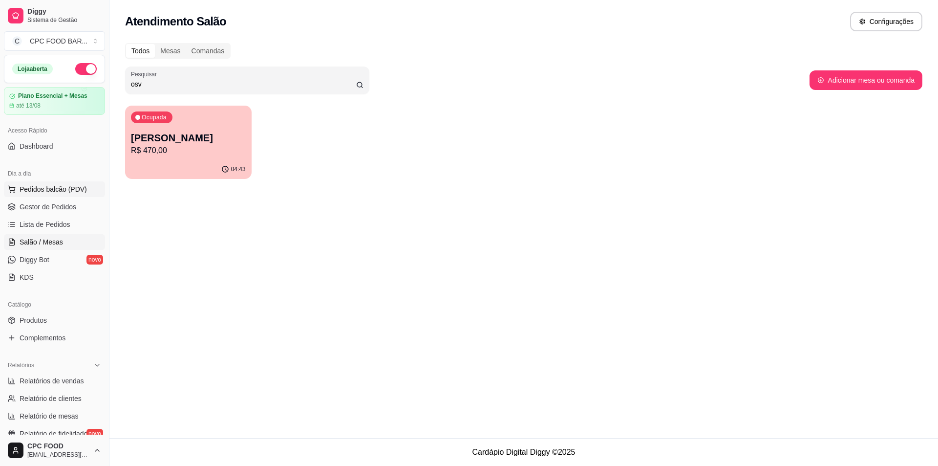
click at [37, 188] on span "Pedidos balcão (PDV)" at bounding box center [53, 189] width 67 height 10
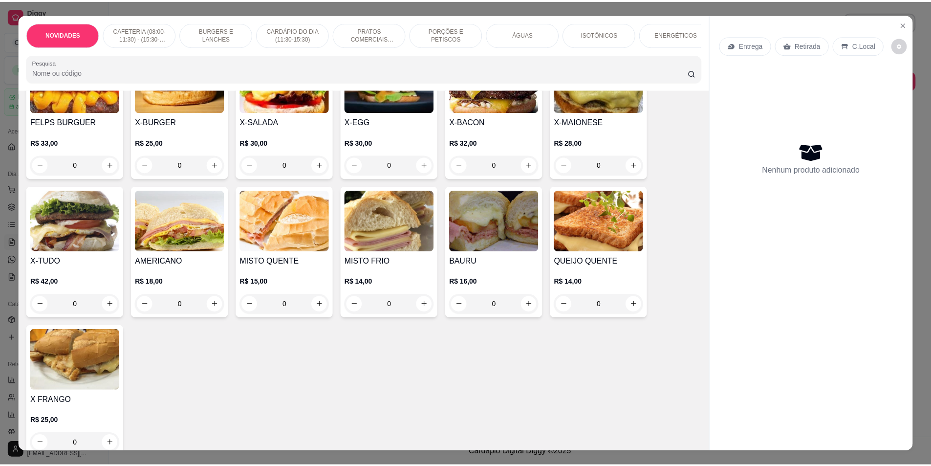
scroll to position [1124, 0]
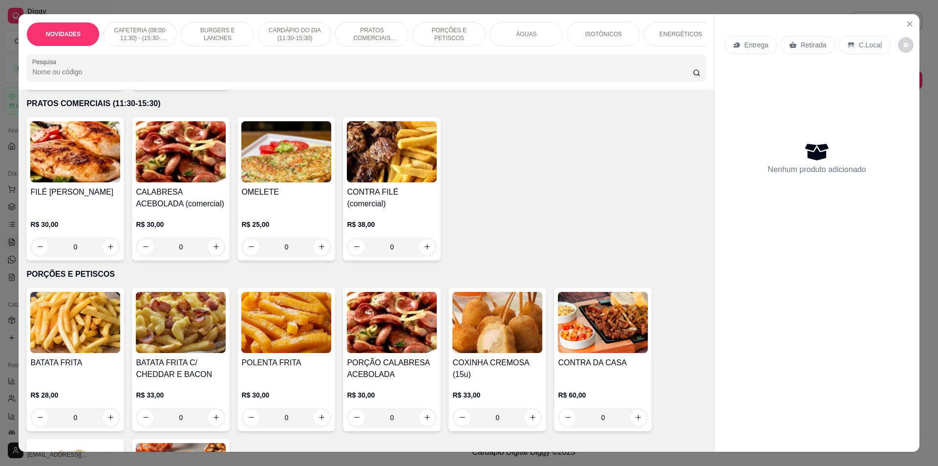
click at [916, 27] on div "Entrega Retirada C.Local Nenhum produto adicionado" at bounding box center [817, 225] width 205 height 422
click at [910, 23] on icon "Close" at bounding box center [910, 24] width 8 height 8
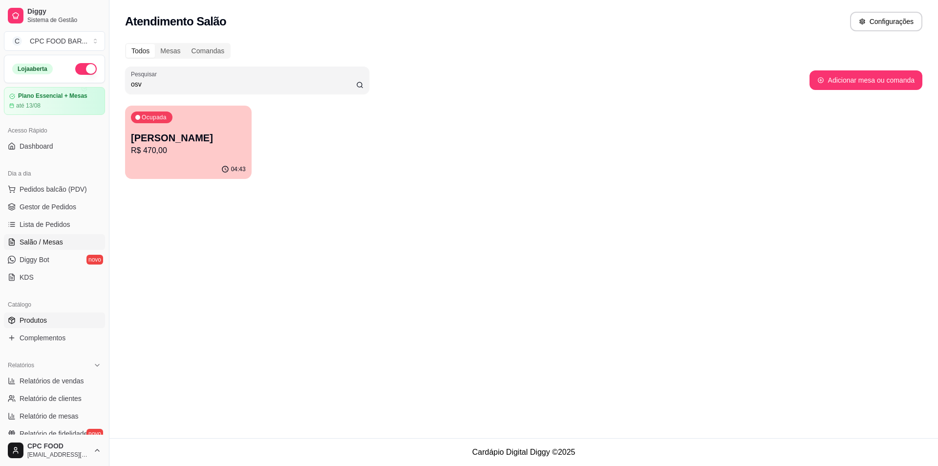
click at [49, 324] on link "Produtos" at bounding box center [54, 320] width 101 height 16
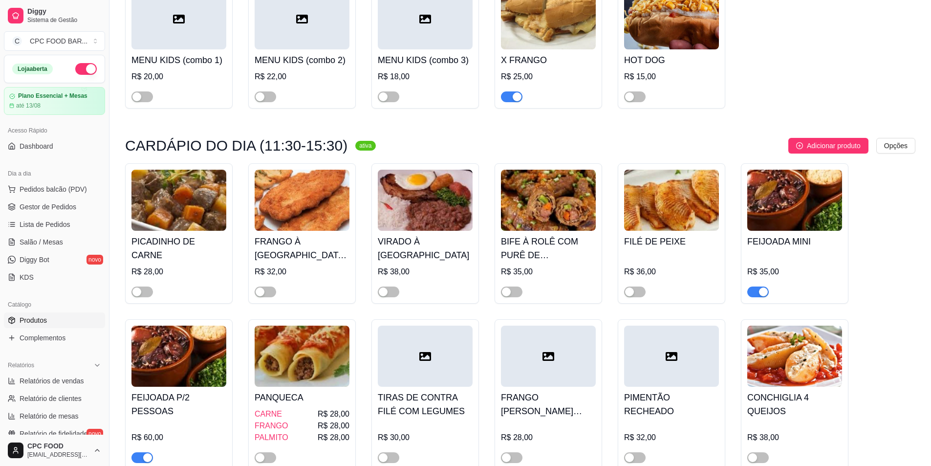
scroll to position [3226, 0]
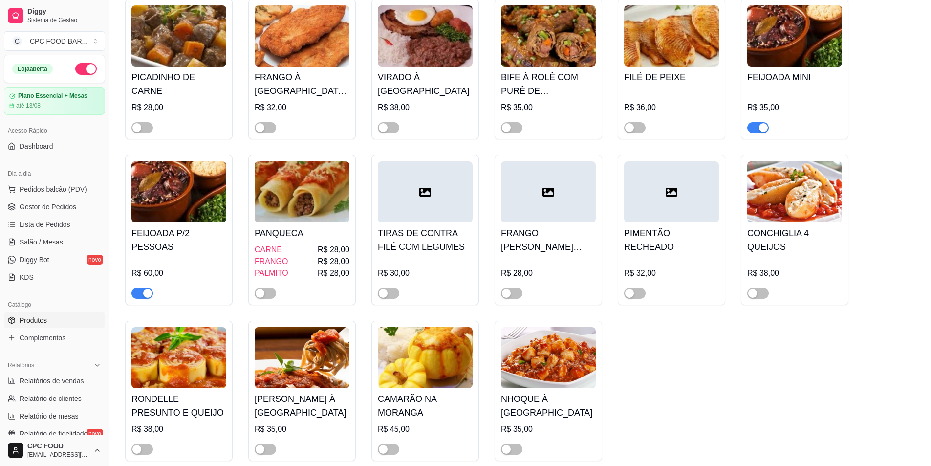
click at [147, 289] on div "button" at bounding box center [147, 293] width 9 height 9
click at [757, 122] on span "button" at bounding box center [758, 127] width 22 height 11
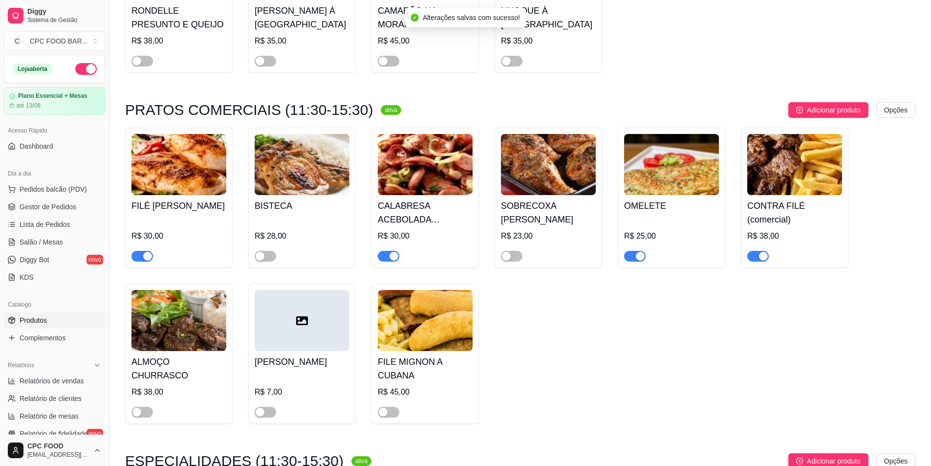
scroll to position [3910, 0]
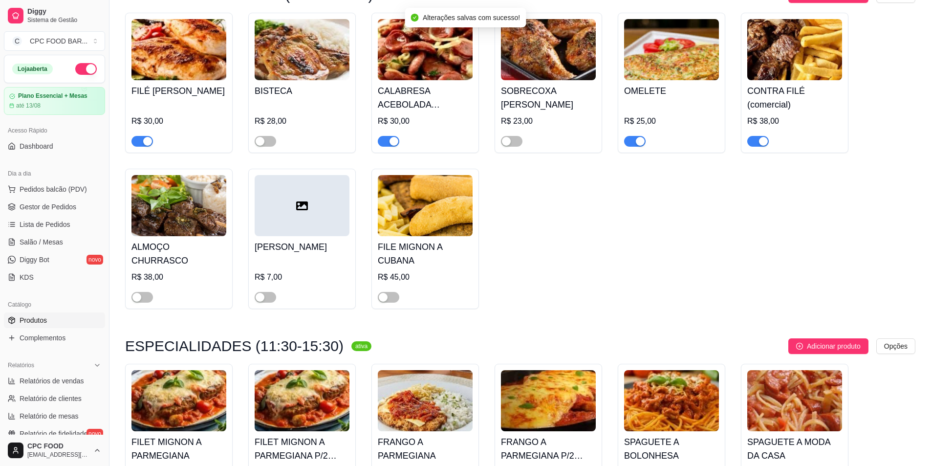
click at [144, 137] on div "button" at bounding box center [147, 141] width 9 height 9
click at [394, 137] on div "button" at bounding box center [394, 141] width 9 height 9
click at [641, 137] on div "button" at bounding box center [640, 141] width 9 height 9
click at [768, 136] on span "button" at bounding box center [758, 141] width 22 height 11
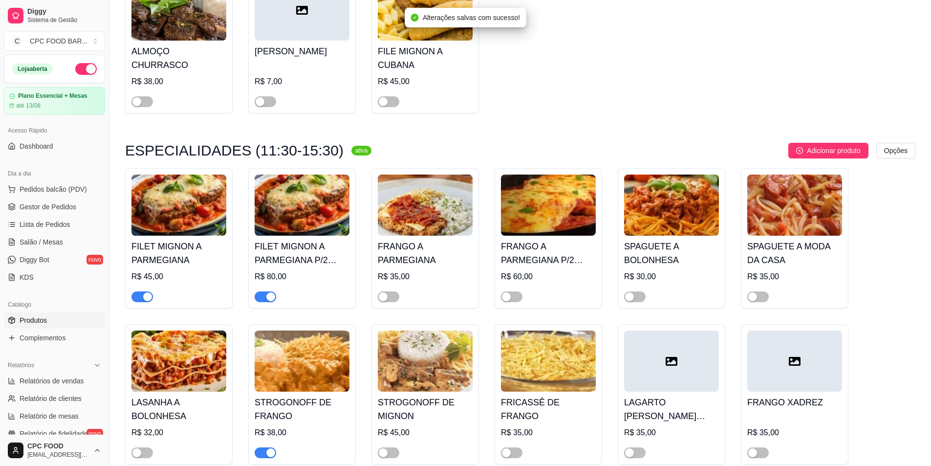
scroll to position [4252, 0]
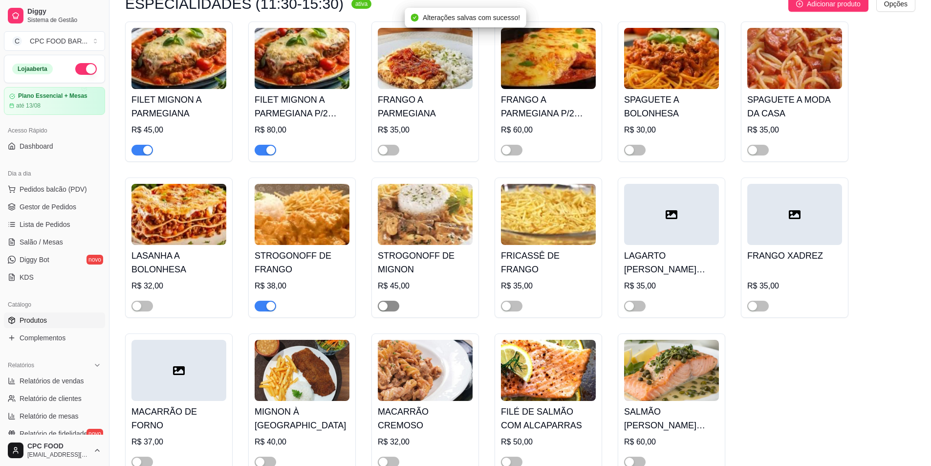
click at [386, 301] on span "button" at bounding box center [389, 306] width 22 height 11
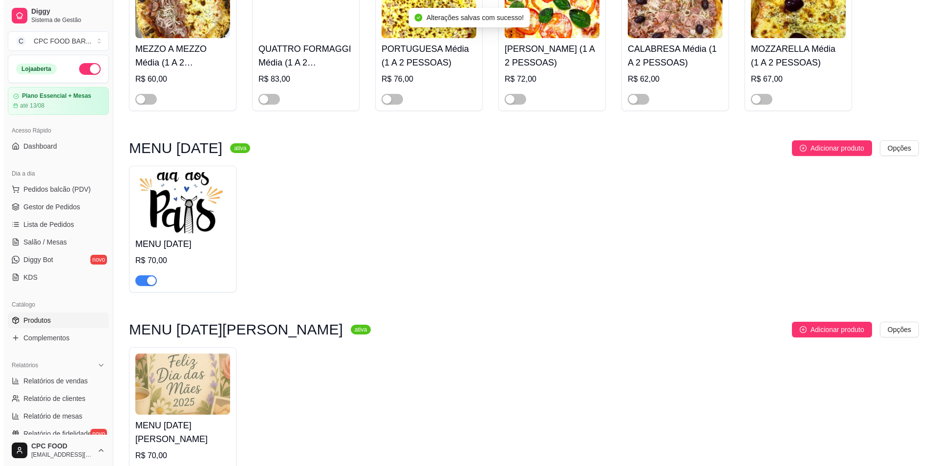
scroll to position [0, 0]
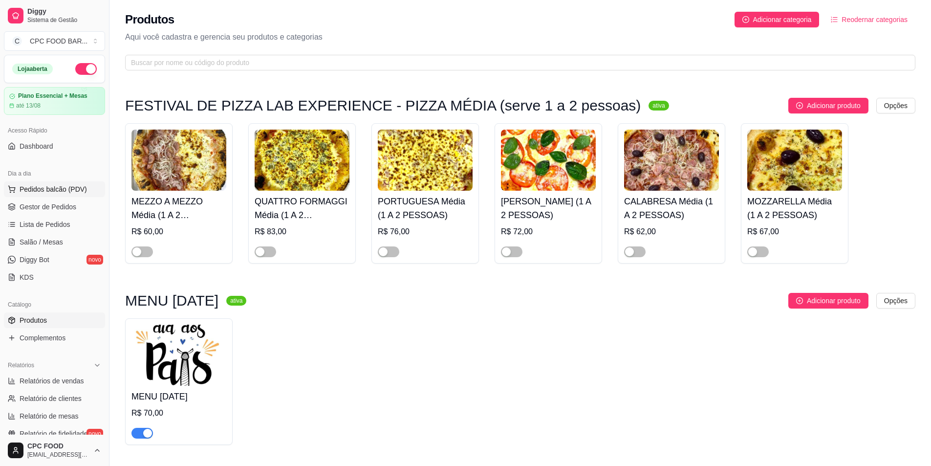
click at [72, 188] on span "Pedidos balcão (PDV)" at bounding box center [53, 189] width 67 height 10
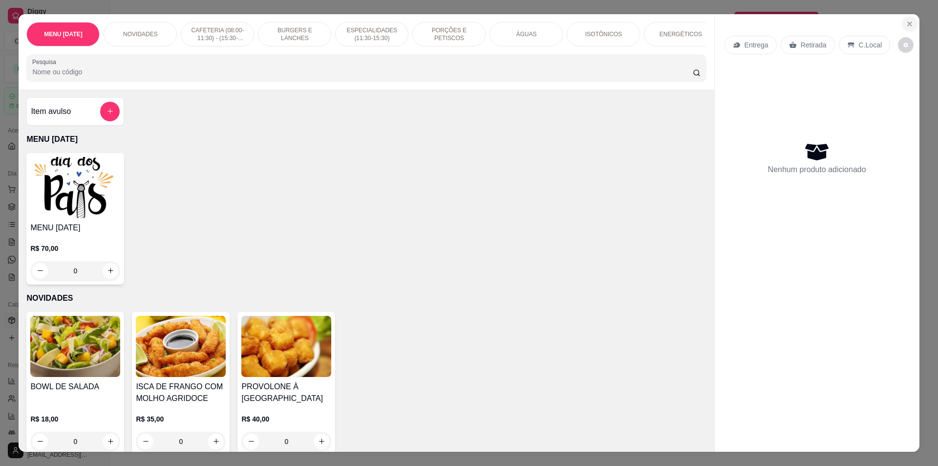
click at [906, 22] on icon "Close" at bounding box center [910, 24] width 8 height 8
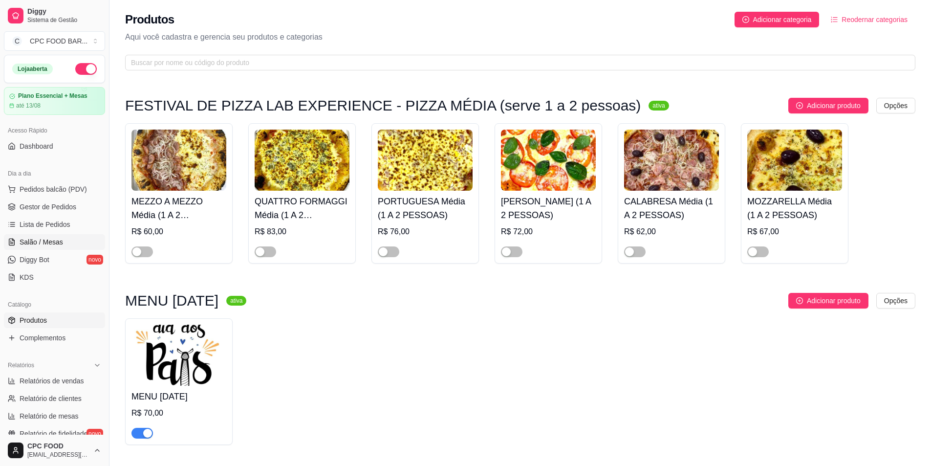
click at [66, 244] on link "Salão / Mesas" at bounding box center [54, 242] width 101 height 16
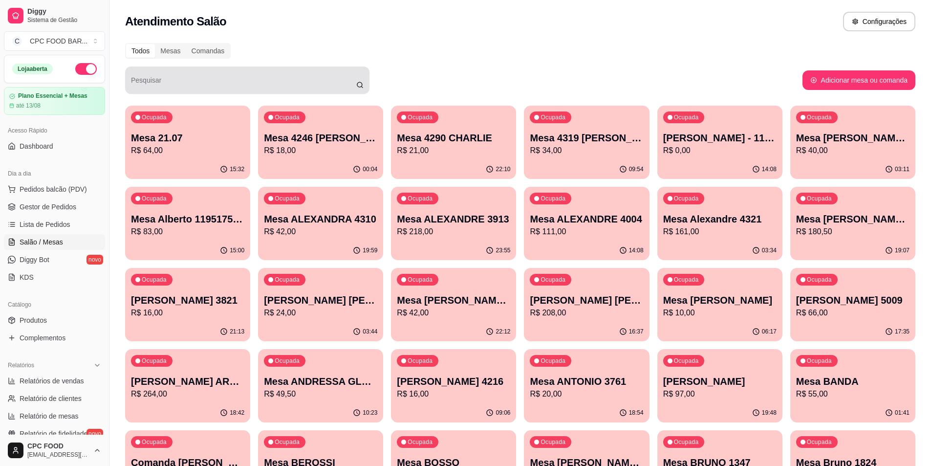
click at [257, 76] on div at bounding box center [247, 80] width 233 height 20
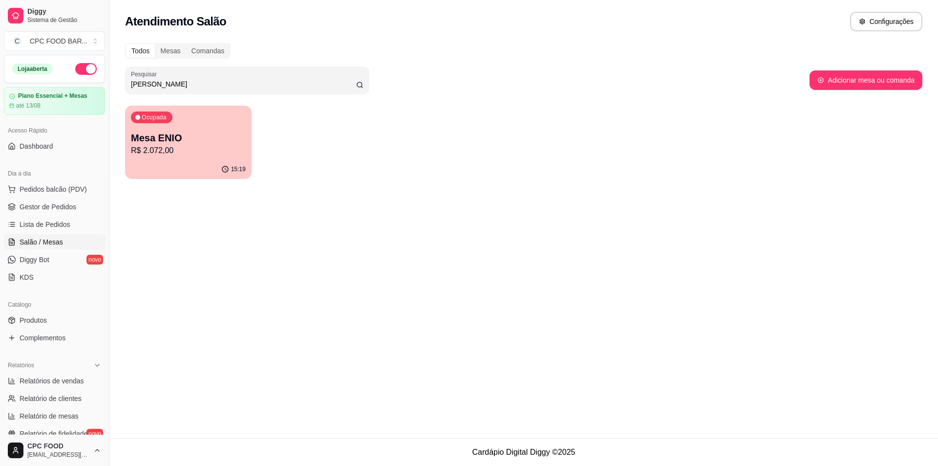
type input "[PERSON_NAME]"
click at [218, 142] on p "Mesa ENIO" at bounding box center [188, 137] width 111 height 13
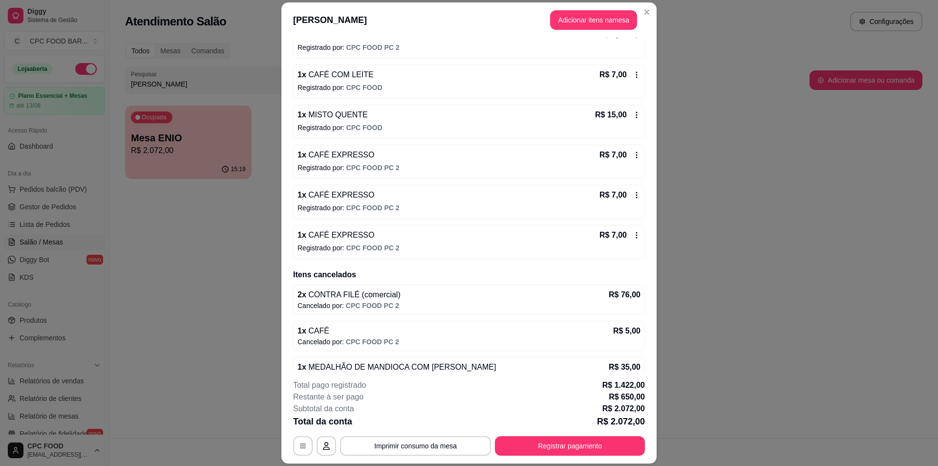
scroll to position [3955, 0]
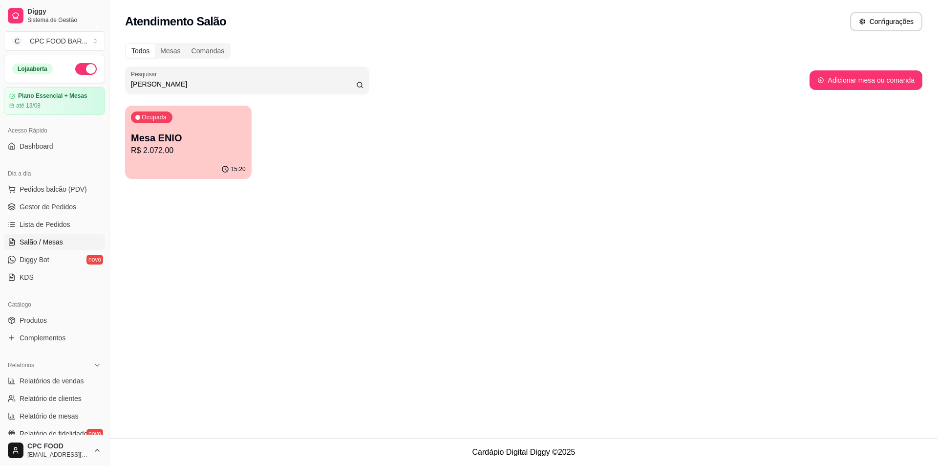
click at [226, 130] on div "Ocupada [PERSON_NAME] R$ 2.072,00" at bounding box center [188, 133] width 127 height 54
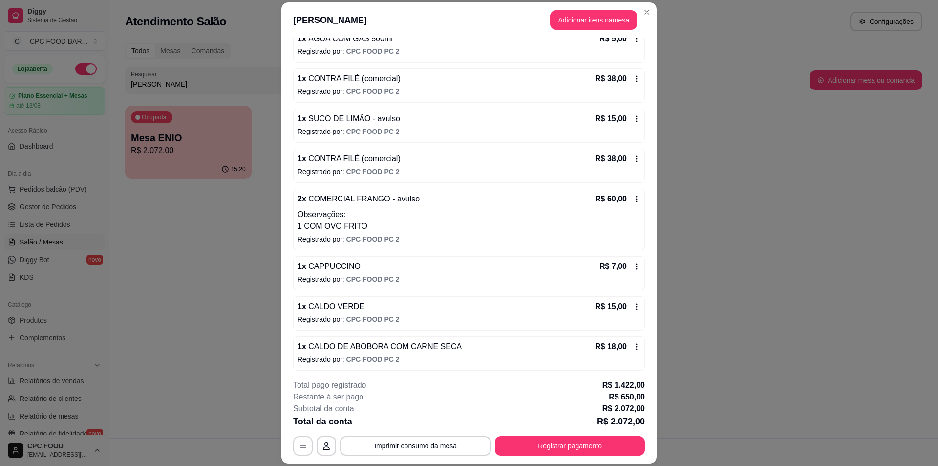
scroll to position [538, 0]
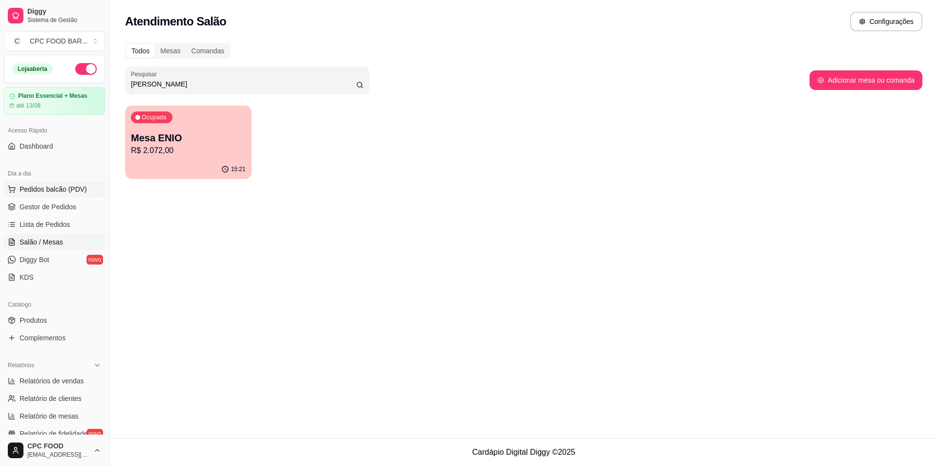
click at [68, 193] on span "Pedidos balcão (PDV)" at bounding box center [53, 189] width 67 height 10
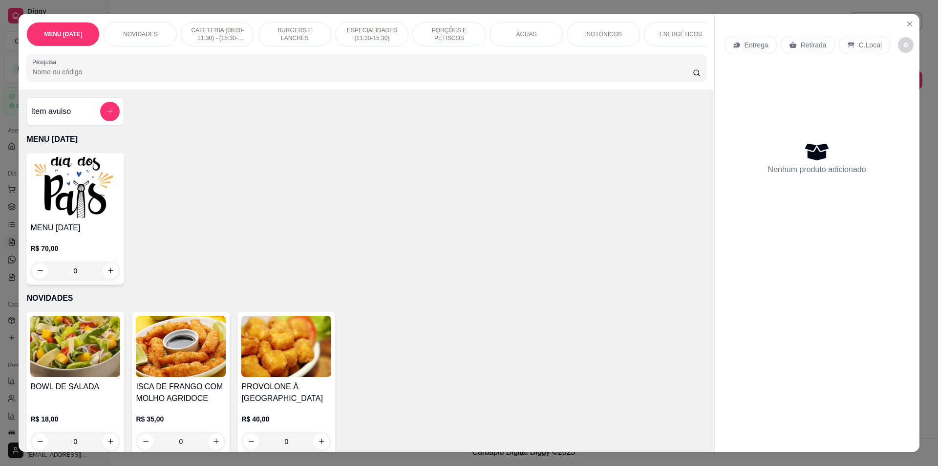
click at [89, 234] on h4 "MENU [DATE]" at bounding box center [75, 228] width 90 height 12
click at [54, 232] on h4 "MENU [DATE]" at bounding box center [75, 228] width 90 height 12
click at [908, 24] on icon "Close" at bounding box center [910, 24] width 8 height 8
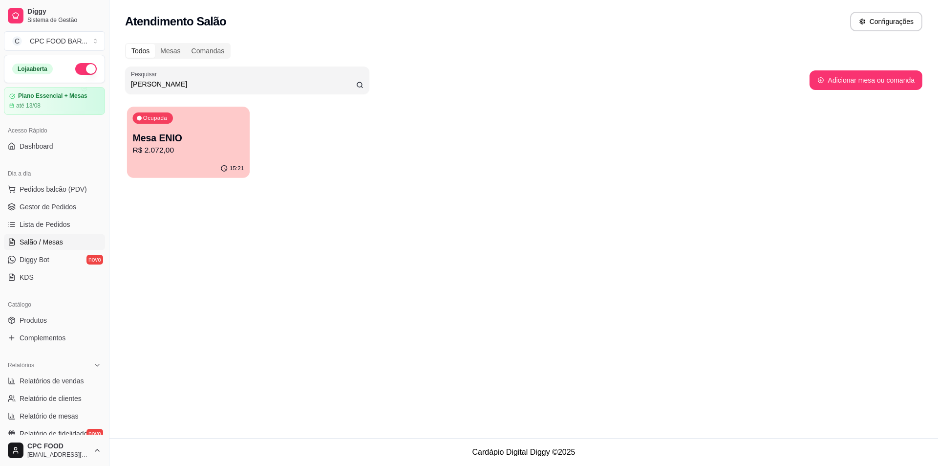
click at [207, 161] on div "15:21" at bounding box center [188, 168] width 123 height 19
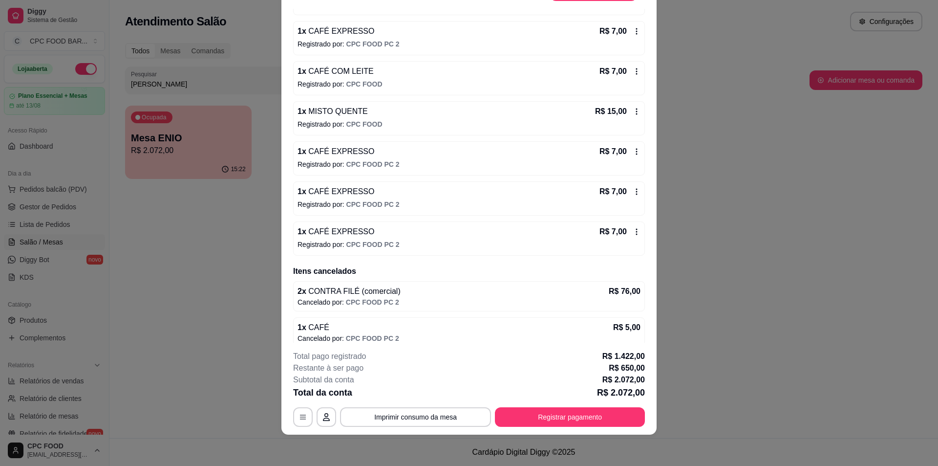
scroll to position [4004, 0]
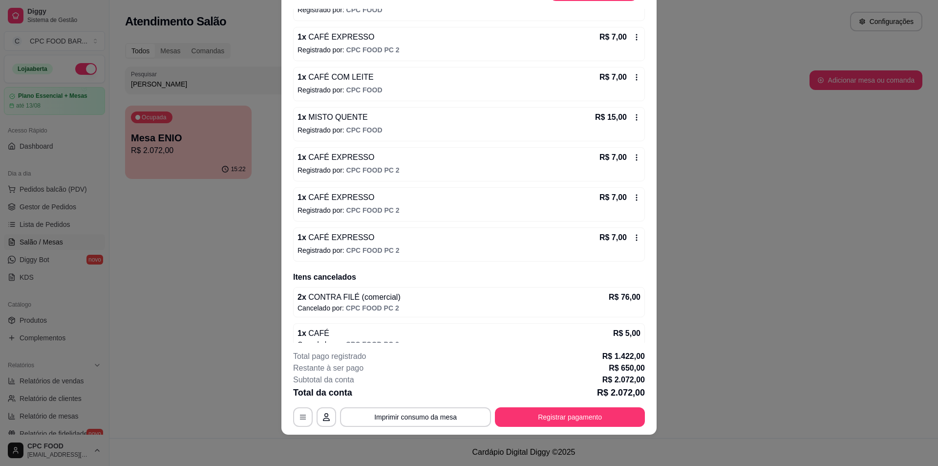
click at [355, 169] on span "CPC FOOD PC 2" at bounding box center [373, 170] width 53 height 8
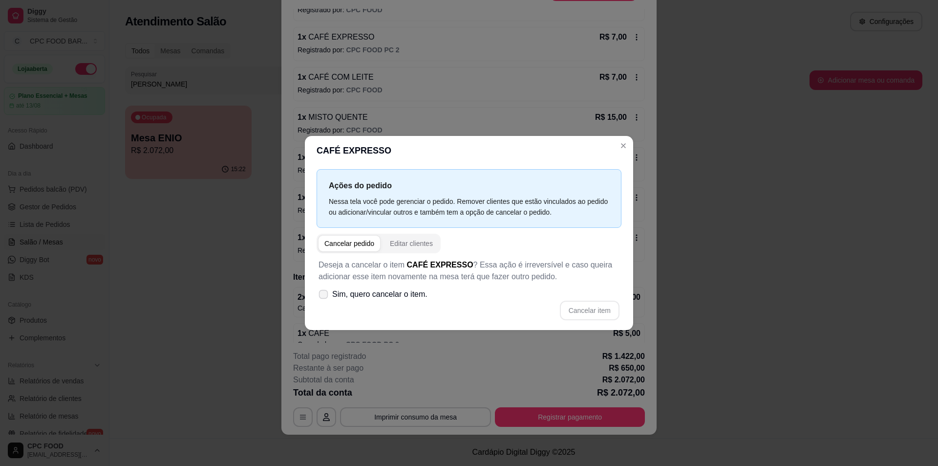
click at [363, 294] on span "Sim, quero cancelar o item." at bounding box center [379, 294] width 95 height 12
click at [325, 296] on input "Sim, quero cancelar o item." at bounding box center [321, 299] width 6 height 6
checkbox input "true"
click at [572, 311] on button "Cancelar item" at bounding box center [590, 310] width 58 height 19
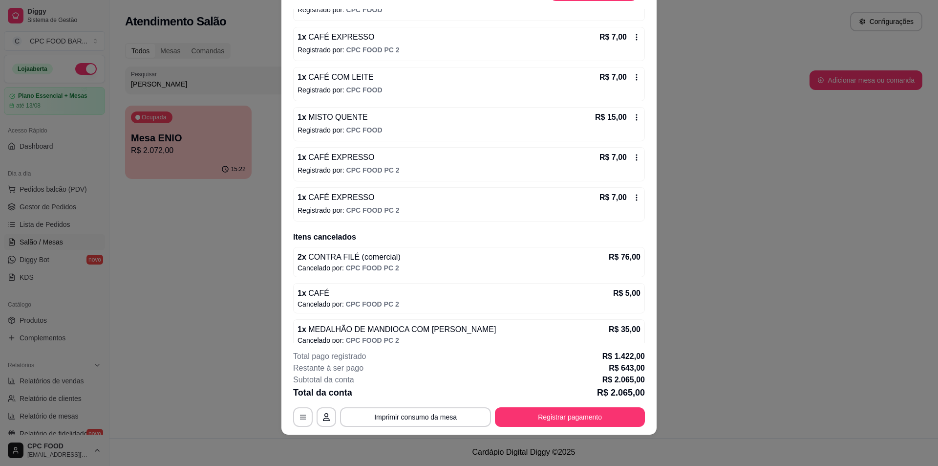
click at [348, 161] on span "CAFÉ EXPRESSO" at bounding box center [340, 157] width 68 height 8
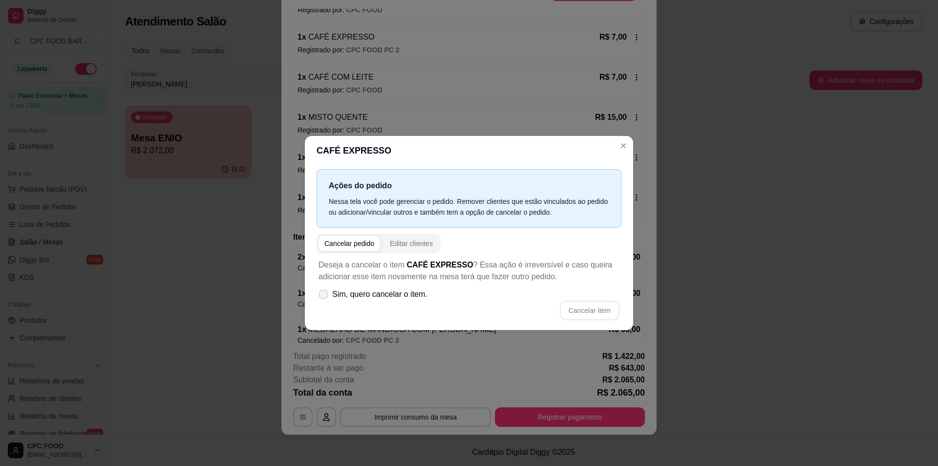
click at [392, 296] on span "Sim, quero cancelar o item." at bounding box center [379, 294] width 95 height 12
click at [325, 296] on input "Sim, quero cancelar o item." at bounding box center [321, 299] width 6 height 6
checkbox input "true"
click at [595, 313] on button "Cancelar item" at bounding box center [590, 311] width 60 height 20
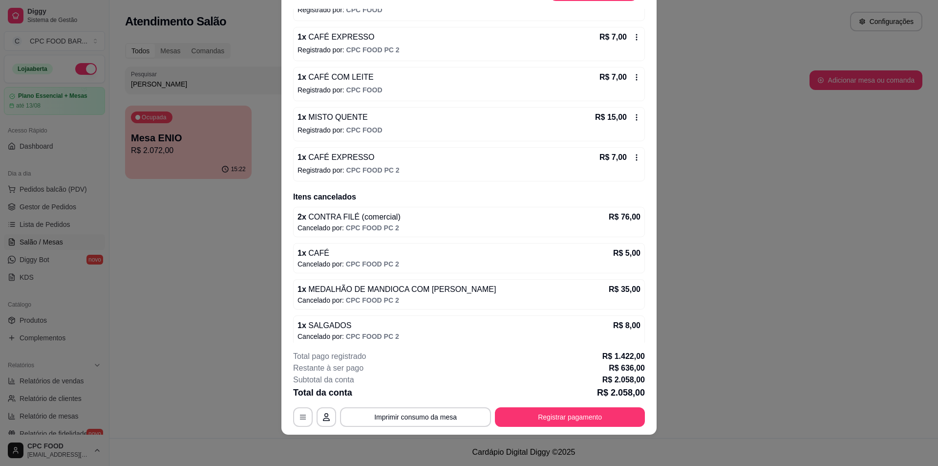
click at [374, 168] on span "CPC FOOD PC 2" at bounding box center [373, 170] width 53 height 8
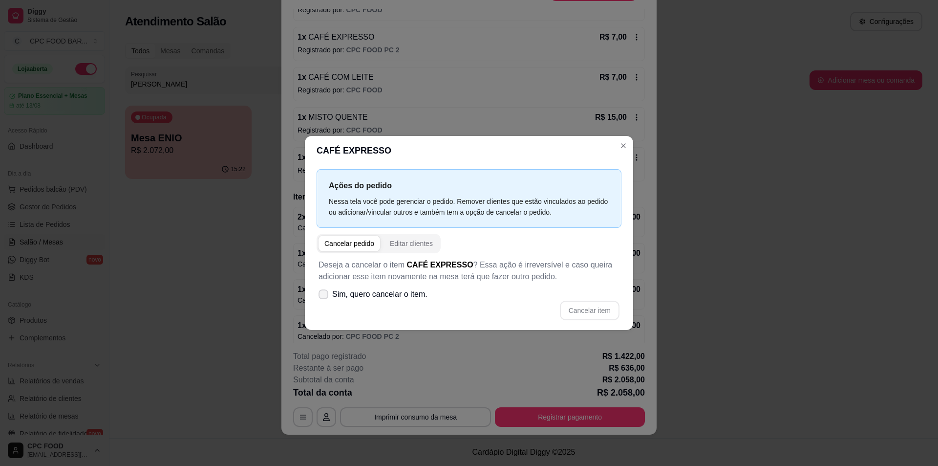
click at [404, 298] on span "Sim, quero cancelar o item." at bounding box center [379, 294] width 95 height 12
click at [325, 298] on input "Sim, quero cancelar o item." at bounding box center [321, 299] width 6 height 6
checkbox input "true"
click at [573, 313] on button "Cancelar item" at bounding box center [590, 311] width 60 height 20
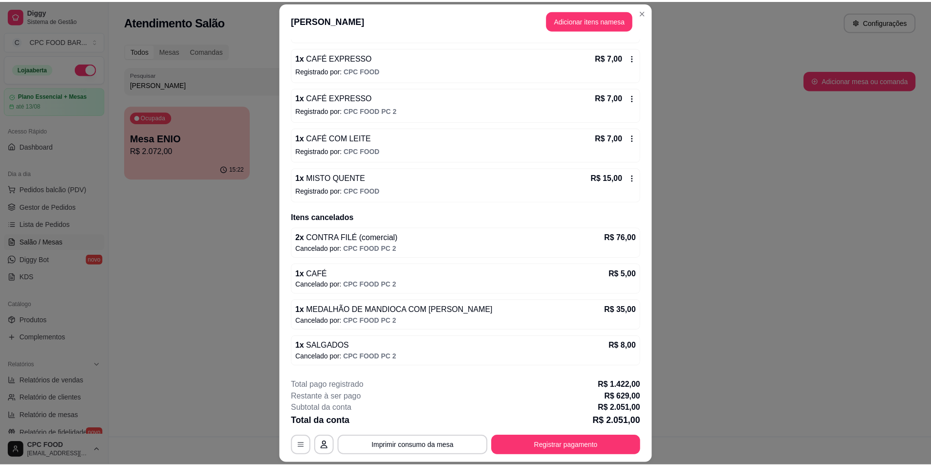
scroll to position [3955, 0]
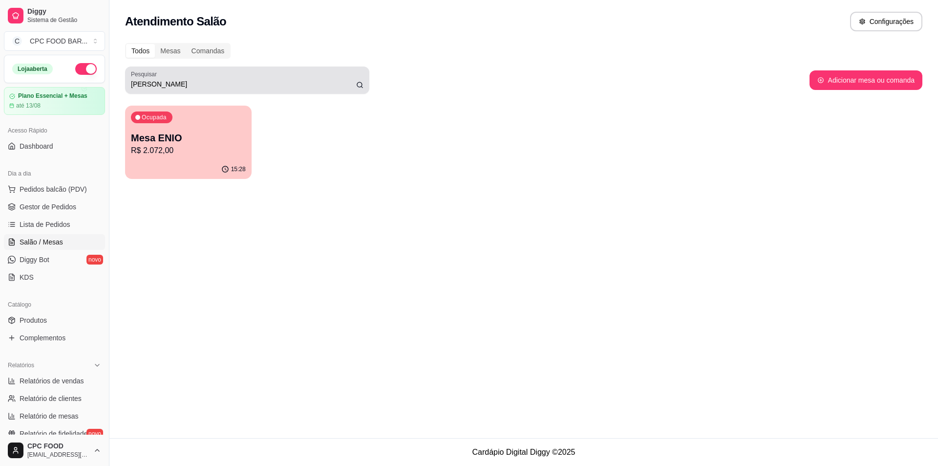
click at [318, 91] on div "Pesquisar [PERSON_NAME]" at bounding box center [247, 79] width 244 height 27
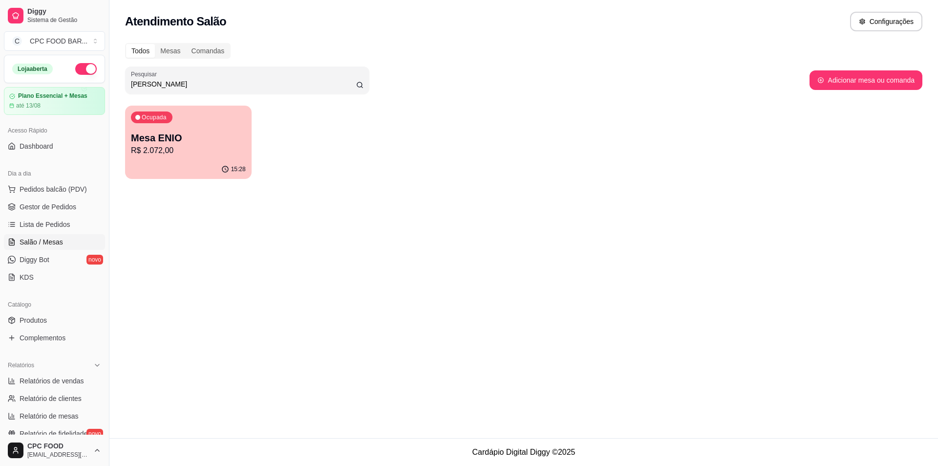
click at [222, 121] on div "Ocupada [PERSON_NAME] R$ 2.072,00" at bounding box center [188, 133] width 127 height 54
click at [82, 213] on link "Gestor de Pedidos" at bounding box center [54, 207] width 101 height 16
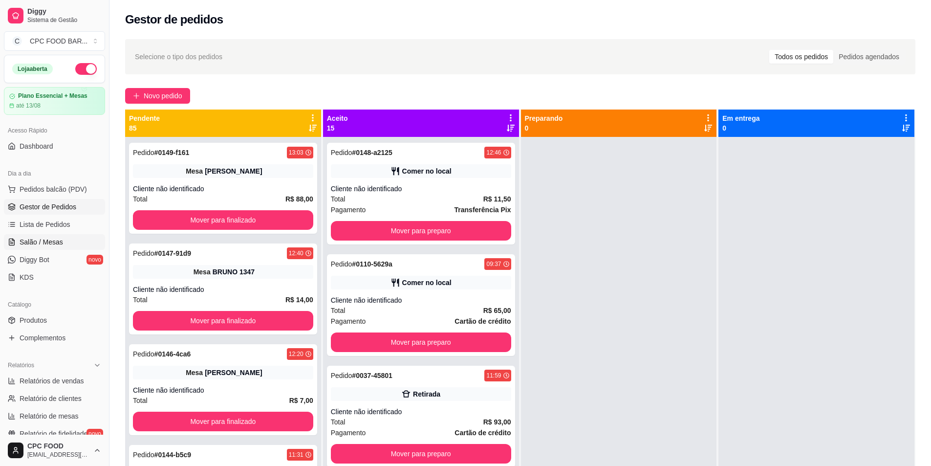
click at [71, 240] on link "Salão / Mesas" at bounding box center [54, 242] width 101 height 16
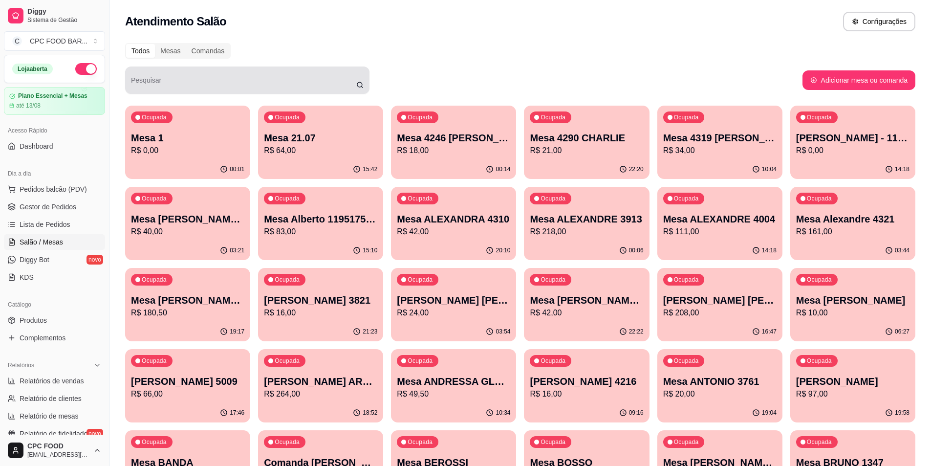
click at [264, 87] on input "Pesquisar" at bounding box center [243, 84] width 225 height 10
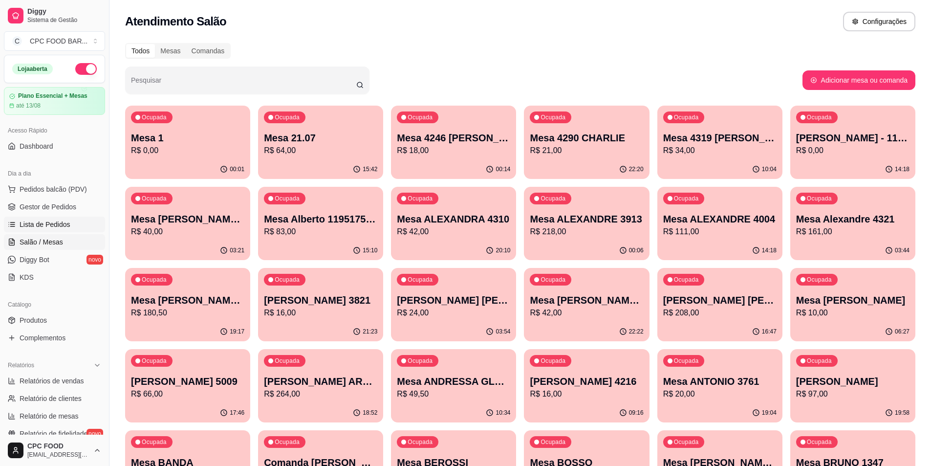
click at [21, 220] on span "Lista de Pedidos" at bounding box center [45, 224] width 51 height 10
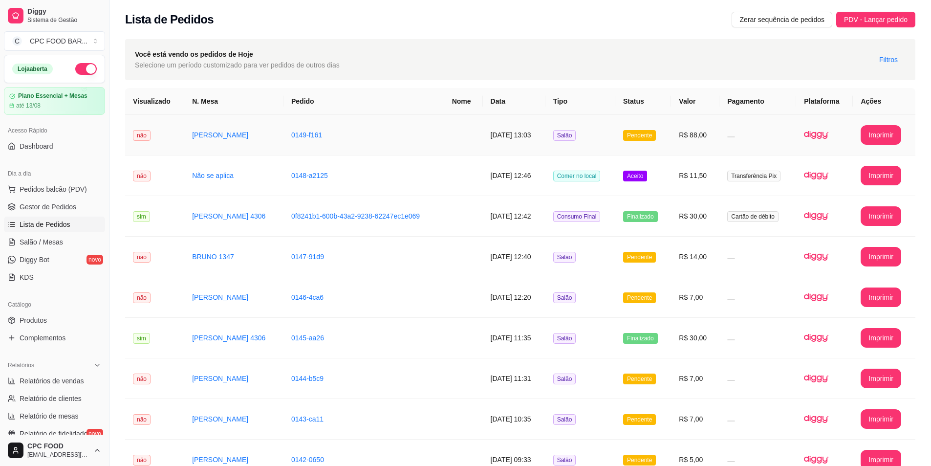
click at [545, 131] on td "[DATE] 13:03" at bounding box center [514, 135] width 63 height 41
click at [79, 209] on link "Gestor de Pedidos" at bounding box center [54, 207] width 101 height 16
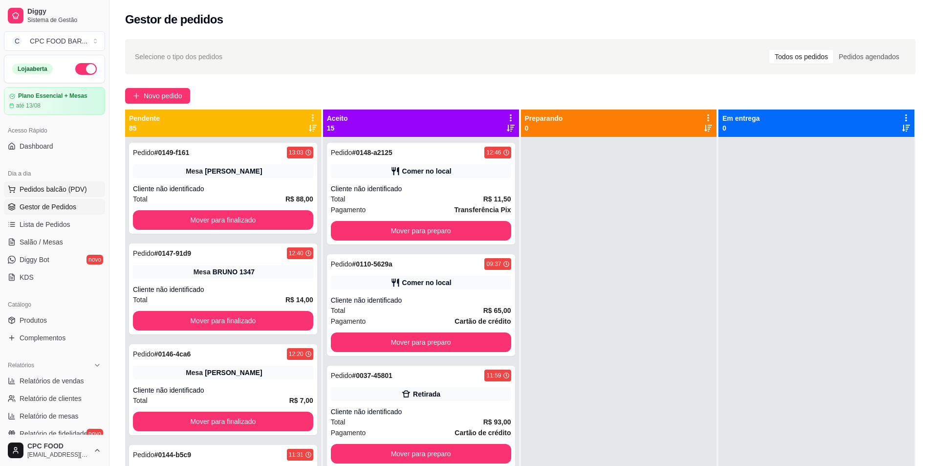
click at [88, 185] on button "Pedidos balcão (PDV)" at bounding box center [54, 189] width 101 height 16
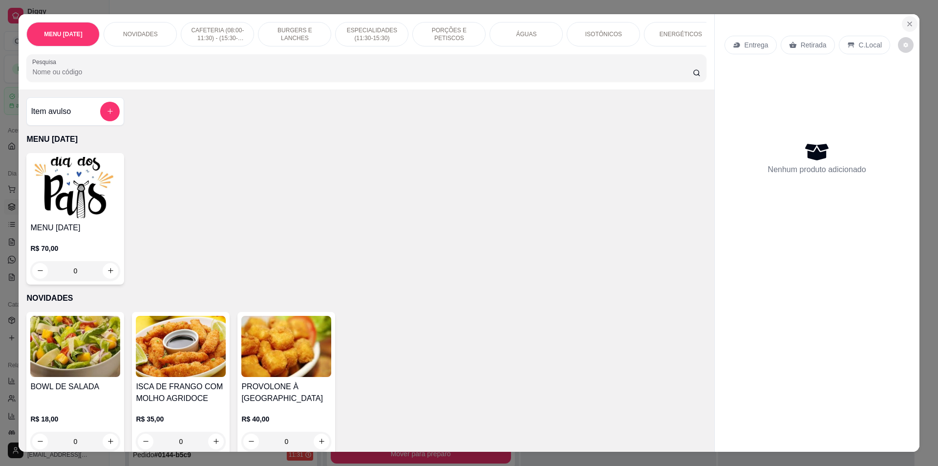
click at [902, 22] on button "Close" at bounding box center [910, 24] width 16 height 16
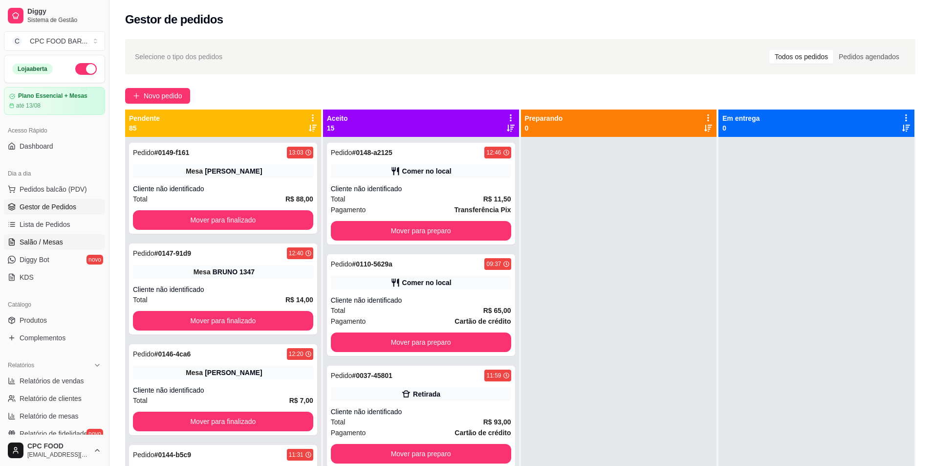
click at [63, 246] on link "Salão / Mesas" at bounding box center [54, 242] width 101 height 16
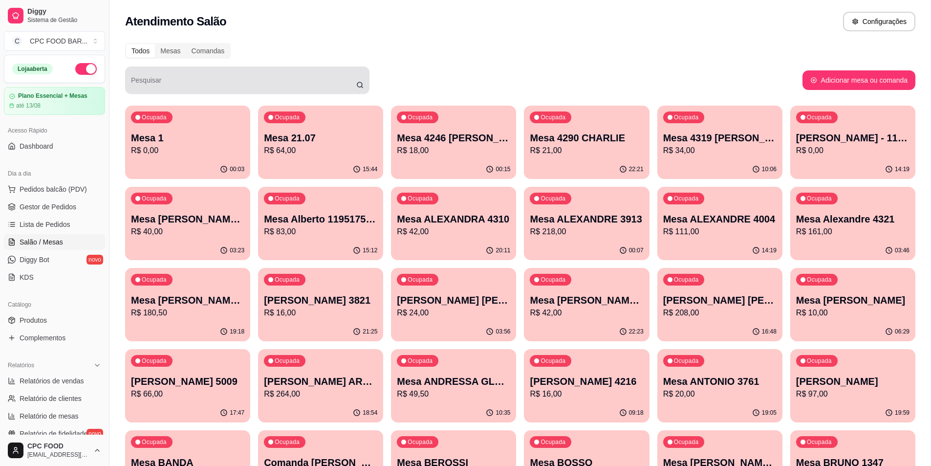
click at [203, 83] on input "Pesquisar" at bounding box center [243, 84] width 225 height 10
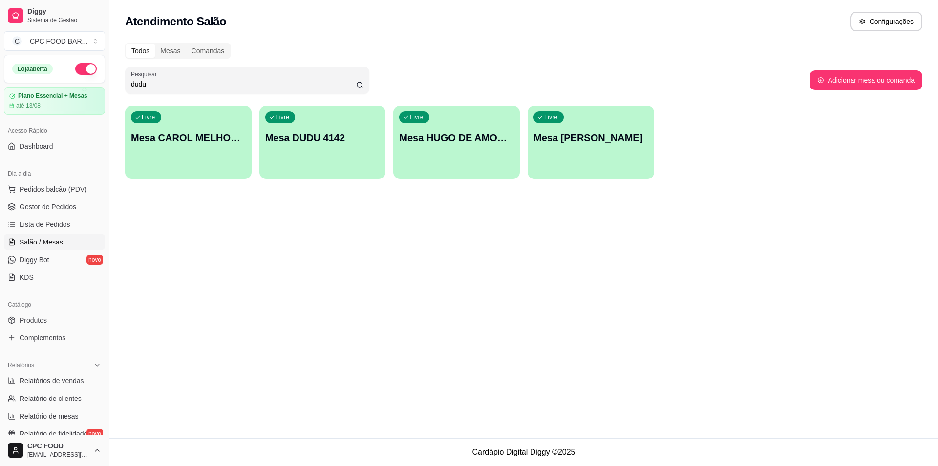
type input "dudu"
click at [325, 148] on div "Livre Mesa DUDU 4142" at bounding box center [323, 137] width 123 height 60
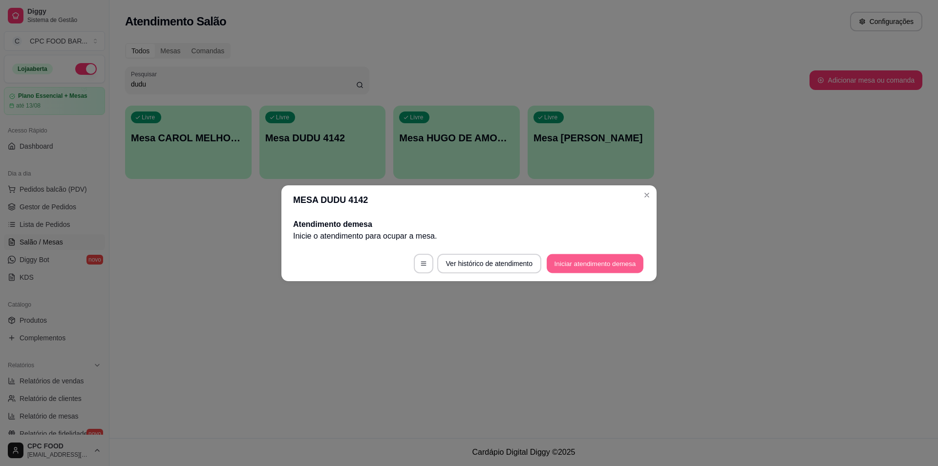
click at [596, 261] on button "Iniciar atendimento de mesa" at bounding box center [595, 263] width 97 height 19
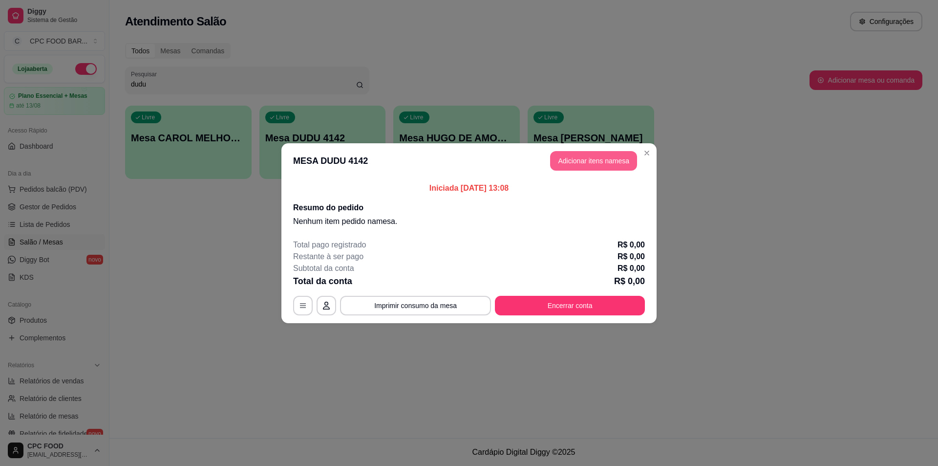
click at [594, 164] on button "Adicionar itens na mesa" at bounding box center [593, 161] width 87 height 20
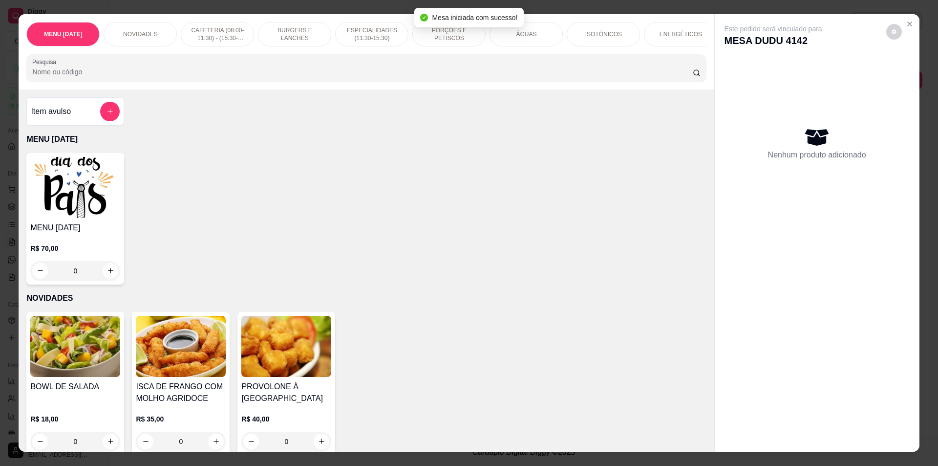
click at [107, 273] on div "0" at bounding box center [75, 271] width 90 height 20
click at [109, 280] on div "0" at bounding box center [75, 271] width 90 height 20
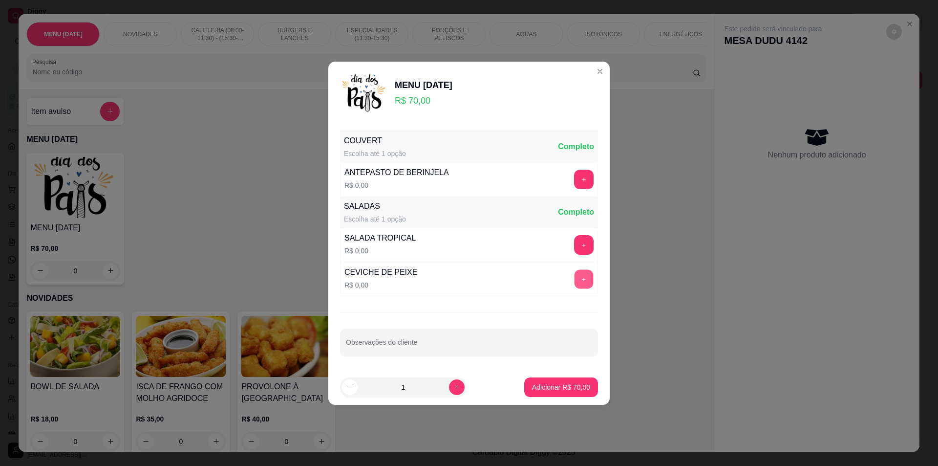
click at [576, 273] on button "+" at bounding box center [584, 278] width 19 height 19
click at [577, 384] on p "Adicionar R$ 70,00" at bounding box center [561, 387] width 58 height 10
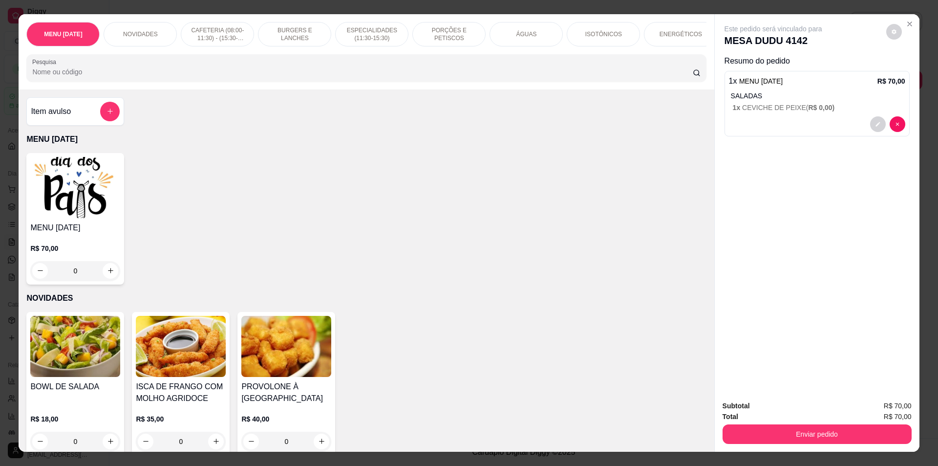
click at [278, 75] on input "Pesquisa" at bounding box center [362, 72] width 660 height 10
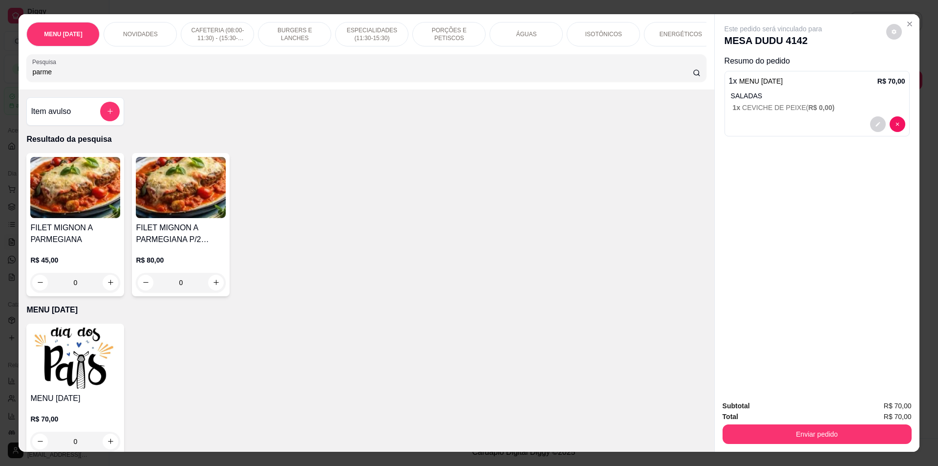
type input "parme"
click at [107, 286] on icon "increase-product-quantity" at bounding box center [110, 282] width 7 height 7
type input "1"
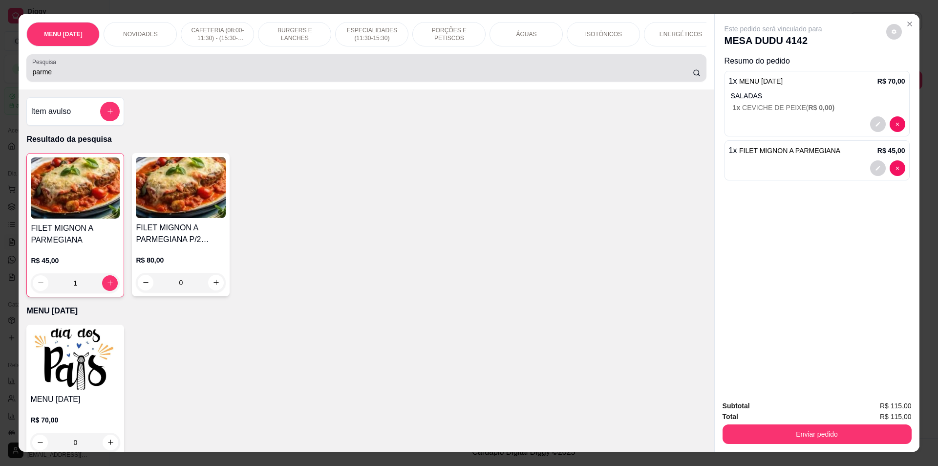
click at [606, 74] on div "parme" at bounding box center [366, 68] width 668 height 20
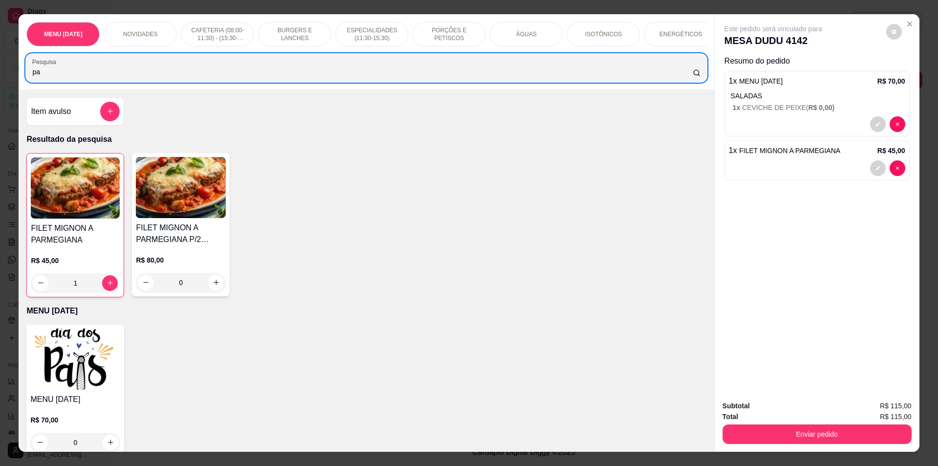
type input "p"
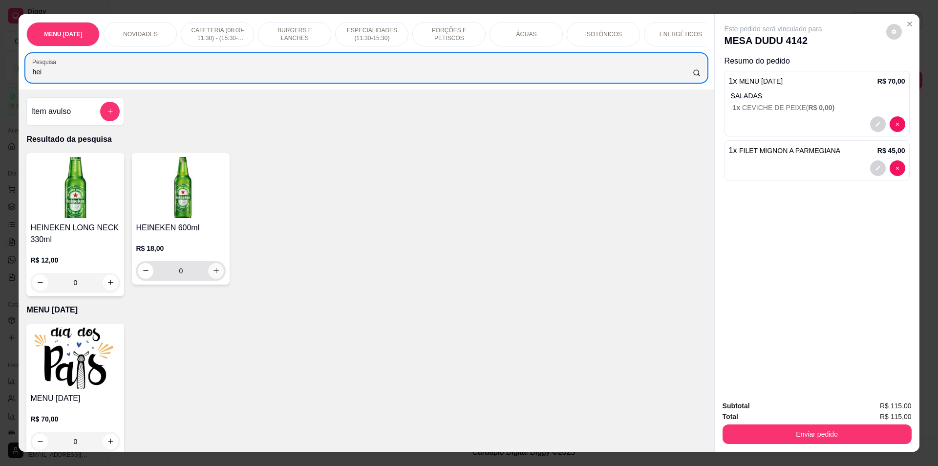
type input "hei"
click at [219, 275] on button "increase-product-quantity" at bounding box center [216, 271] width 16 height 16
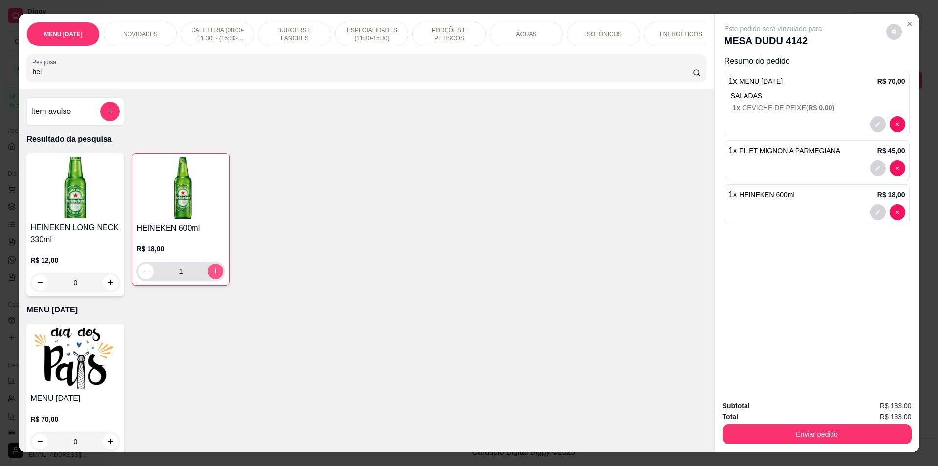
type input "1"
click at [510, 89] on div "MENU [DATE] NOVIDADES CAFETERIA (08:00-11:30) - (15:30-18:00) BURGERS E LANCHES…" at bounding box center [367, 51] width 696 height 75
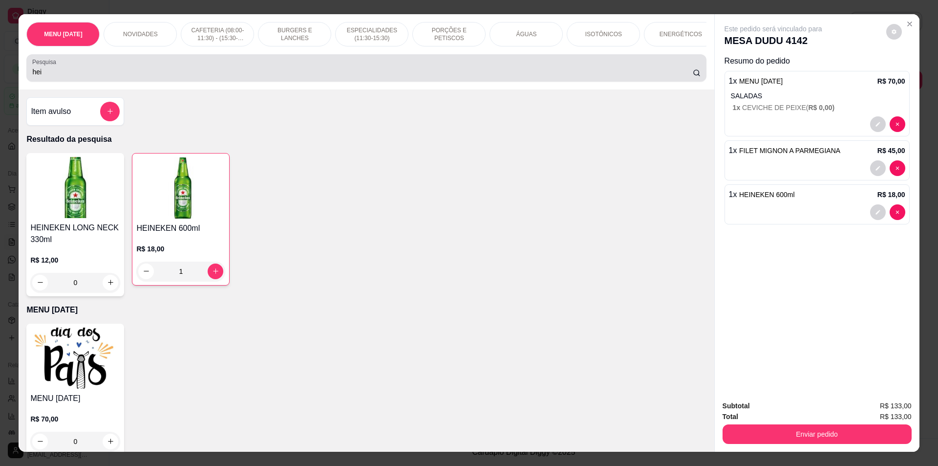
click at [518, 77] on input "hei" at bounding box center [362, 72] width 660 height 10
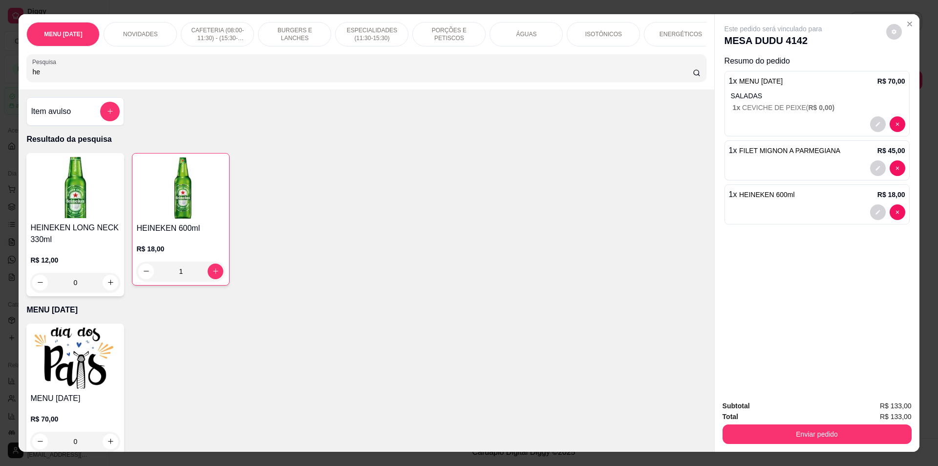
type input "h"
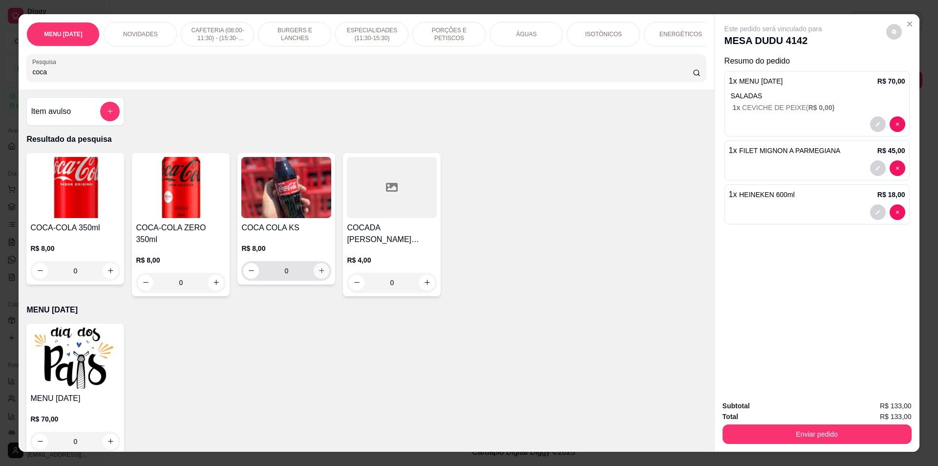
type input "coca"
click at [318, 274] on icon "increase-product-quantity" at bounding box center [321, 270] width 7 height 7
type input "1"
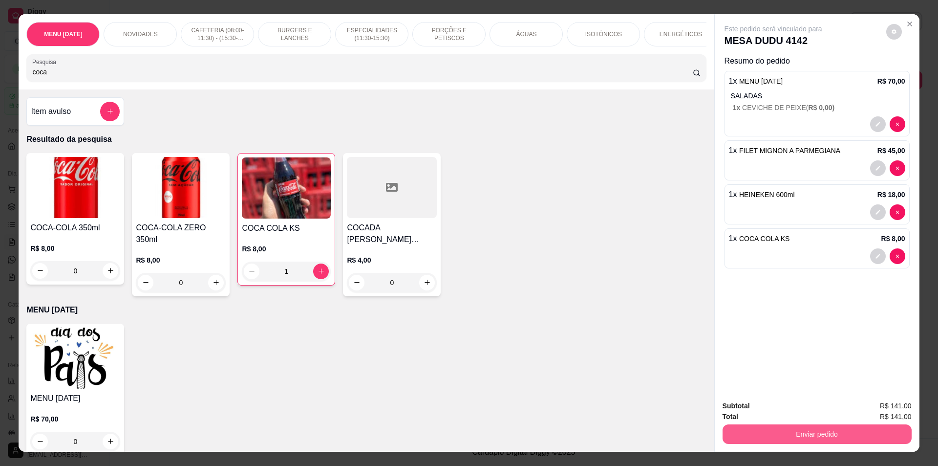
click at [790, 435] on button "Enviar pedido" at bounding box center [817, 434] width 189 height 20
click at [768, 409] on button "Não registrar e enviar pedido" at bounding box center [785, 410] width 99 height 18
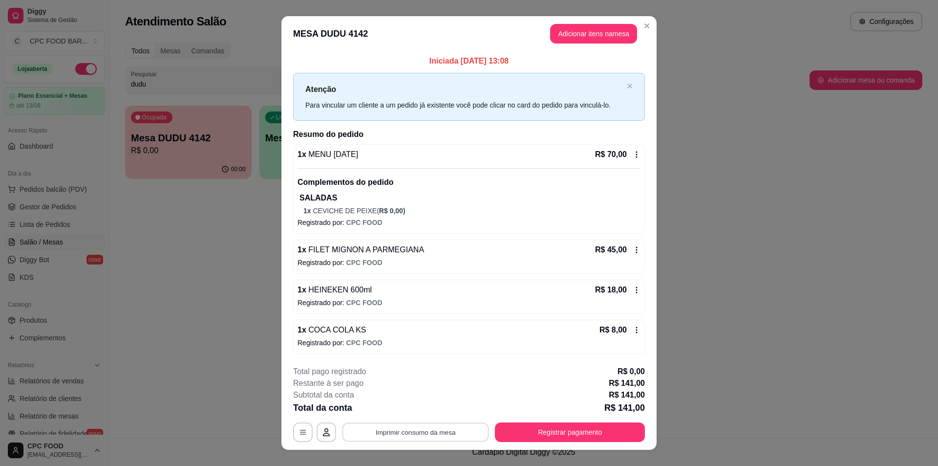
click at [391, 432] on button "Imprimir consumo da mesa" at bounding box center [416, 431] width 147 height 19
click at [399, 437] on button "Imprimir consumo da mesa" at bounding box center [415, 432] width 151 height 20
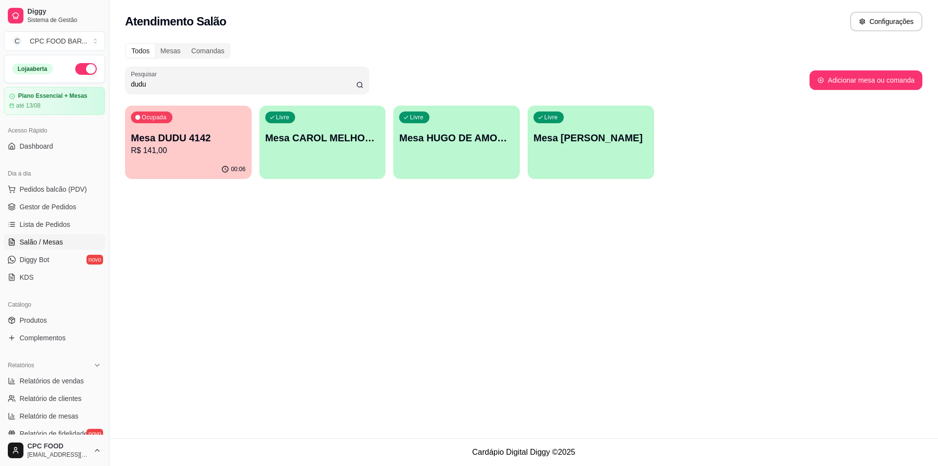
click at [160, 82] on input "dudu" at bounding box center [243, 84] width 225 height 10
type input "d"
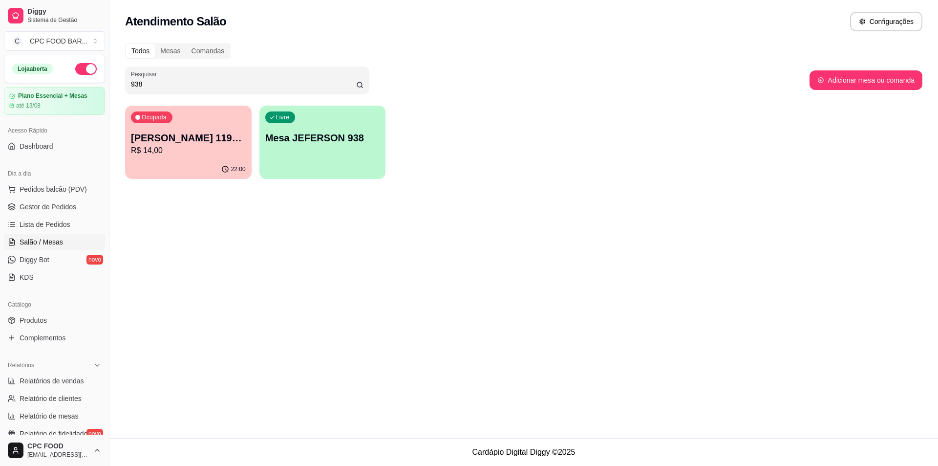
type input "938"
click at [298, 130] on div "Livre Mesa JEFERSON 938" at bounding box center [323, 137] width 123 height 60
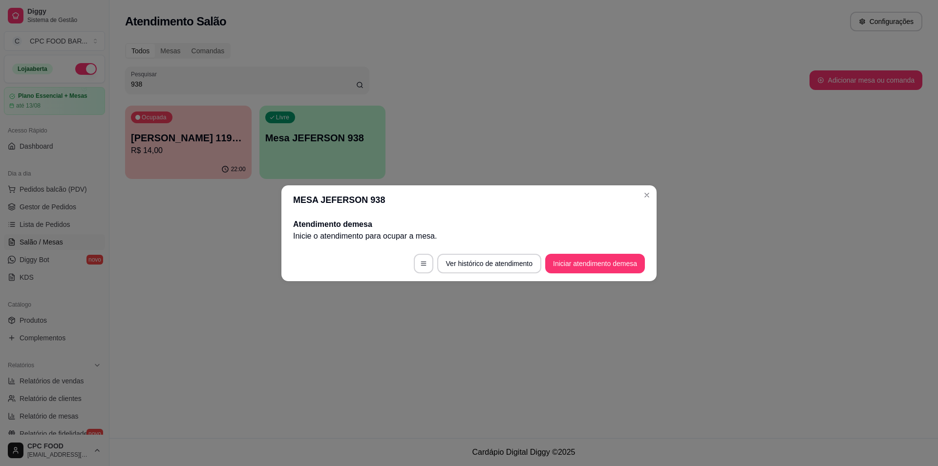
click at [616, 258] on button "Iniciar atendimento de mesa" at bounding box center [595, 264] width 100 height 20
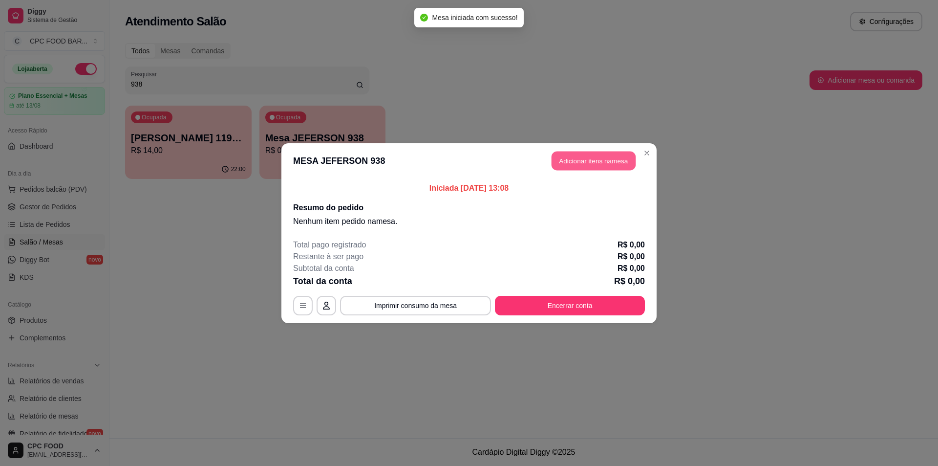
click at [582, 160] on button "Adicionar itens na mesa" at bounding box center [594, 160] width 84 height 19
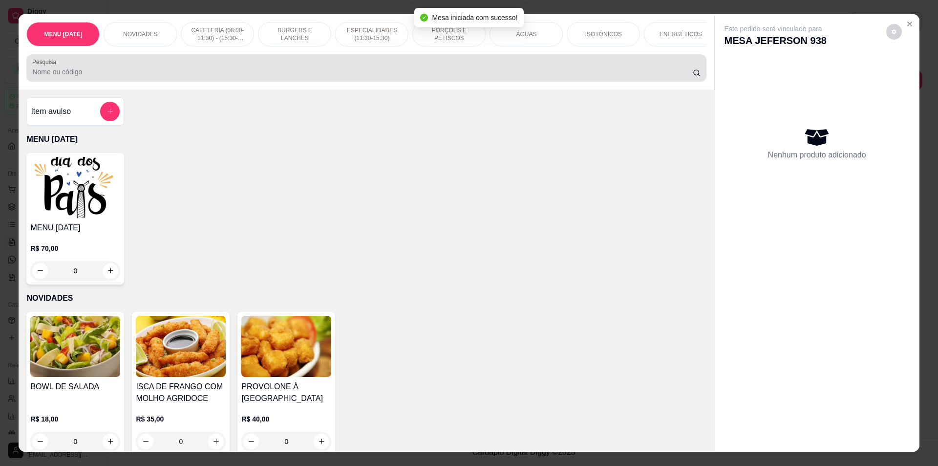
click at [601, 77] on input "Pesquisa" at bounding box center [362, 72] width 660 height 10
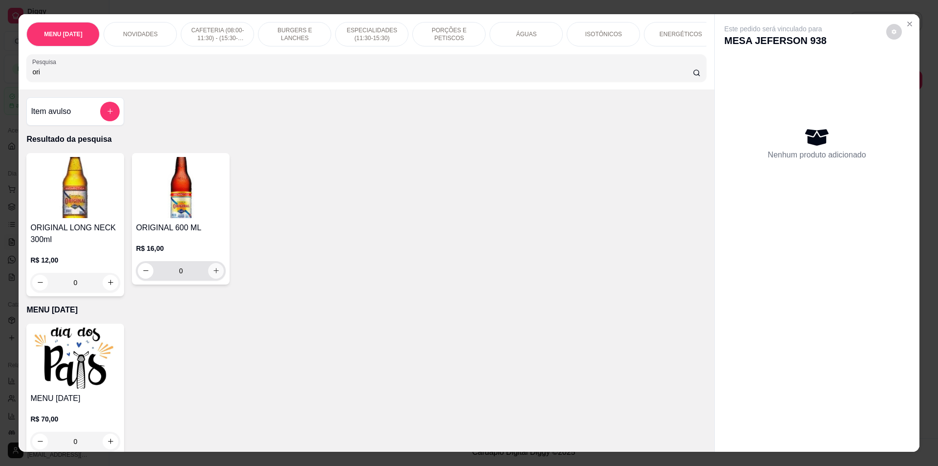
type input "ori"
click at [213, 274] on icon "increase-product-quantity" at bounding box center [216, 270] width 7 height 7
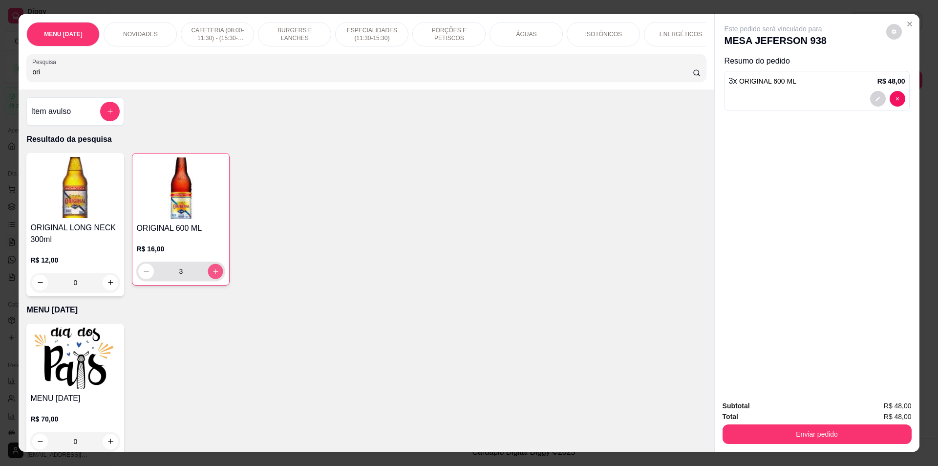
click at [213, 275] on icon "increase-product-quantity" at bounding box center [215, 270] width 7 height 7
type input "4"
click at [216, 275] on icon "increase-product-quantity" at bounding box center [215, 270] width 7 height 7
type input "5"
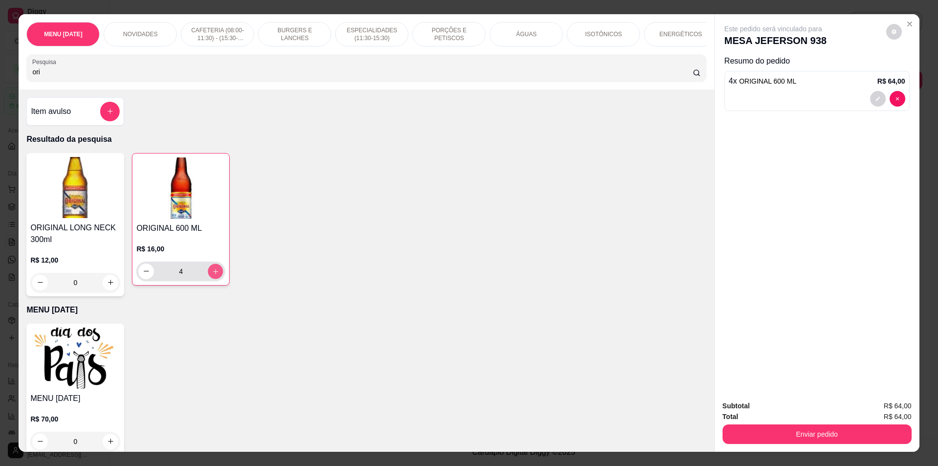
type input "5"
click at [215, 275] on icon "increase-product-quantity" at bounding box center [215, 270] width 7 height 7
type input "6"
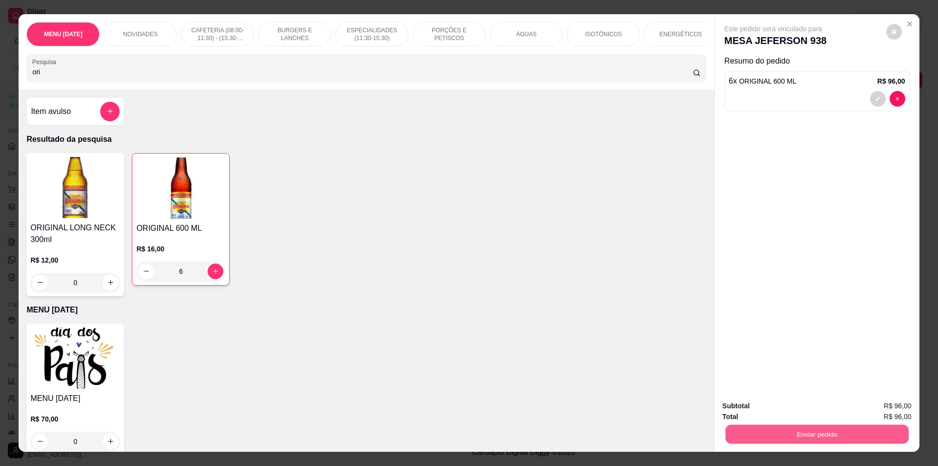
click at [747, 433] on button "Enviar pedido" at bounding box center [816, 434] width 183 height 19
click at [786, 407] on button "Não registrar e enviar pedido" at bounding box center [785, 410] width 99 height 18
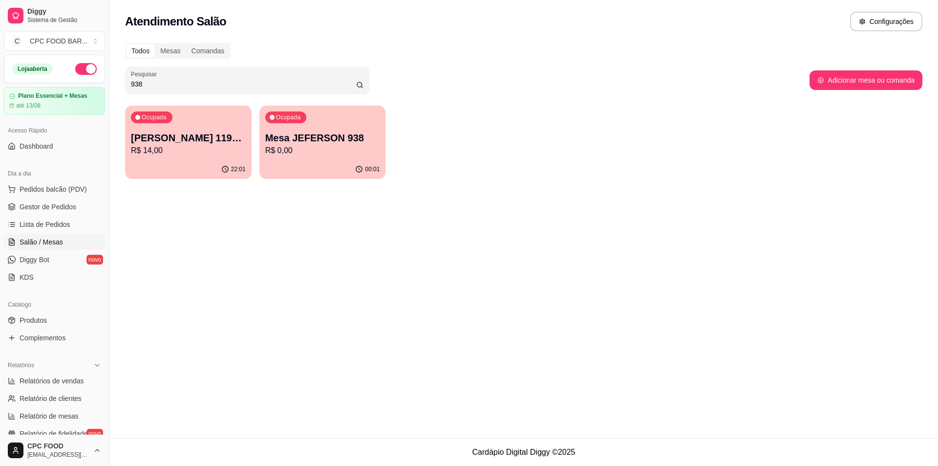
click at [267, 80] on input "938" at bounding box center [243, 84] width 225 height 10
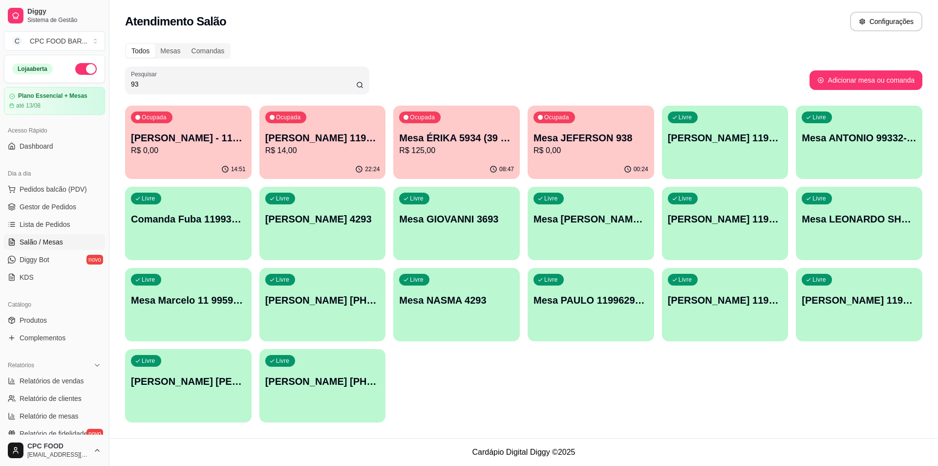
type input "9"
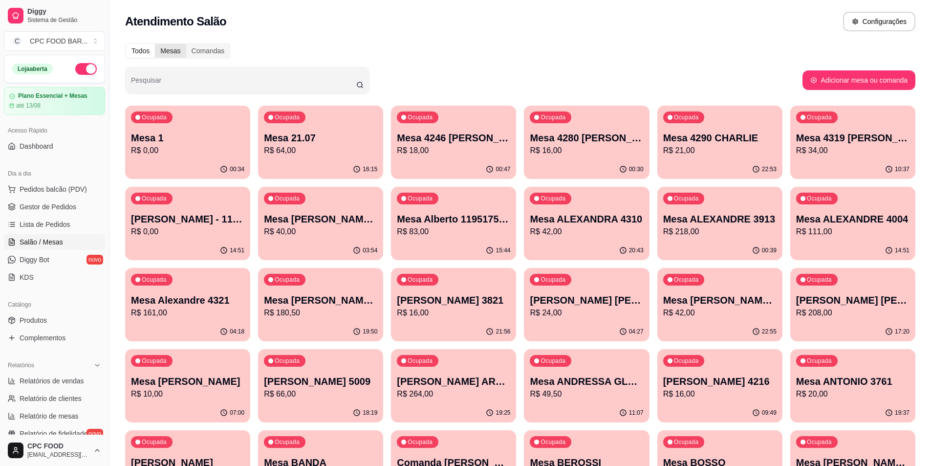
click at [172, 57] on div "Mesas" at bounding box center [170, 51] width 31 height 14
click at [155, 44] on input "Mesas" at bounding box center [155, 44] width 0 height 0
click at [146, 49] on div "Todos" at bounding box center [140, 51] width 29 height 14
click at [126, 44] on input "Todos" at bounding box center [126, 44] width 0 height 0
click at [146, 50] on div "Todos" at bounding box center [140, 51] width 29 height 14
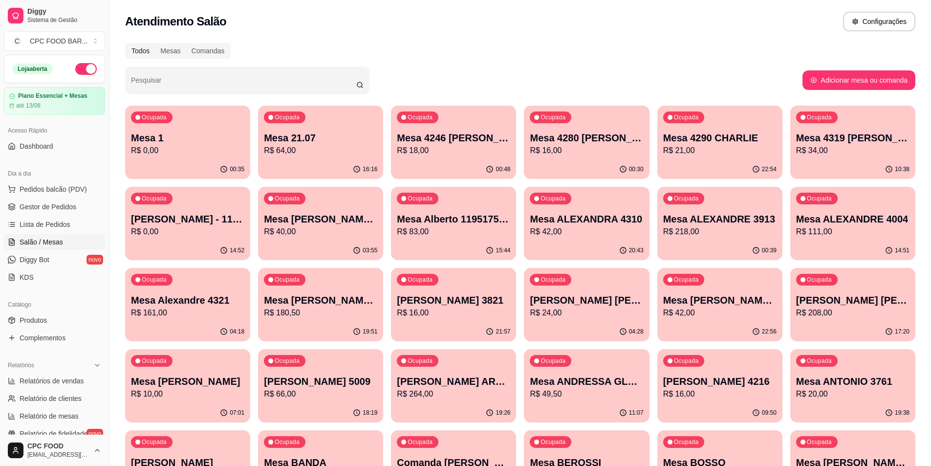
click at [126, 44] on input "Todos" at bounding box center [126, 44] width 0 height 0
drag, startPoint x: 36, startPoint y: 223, endPoint x: 22, endPoint y: 217, distance: 15.3
click at [36, 223] on span "Lista de Pedidos" at bounding box center [45, 224] width 51 height 10
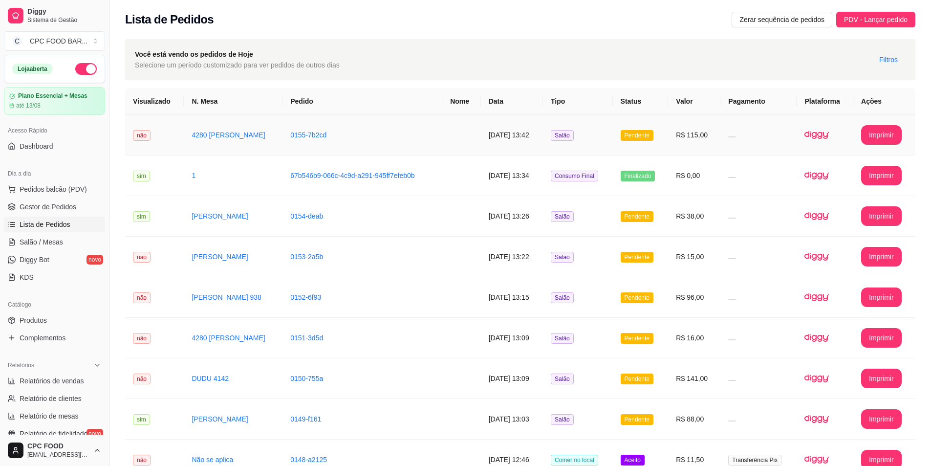
click at [736, 126] on td at bounding box center [758, 135] width 76 height 41
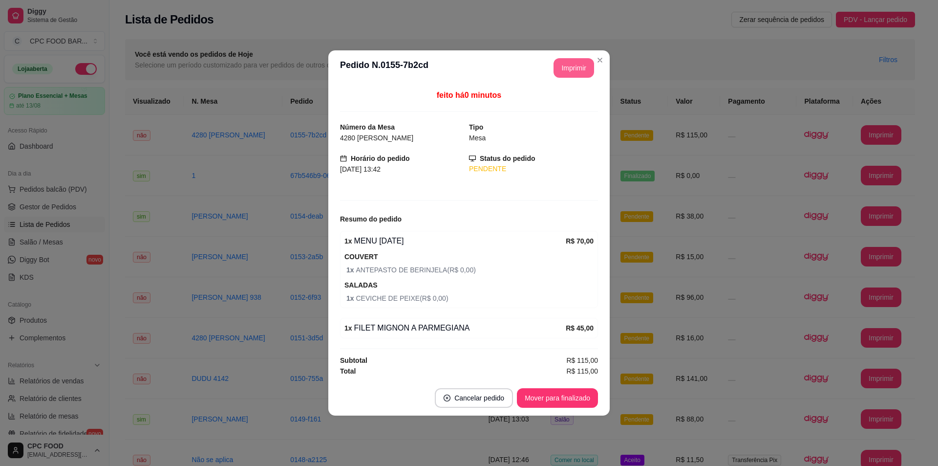
click at [573, 62] on button "Imprimir" at bounding box center [574, 68] width 41 height 20
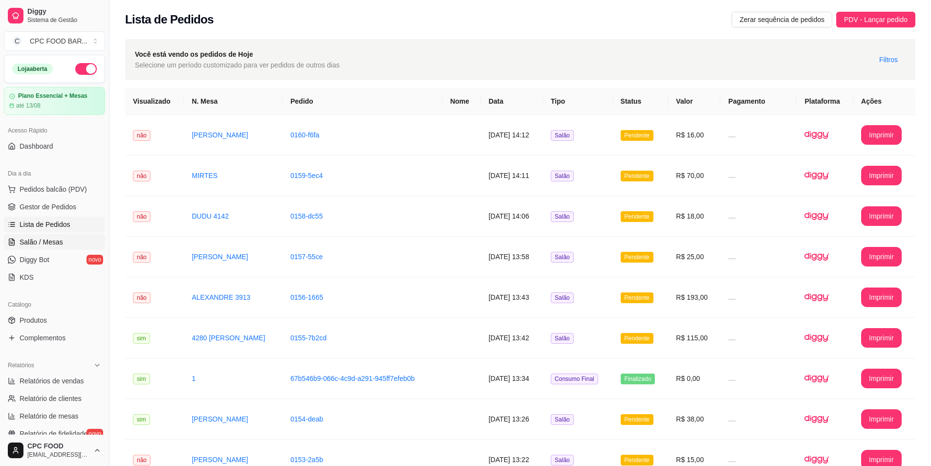
click at [66, 247] on link "Salão / Mesas" at bounding box center [54, 242] width 101 height 16
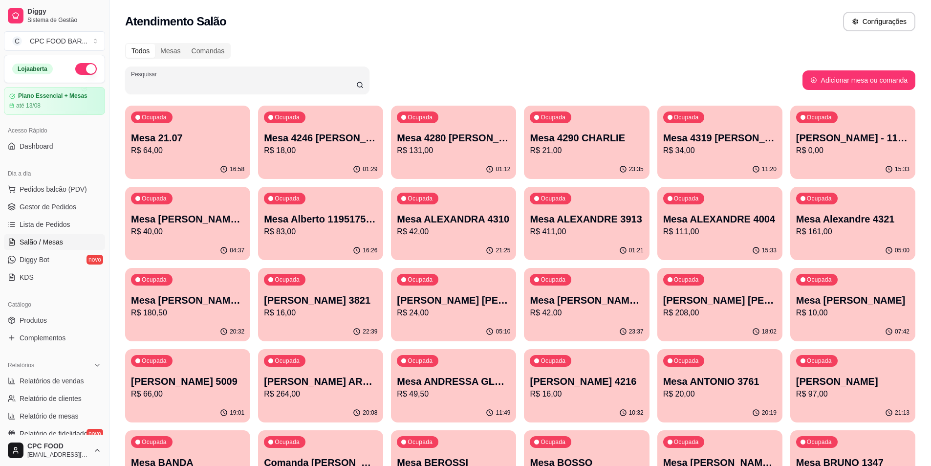
drag, startPoint x: 286, startPoint y: 87, endPoint x: 293, endPoint y: 84, distance: 7.5
click at [288, 87] on input "Pesquisar" at bounding box center [243, 84] width 225 height 10
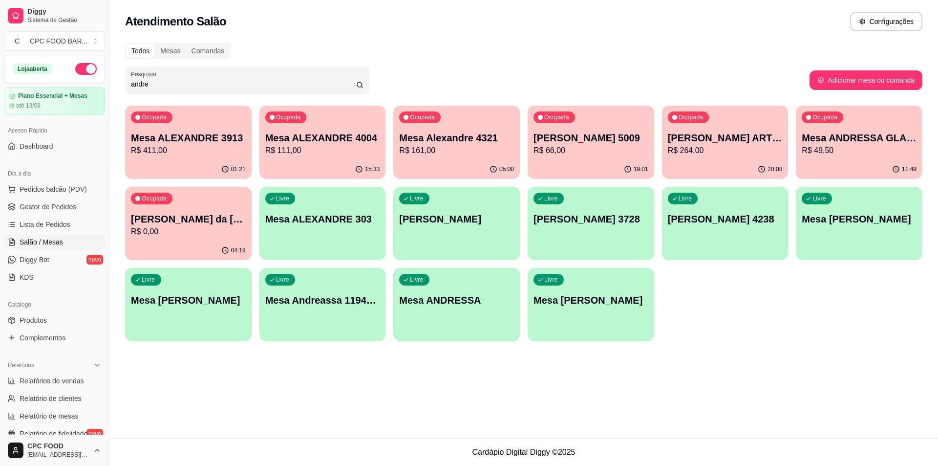
type input "andre"
click at [715, 160] on div "20:08" at bounding box center [725, 168] width 123 height 19
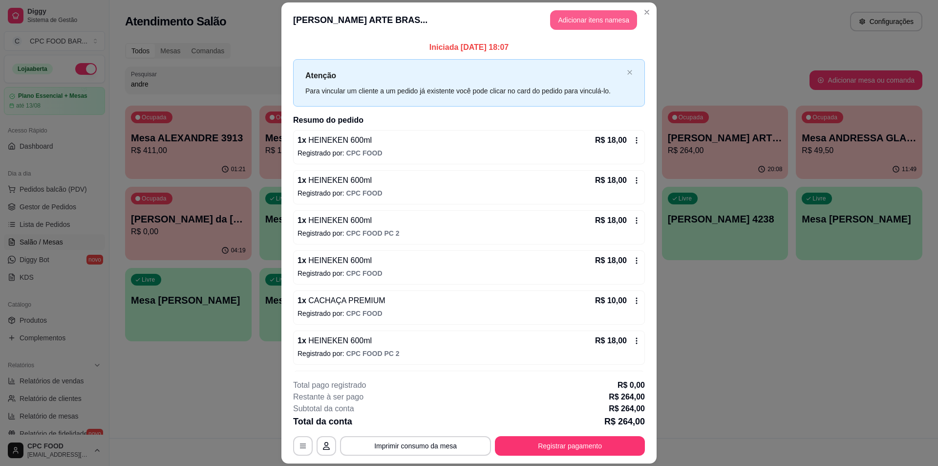
click at [567, 20] on button "Adicionar itens na mesa" at bounding box center [593, 20] width 87 height 20
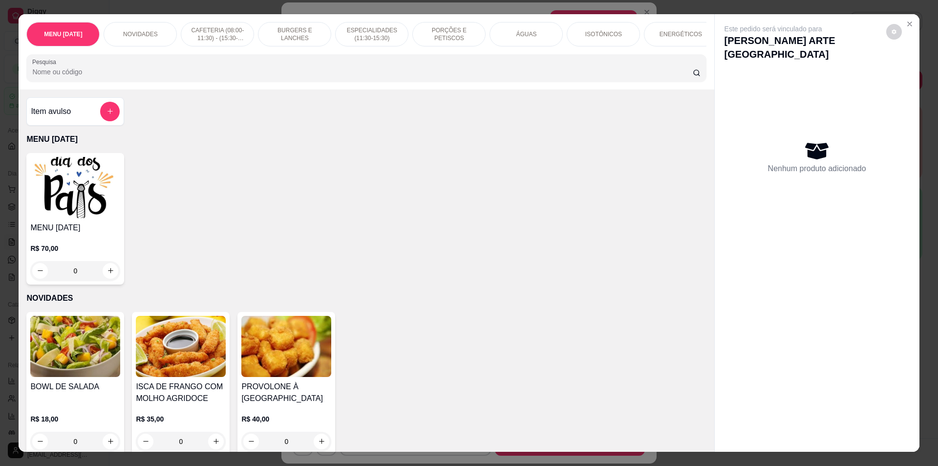
click at [564, 74] on input "Pesquisa" at bounding box center [362, 72] width 660 height 10
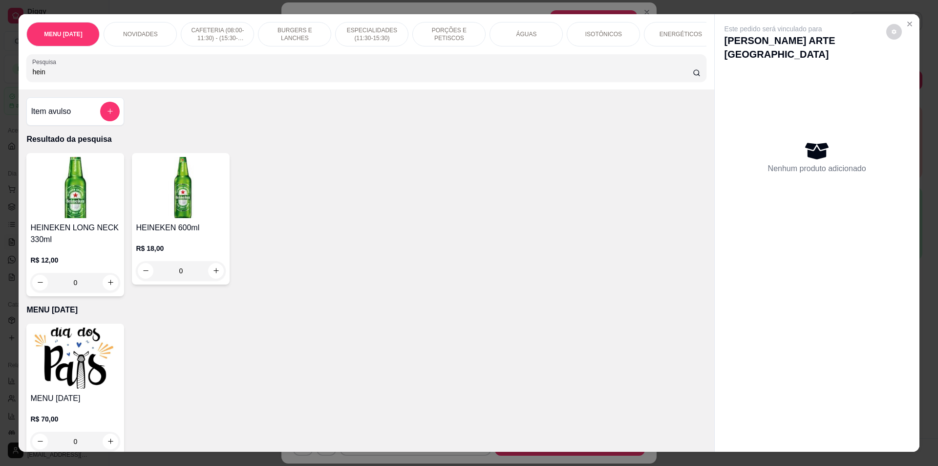
type input "hein"
click at [213, 274] on icon "increase-product-quantity" at bounding box center [216, 270] width 7 height 7
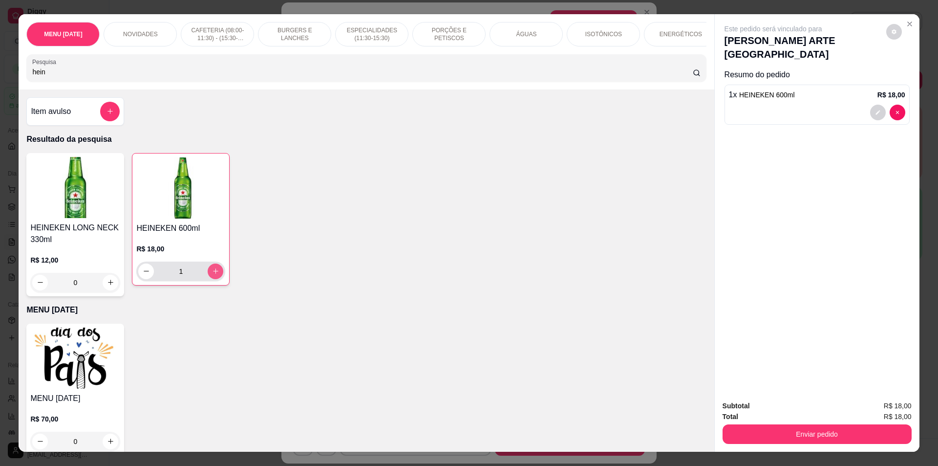
type input "1"
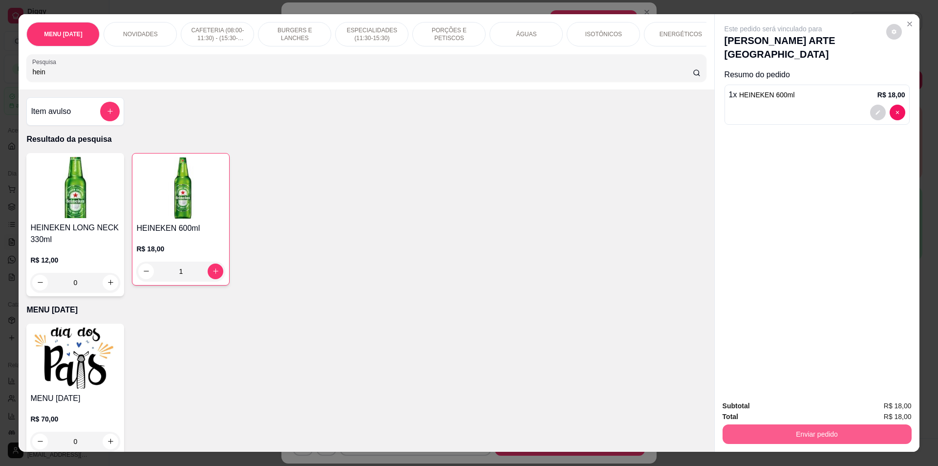
click at [752, 434] on button "Enviar pedido" at bounding box center [817, 434] width 189 height 20
click at [772, 413] on button "Não registrar e enviar pedido" at bounding box center [785, 410] width 99 height 18
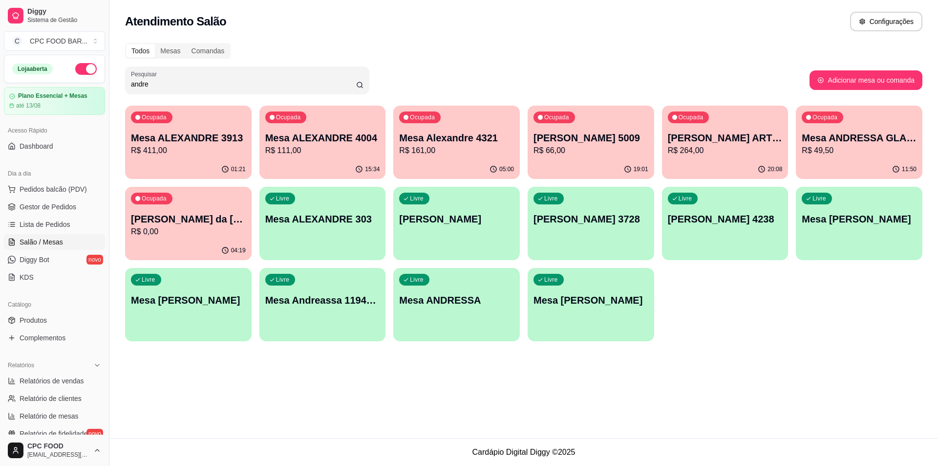
click at [345, 80] on input "andre" at bounding box center [243, 84] width 225 height 10
click at [201, 145] on p "R$ 411,00" at bounding box center [188, 151] width 115 height 12
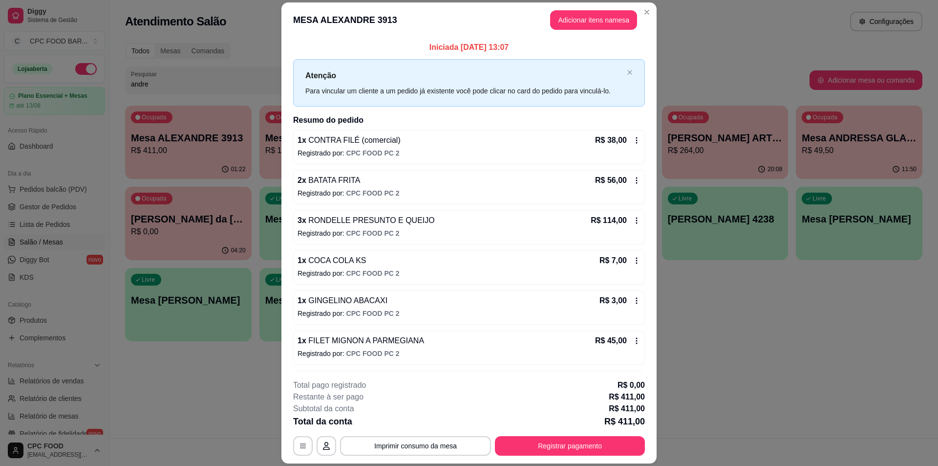
click at [583, 31] on header "MESA ALEXANDRE 3913 Adicionar itens na mesa" at bounding box center [469, 19] width 375 height 35
click at [586, 26] on button "Adicionar itens na mesa" at bounding box center [593, 20] width 87 height 20
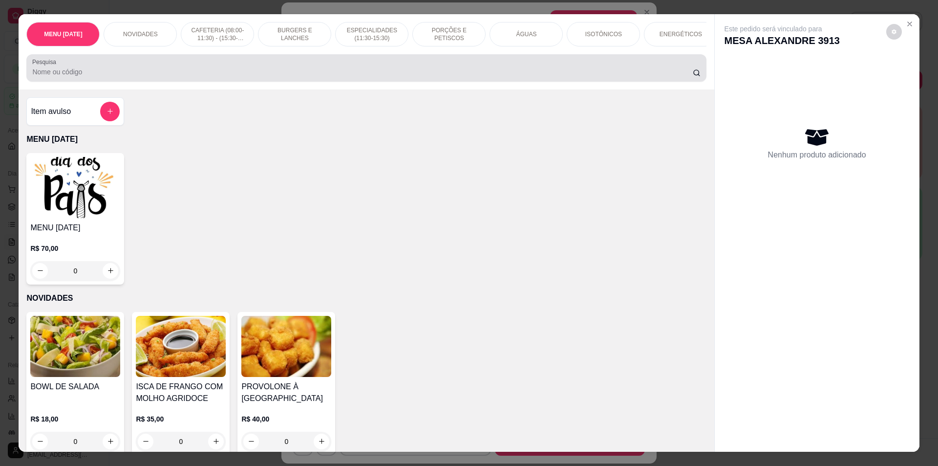
click at [524, 68] on div at bounding box center [366, 68] width 668 height 20
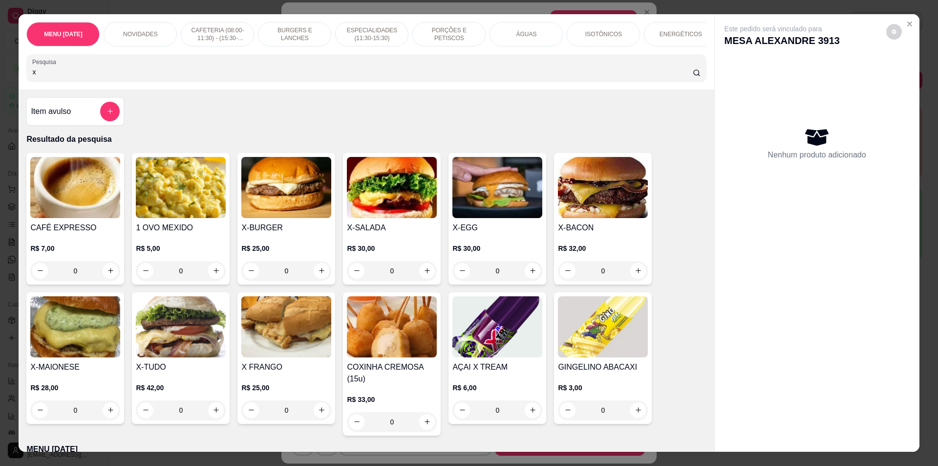
type input "x"
click at [424, 277] on div "0" at bounding box center [392, 271] width 90 height 20
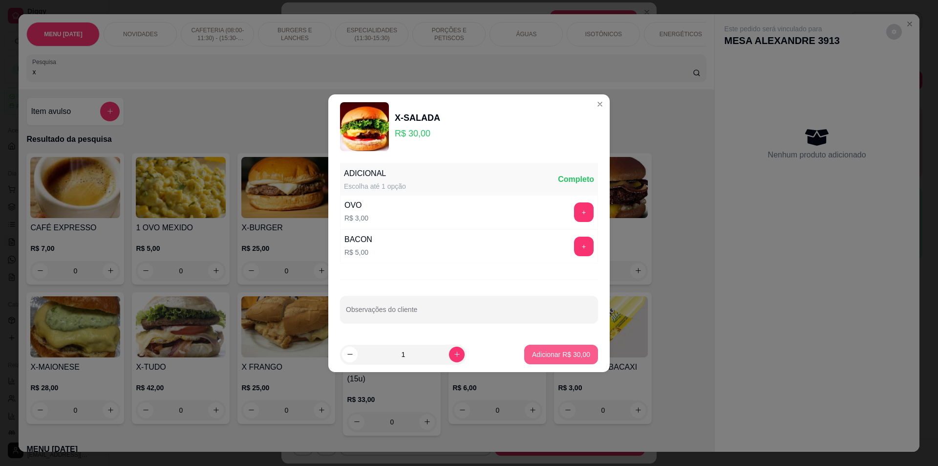
click at [579, 352] on p "Adicionar R$ 30,00" at bounding box center [561, 354] width 58 height 10
type input "1"
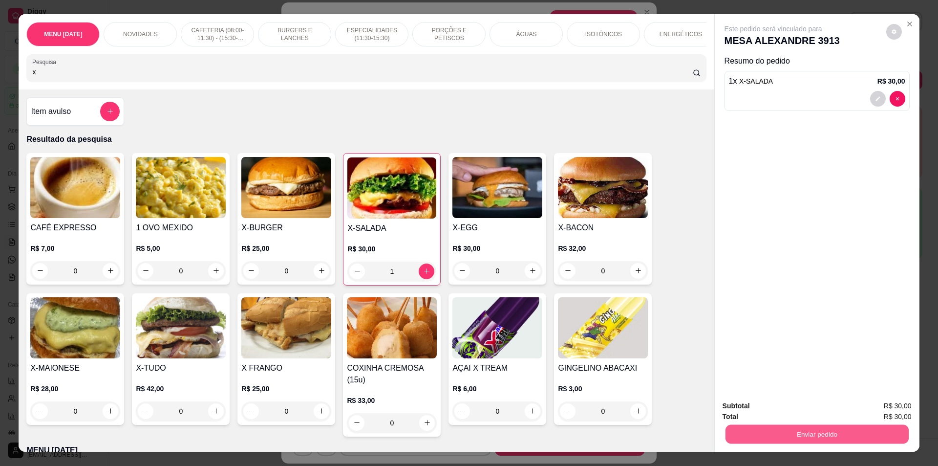
click at [806, 431] on button "Enviar pedido" at bounding box center [816, 434] width 183 height 19
click at [792, 411] on button "Não registrar e enviar pedido" at bounding box center [785, 410] width 102 height 19
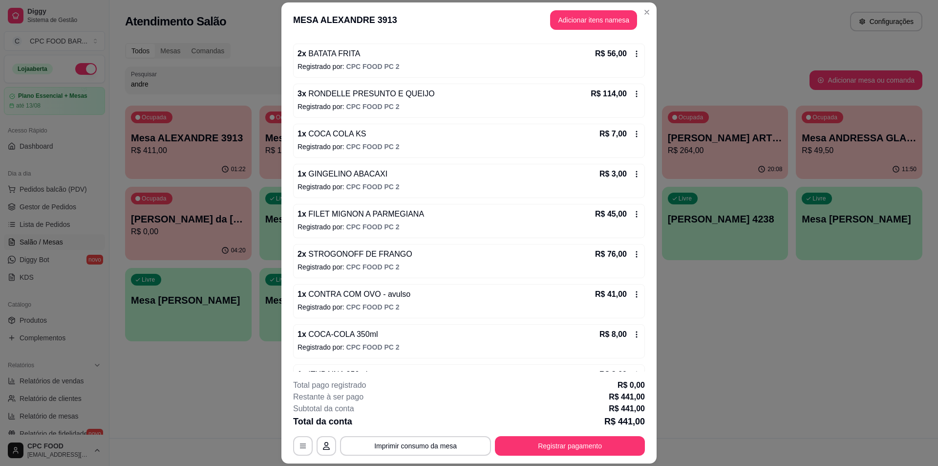
scroll to position [238, 0]
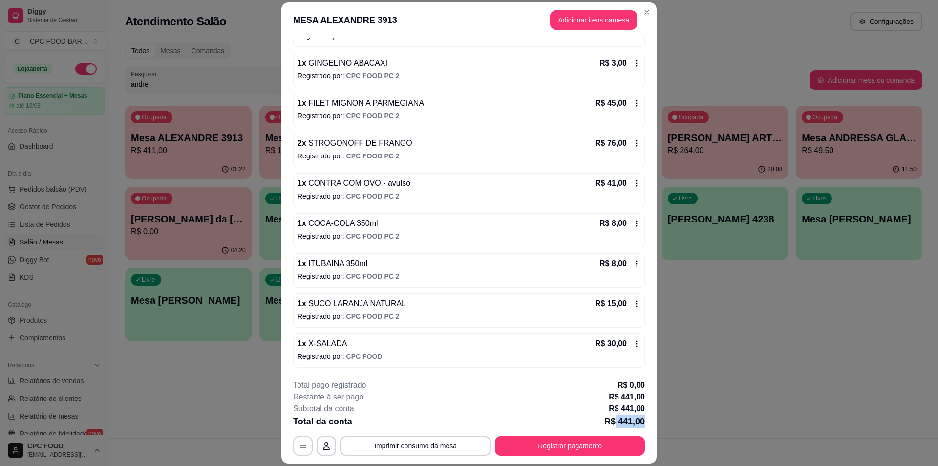
drag, startPoint x: 641, startPoint y: 423, endPoint x: 614, endPoint y: 422, distance: 26.4
click at [614, 422] on p "R$ 441,00" at bounding box center [625, 421] width 41 height 14
click at [599, 416] on div "Total da conta R$ 441,00" at bounding box center [469, 421] width 352 height 14
drag, startPoint x: 611, startPoint y: 423, endPoint x: 638, endPoint y: 431, distance: 28.0
click at [638, 431] on div "**********" at bounding box center [469, 417] width 352 height 76
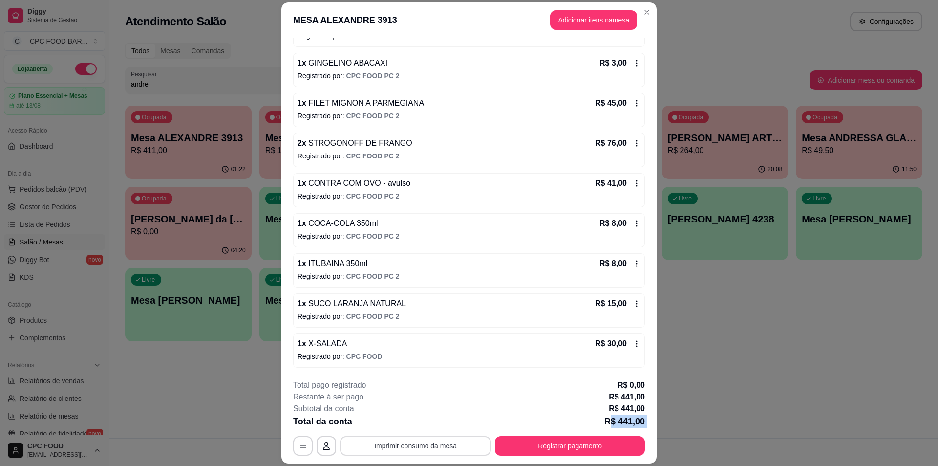
click at [445, 444] on button "Imprimir consumo da mesa" at bounding box center [415, 446] width 151 height 20
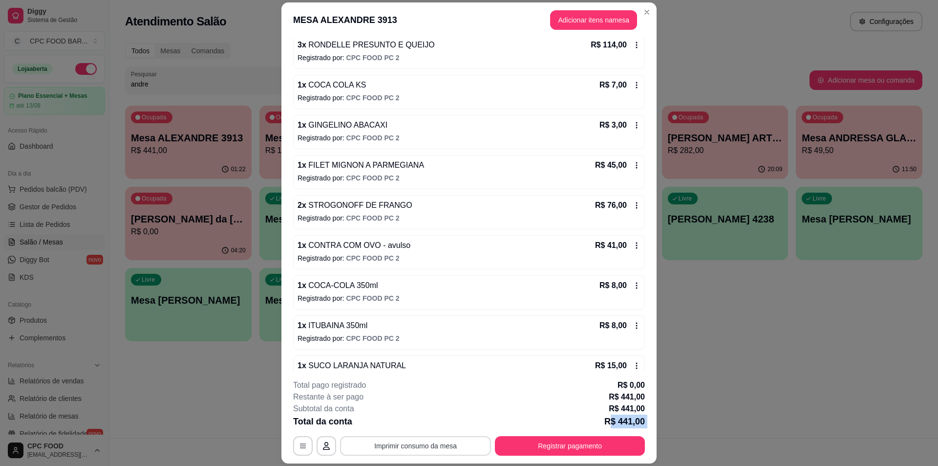
scroll to position [0, 0]
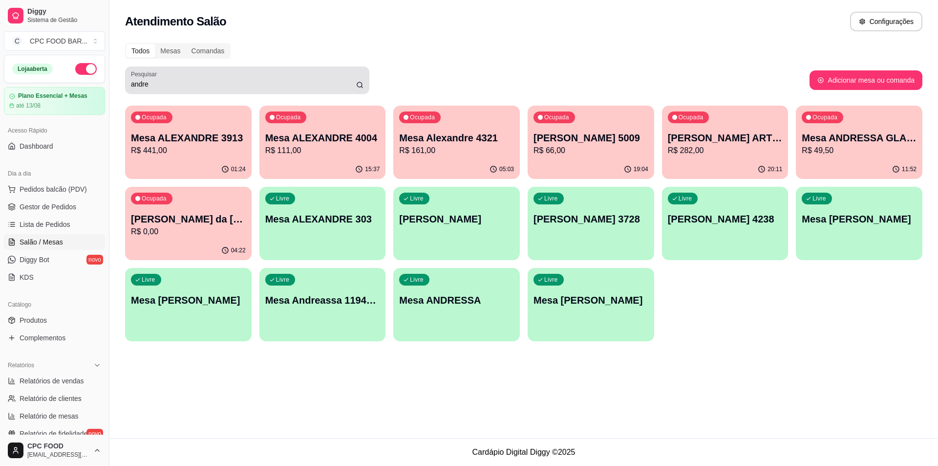
click at [300, 82] on input "andre" at bounding box center [243, 84] width 225 height 10
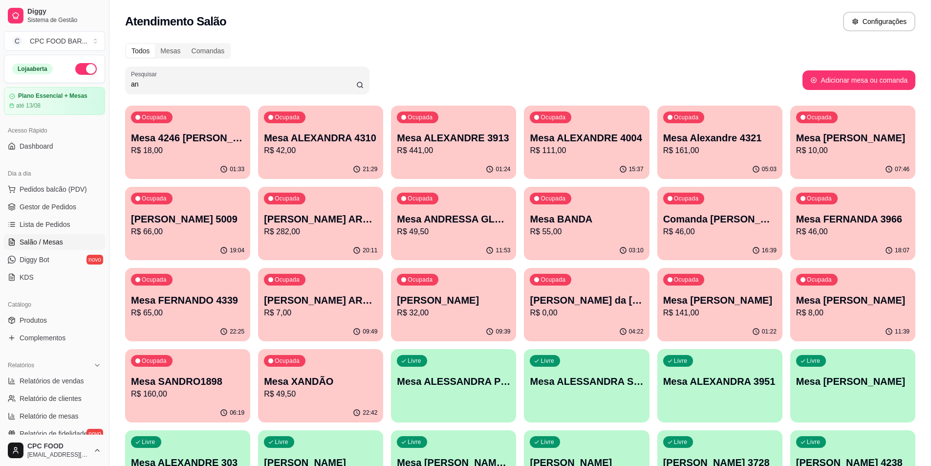
type input "a"
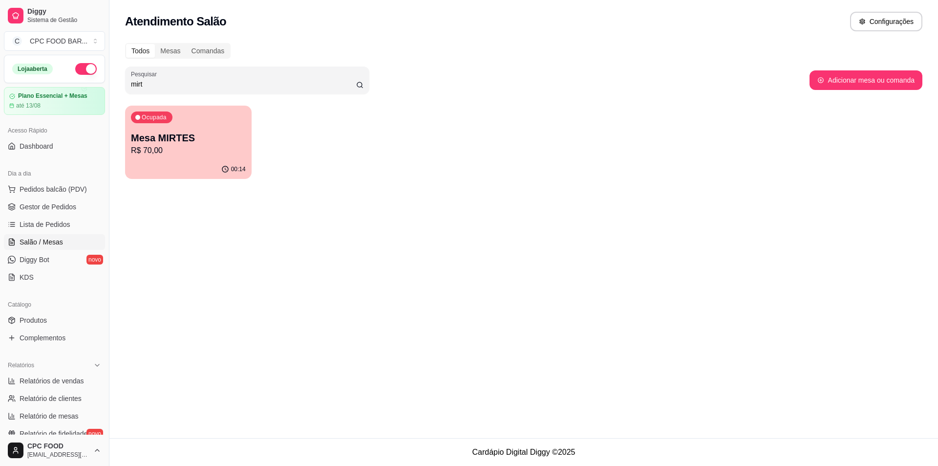
type input "mirt"
click at [184, 127] on div "Ocupada Mesa MIRTES R$ 70,00" at bounding box center [188, 133] width 127 height 54
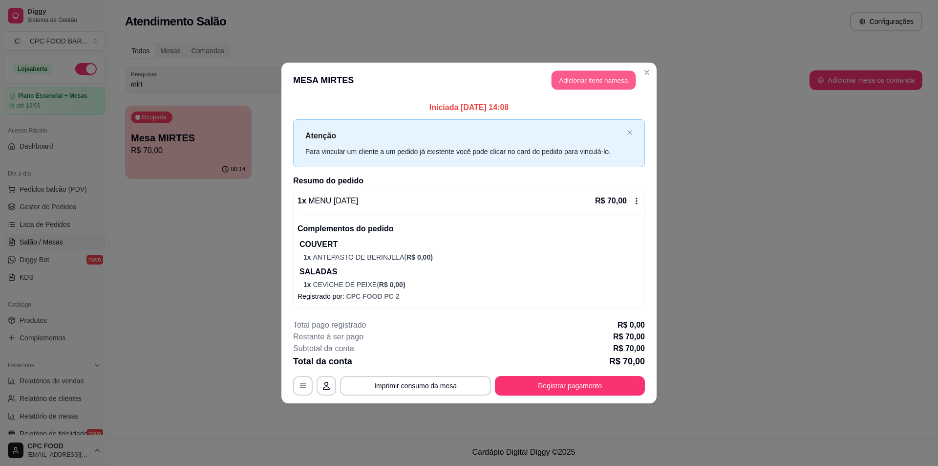
click at [581, 83] on button "Adicionar itens na mesa" at bounding box center [594, 80] width 84 height 19
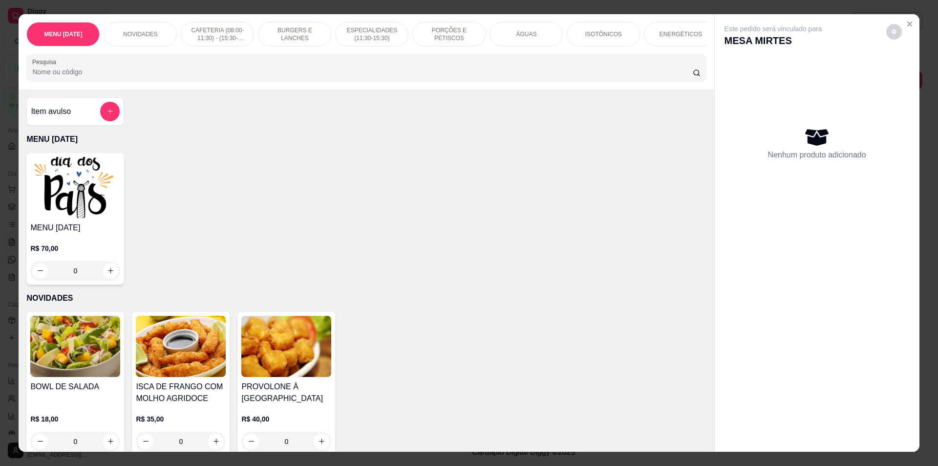
scroll to position [0, 595]
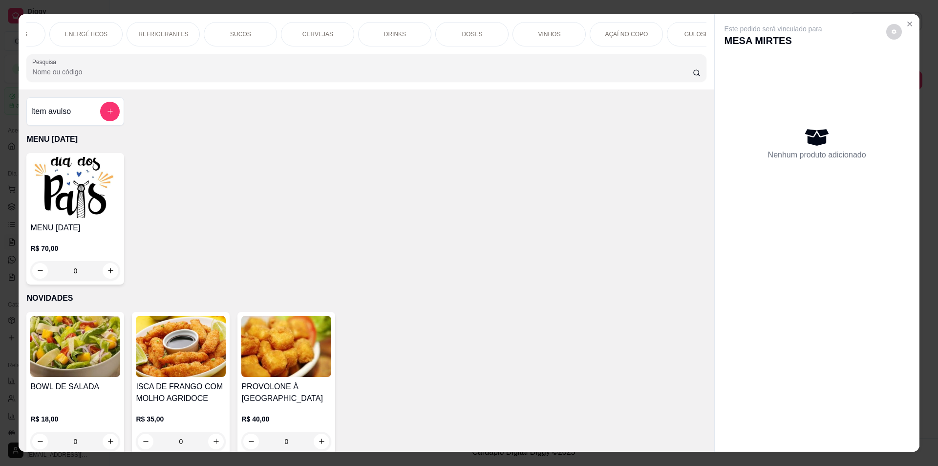
click at [168, 26] on div "REFRIGERANTES" at bounding box center [163, 34] width 73 height 24
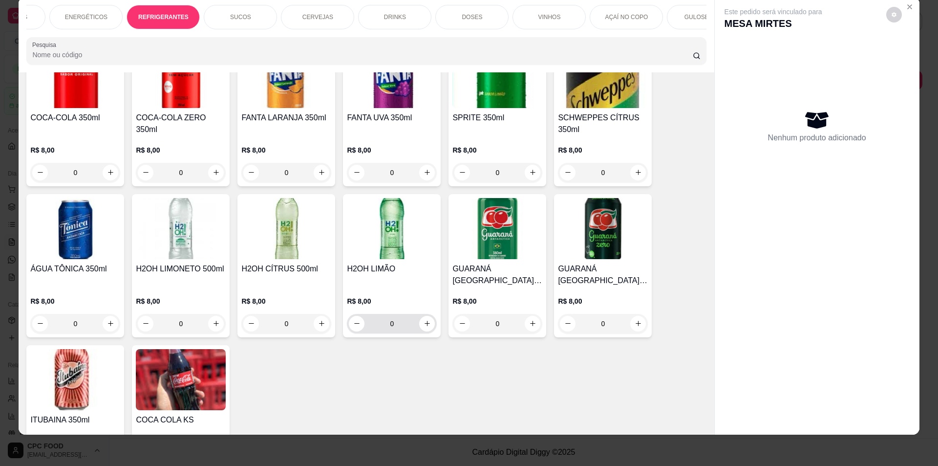
scroll to position [2187, 0]
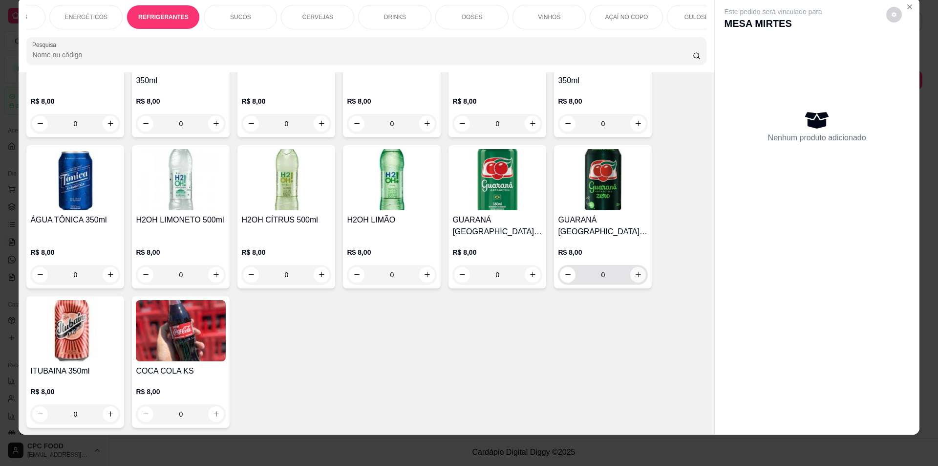
click at [631, 282] on button "increase-product-quantity" at bounding box center [639, 275] width 16 height 16
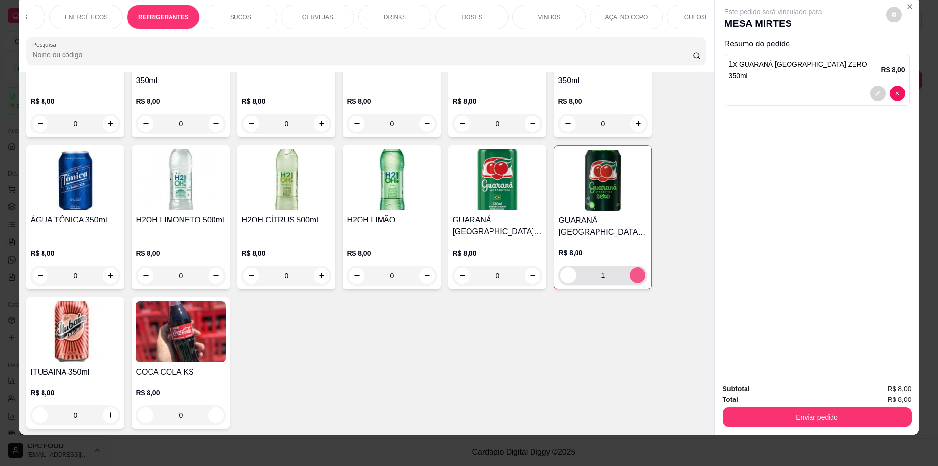
type input "1"
click at [213, 418] on icon "increase-product-quantity" at bounding box center [216, 414] width 7 height 7
type input "1"
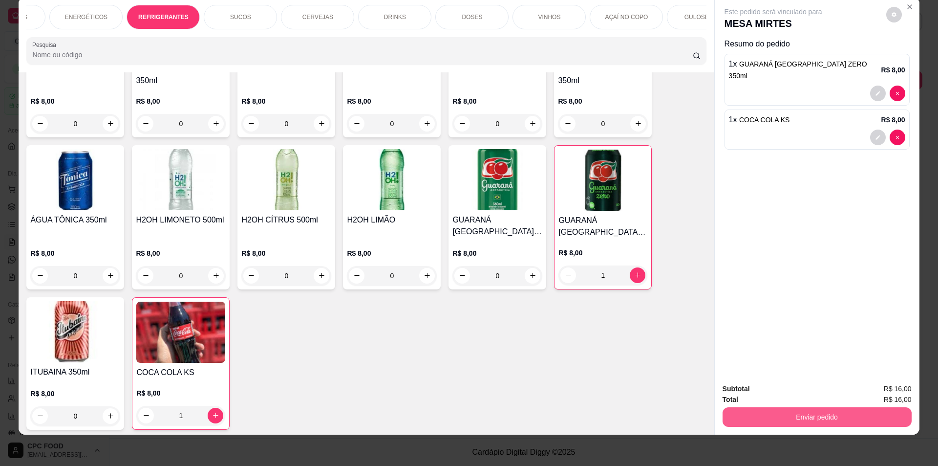
click at [829, 419] on button "Enviar pedido" at bounding box center [817, 417] width 189 height 20
click at [787, 393] on button "Não registrar e enviar pedido" at bounding box center [785, 393] width 99 height 18
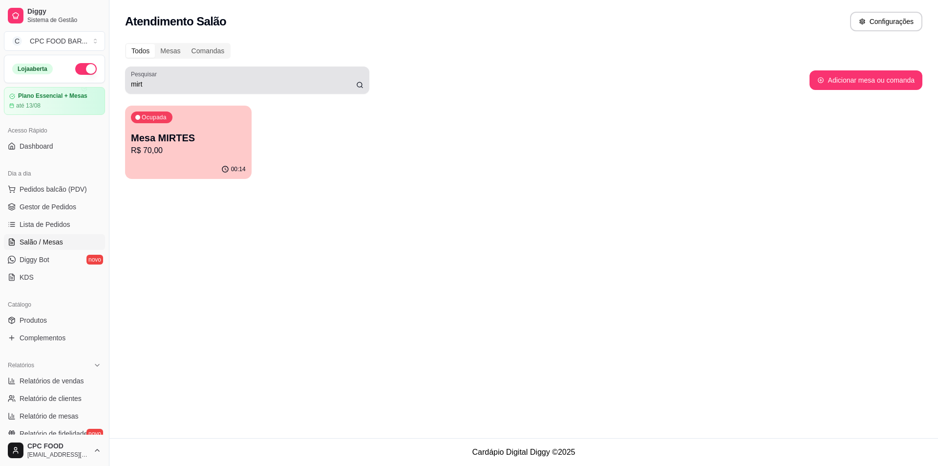
click at [323, 78] on div "mirt" at bounding box center [247, 80] width 233 height 20
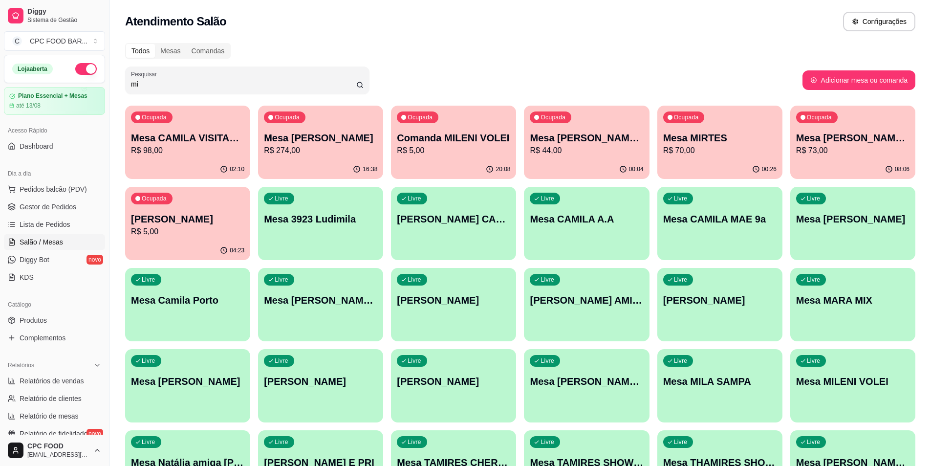
type input "m"
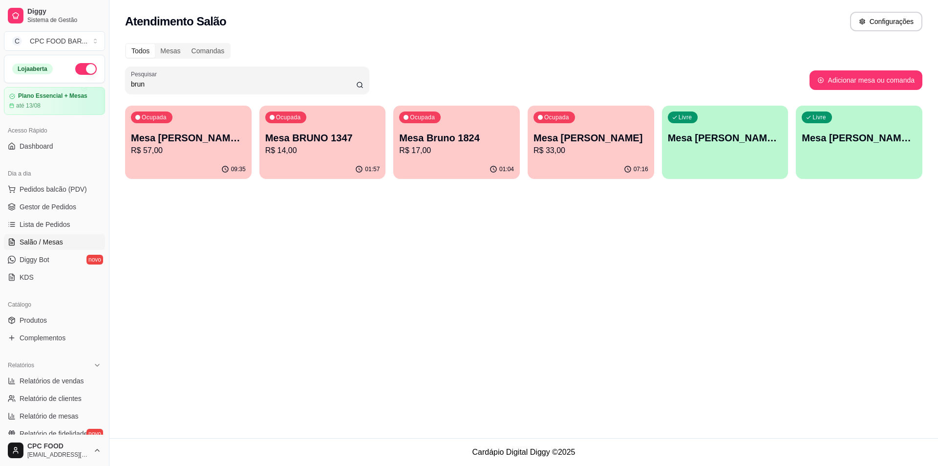
type input "brun"
click at [363, 130] on div "Ocupada Mesa BRUNO 1347 R$ 14,00" at bounding box center [323, 133] width 127 height 54
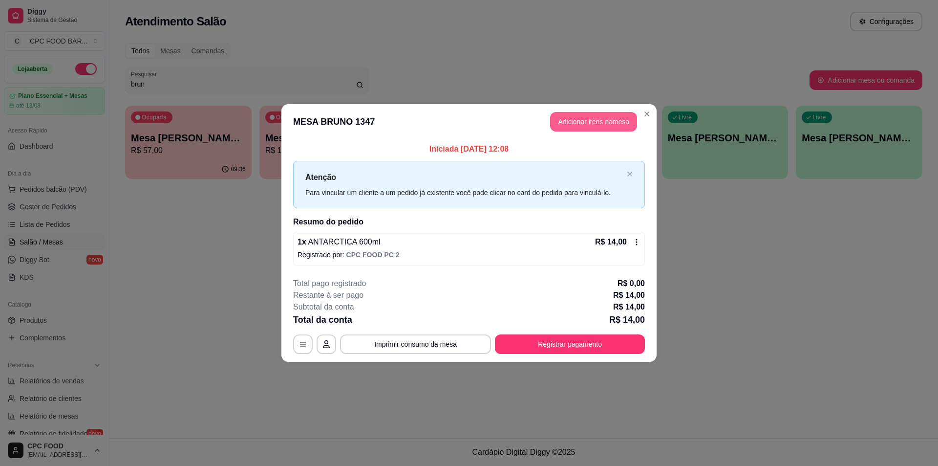
click at [605, 123] on button "Adicionar itens na mesa" at bounding box center [593, 122] width 87 height 20
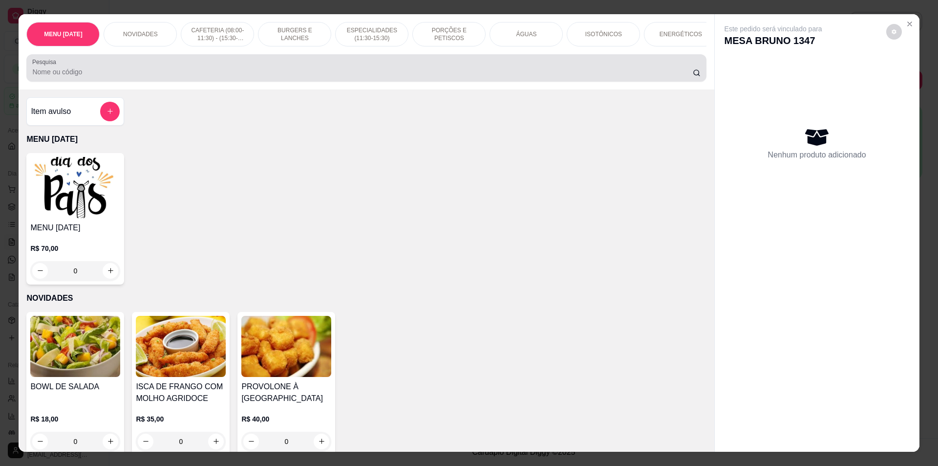
click at [445, 77] on input "Pesquisa" at bounding box center [362, 72] width 660 height 10
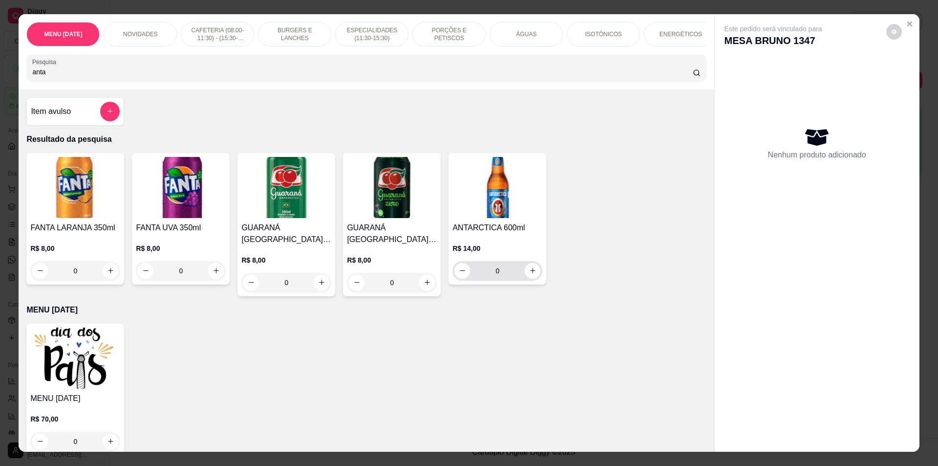
type input "anta"
click at [529, 274] on icon "increase-product-quantity" at bounding box center [532, 270] width 7 height 7
type input "1"
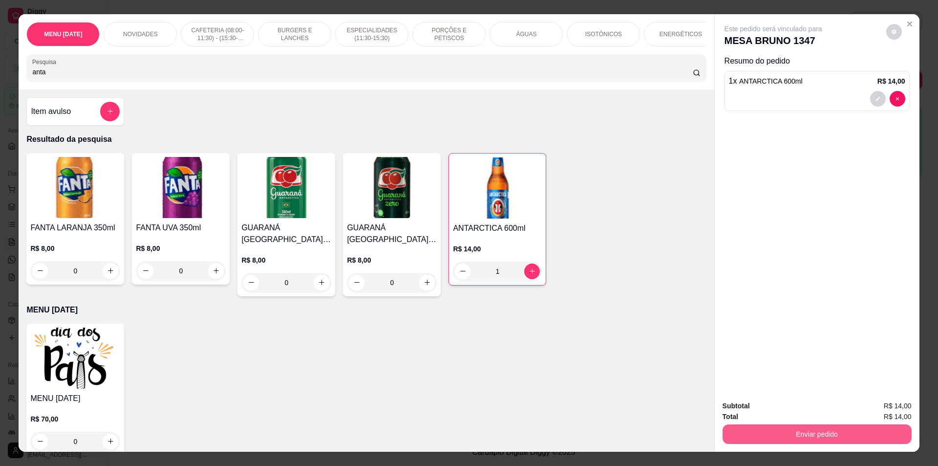
click at [825, 432] on button "Enviar pedido" at bounding box center [817, 434] width 189 height 20
click at [802, 412] on button "Não registrar e enviar pedido" at bounding box center [785, 410] width 102 height 19
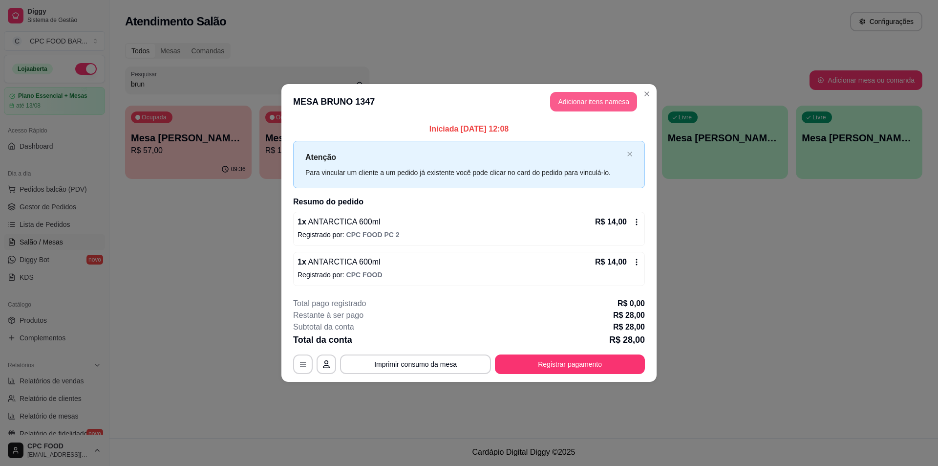
click at [582, 102] on button "Adicionar itens na mesa" at bounding box center [593, 102] width 87 height 20
click at [469, 77] on input "Pesquisa" at bounding box center [362, 72] width 660 height 10
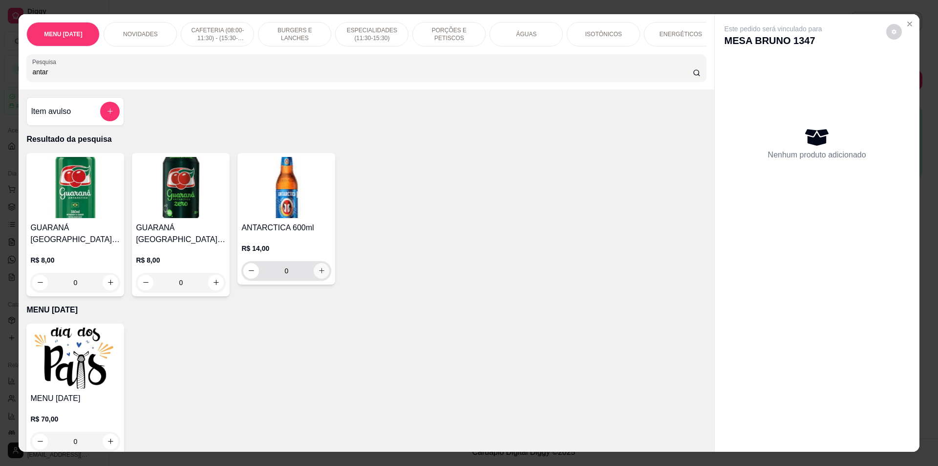
type input "antar"
click at [319, 274] on icon "increase-product-quantity" at bounding box center [321, 270] width 7 height 7
type input "1"
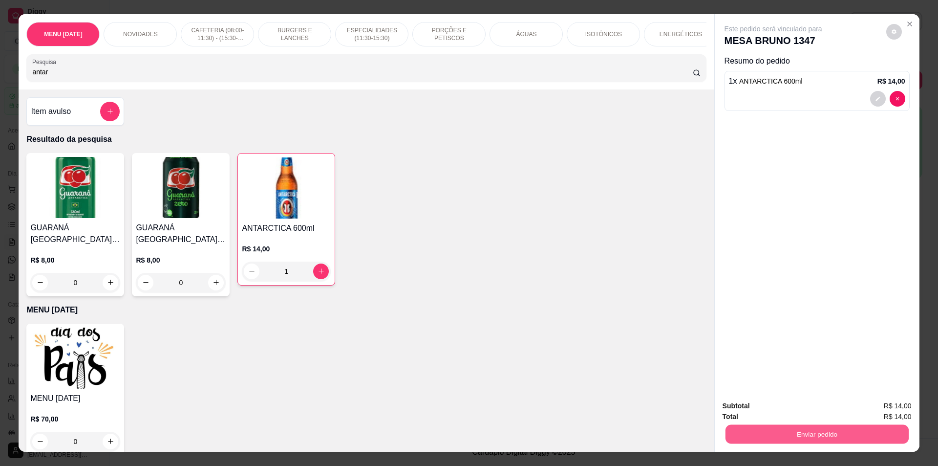
click at [797, 436] on button "Enviar pedido" at bounding box center [816, 434] width 183 height 19
click at [796, 411] on button "Não registrar e enviar pedido" at bounding box center [785, 410] width 102 height 19
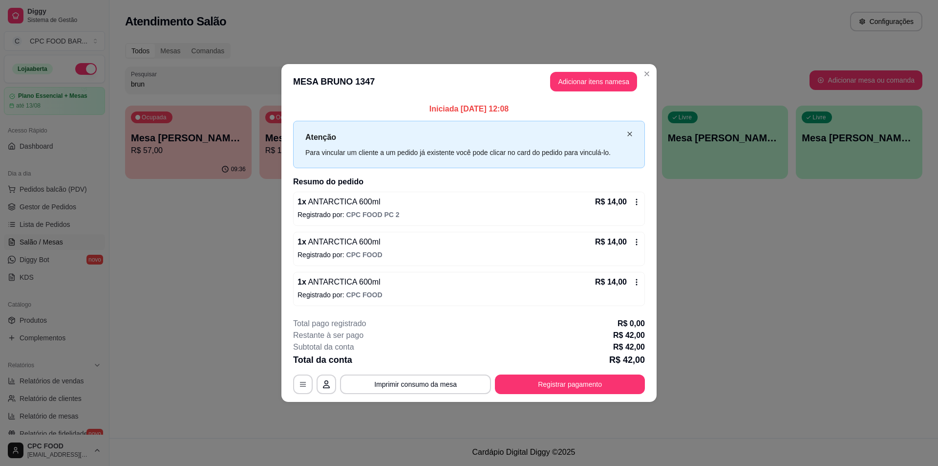
click at [629, 131] on icon "close" at bounding box center [630, 134] width 6 height 6
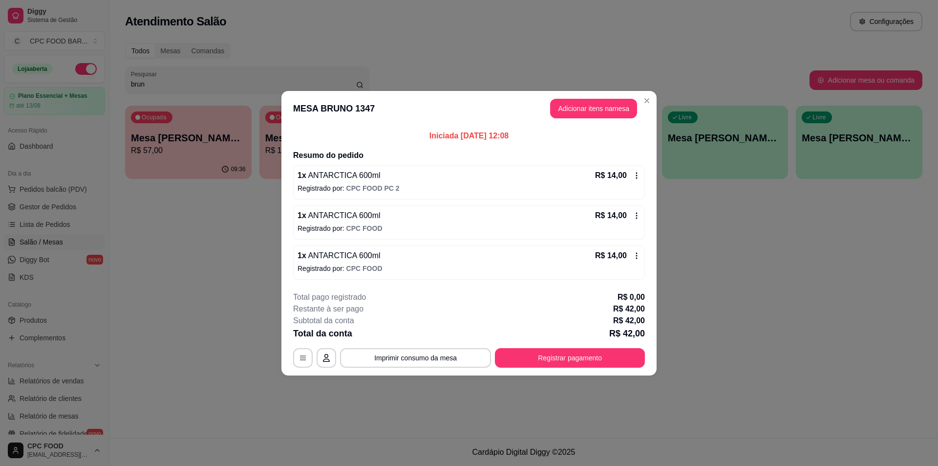
drag, startPoint x: 416, startPoint y: 137, endPoint x: 542, endPoint y: 137, distance: 126.1
click at [542, 137] on p "Iniciada [DATE] 12:08" at bounding box center [469, 136] width 352 height 12
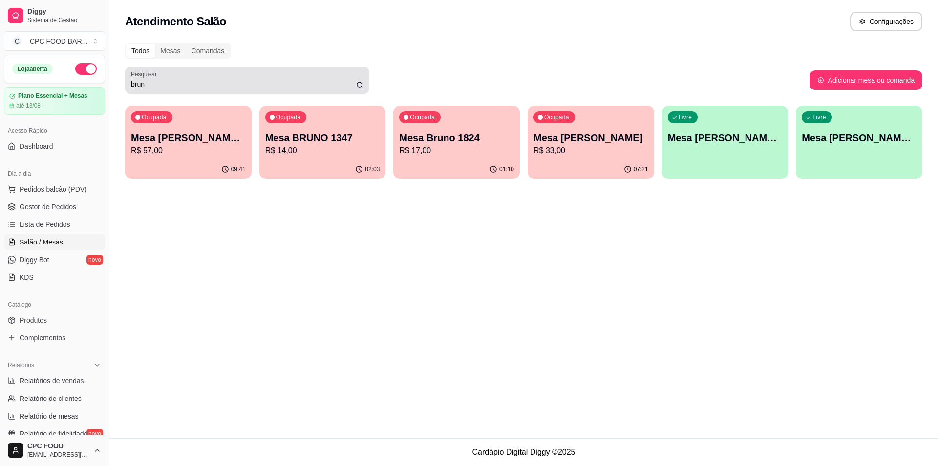
click at [242, 82] on input "brun" at bounding box center [243, 84] width 225 height 10
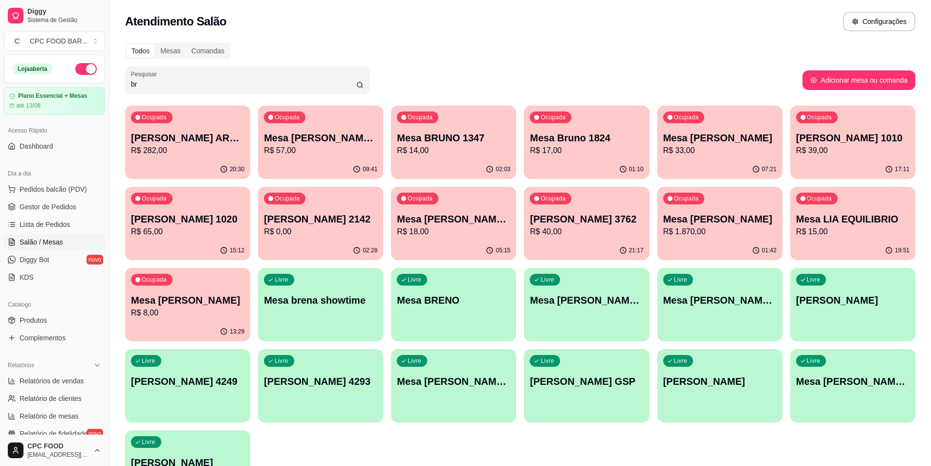
type input "b"
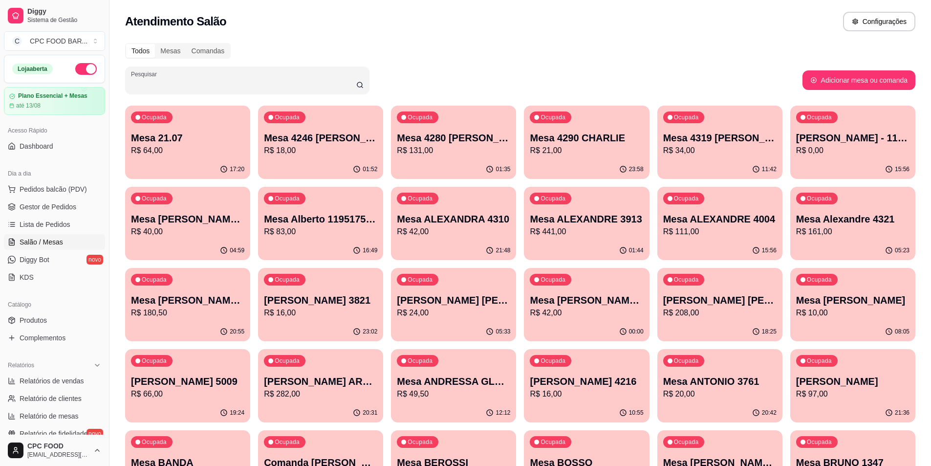
drag, startPoint x: 242, startPoint y: 81, endPoint x: 251, endPoint y: 89, distance: 11.4
click at [251, 89] on div at bounding box center [247, 80] width 233 height 20
click at [282, 79] on input "Pesquisar" at bounding box center [243, 84] width 225 height 10
click at [438, 132] on p "Mesa 4280 [PERSON_NAME]" at bounding box center [453, 138] width 113 height 14
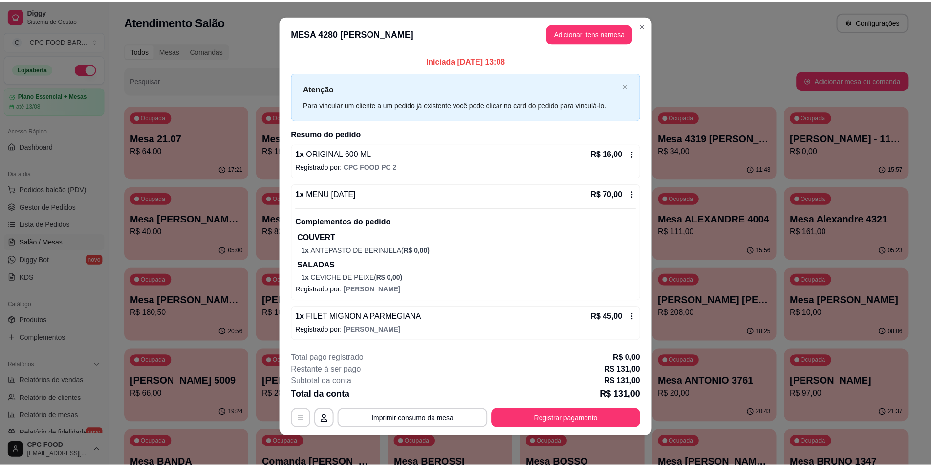
scroll to position [9, 0]
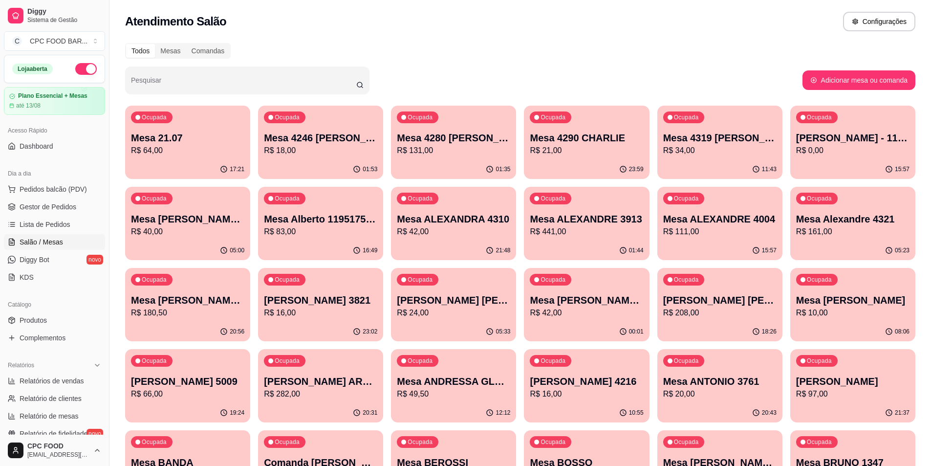
click at [181, 119] on div "Ocupada Mesa 21.07 R$ 64,00" at bounding box center [187, 133] width 125 height 54
click at [199, 5] on div "Atendimento Salão Configurações" at bounding box center [520, 18] width 822 height 37
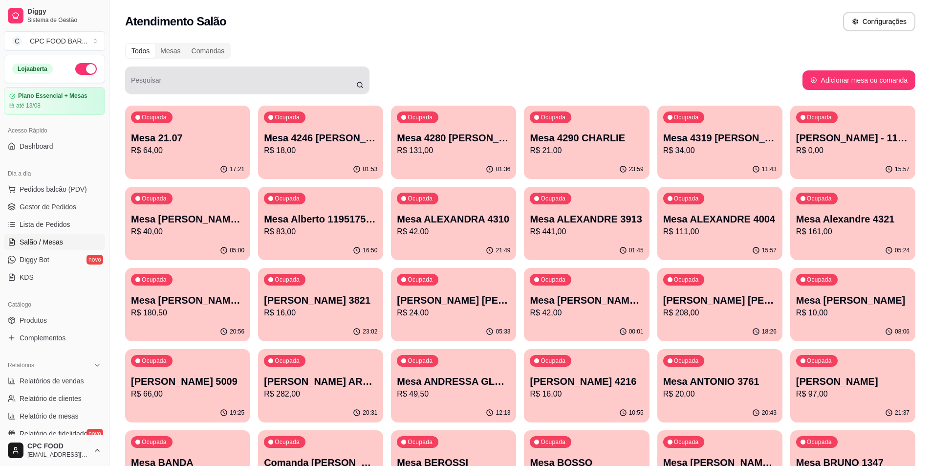
click at [268, 67] on div "Pesquisar" at bounding box center [247, 79] width 244 height 27
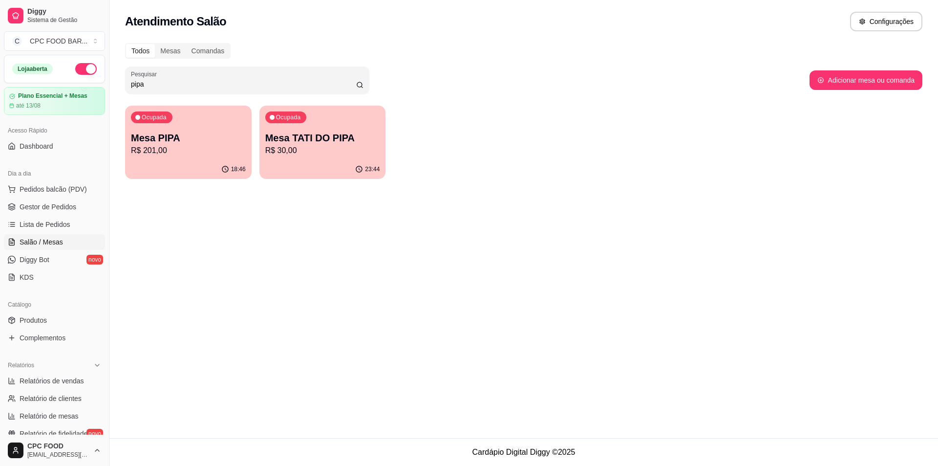
type input "pipa"
click at [218, 128] on div "Ocupada Mesa PIPA R$ 201,00" at bounding box center [188, 133] width 127 height 54
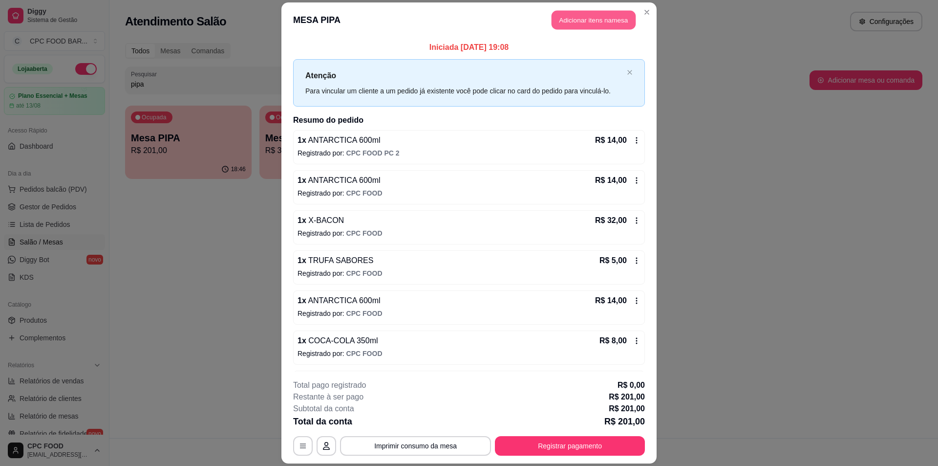
click at [578, 18] on button "Adicionar itens na mesa" at bounding box center [594, 19] width 84 height 19
click at [414, 72] on div at bounding box center [366, 68] width 668 height 20
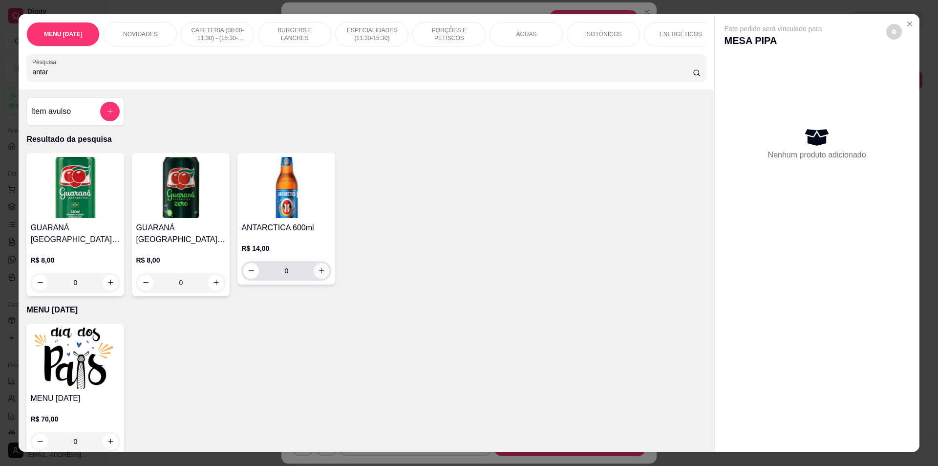
type input "antar"
click at [318, 274] on icon "increase-product-quantity" at bounding box center [321, 270] width 7 height 7
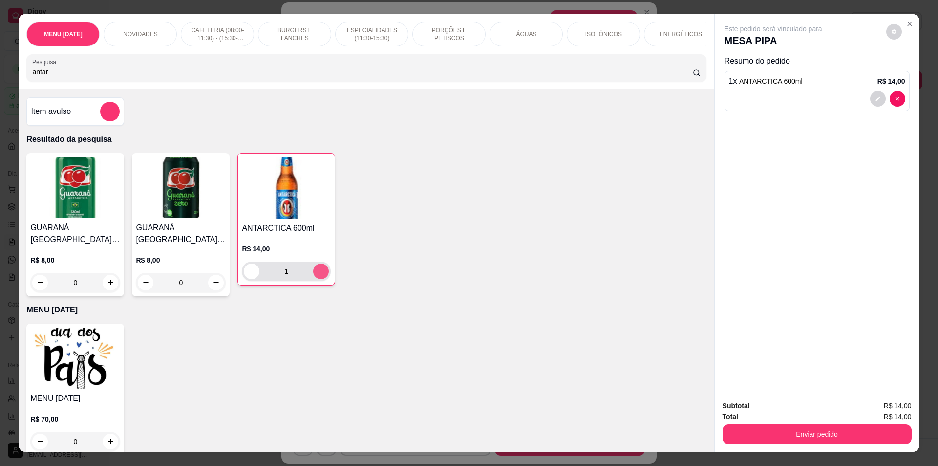
type input "1"
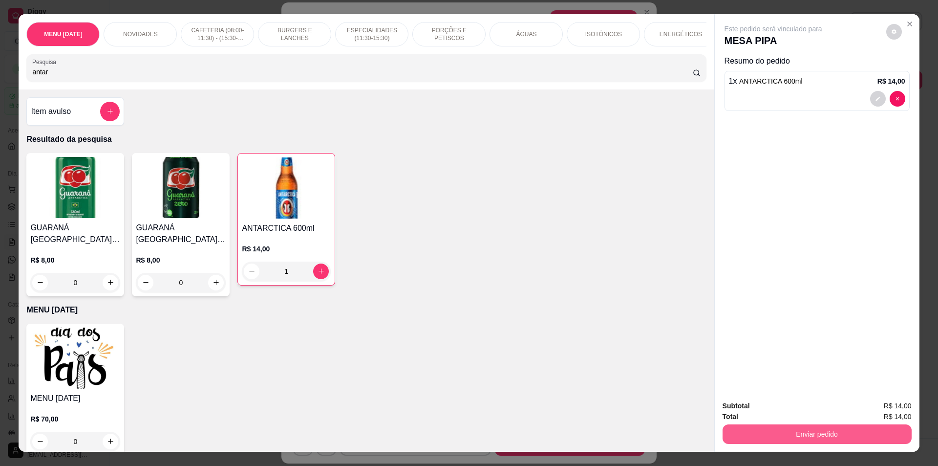
click at [819, 432] on button "Enviar pedido" at bounding box center [817, 434] width 189 height 20
click at [767, 414] on button "Não registrar e enviar pedido" at bounding box center [785, 410] width 102 height 19
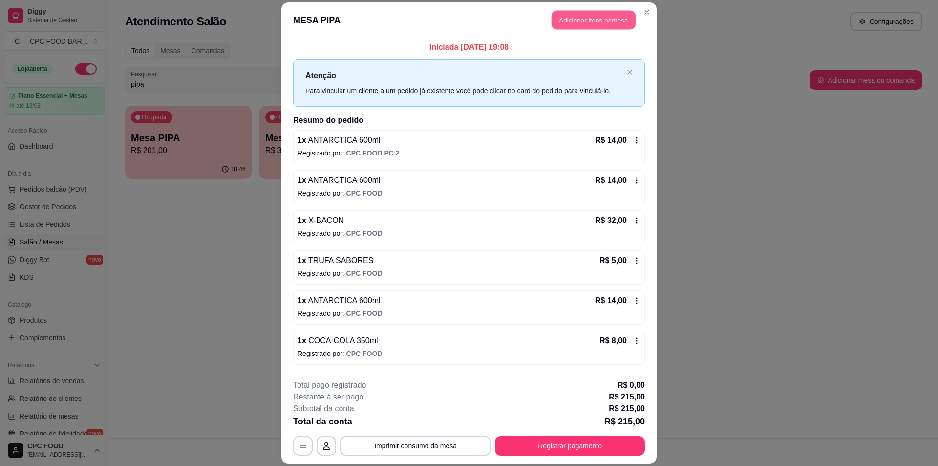
click at [580, 17] on button "Adicionar itens na mesa" at bounding box center [594, 19] width 84 height 19
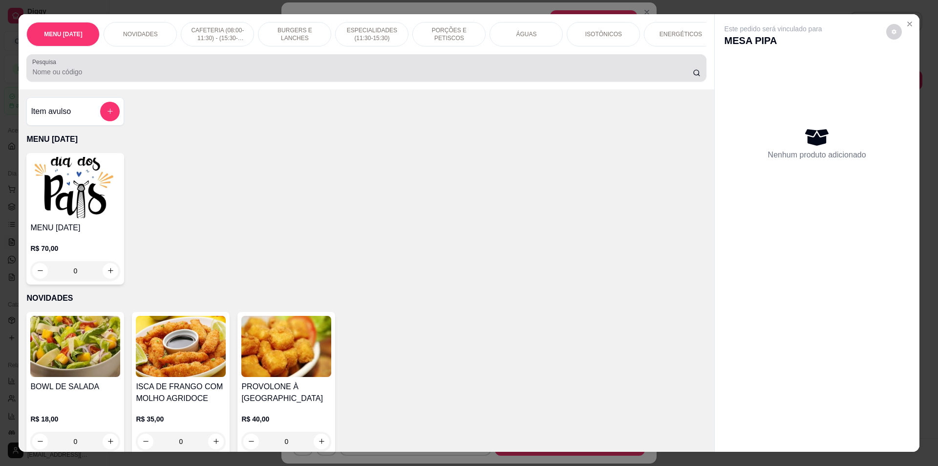
click at [310, 76] on input "Pesquisa" at bounding box center [362, 72] width 660 height 10
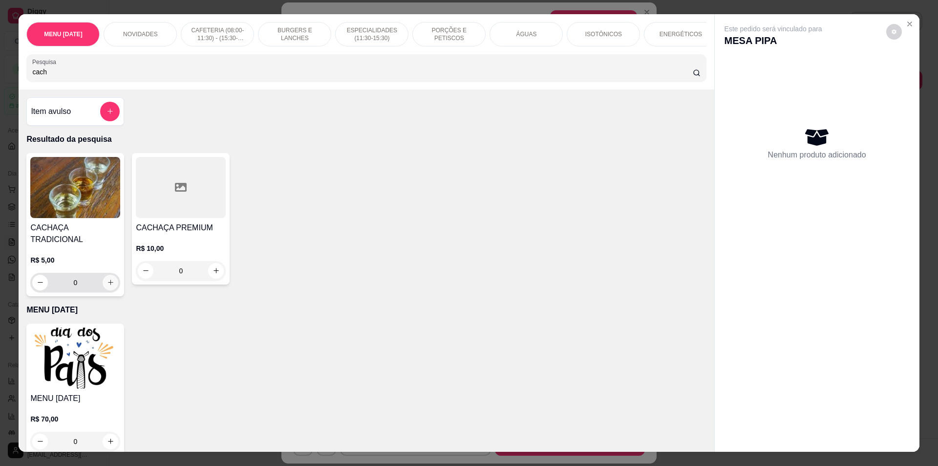
type input "cach"
click at [108, 284] on button "increase-product-quantity" at bounding box center [111, 283] width 16 height 16
type input "1"
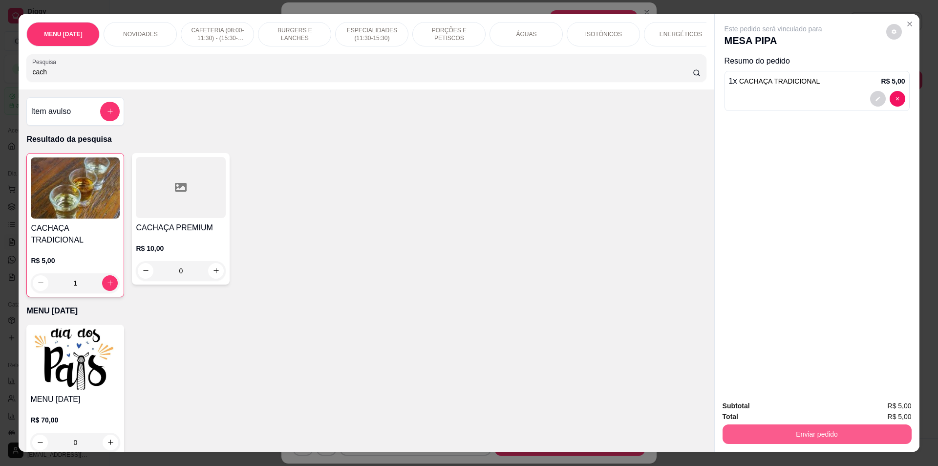
click at [764, 431] on button "Enviar pedido" at bounding box center [817, 434] width 189 height 20
click at [762, 407] on button "Não registrar e enviar pedido" at bounding box center [785, 410] width 102 height 19
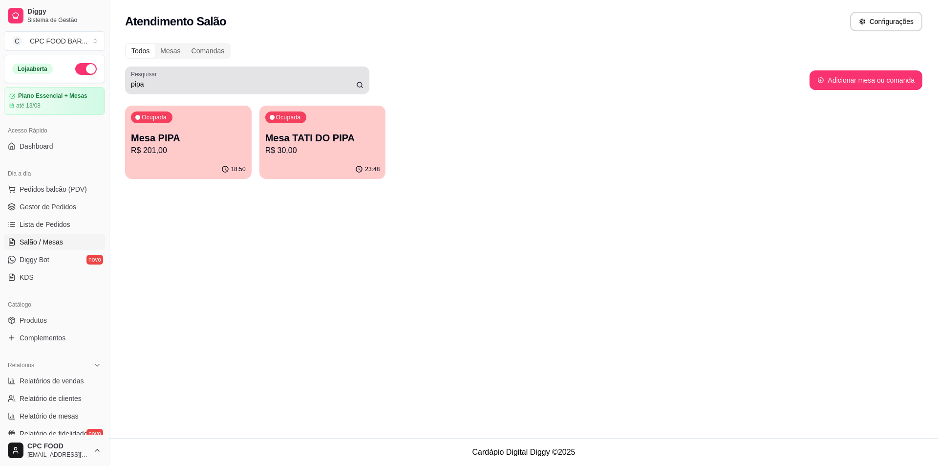
click at [321, 86] on input "pipa" at bounding box center [243, 84] width 225 height 10
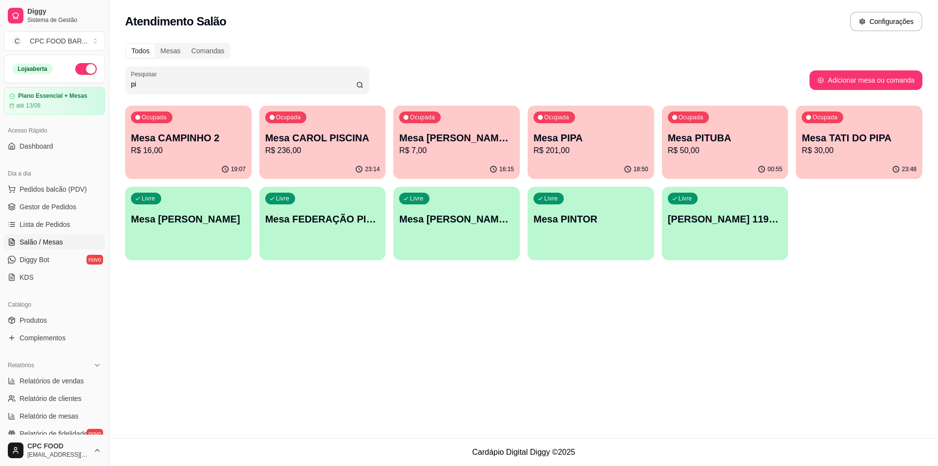
type input "p"
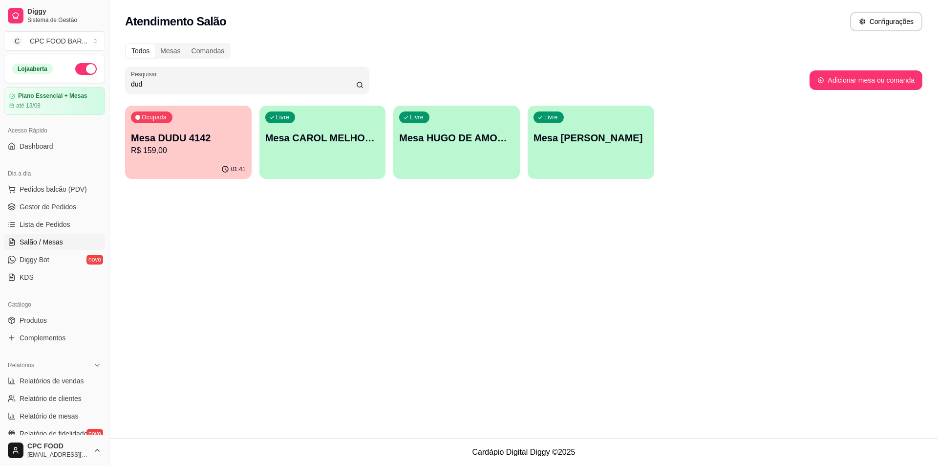
type input "dud"
click at [215, 142] on p "Mesa DUDU 4142" at bounding box center [188, 138] width 115 height 14
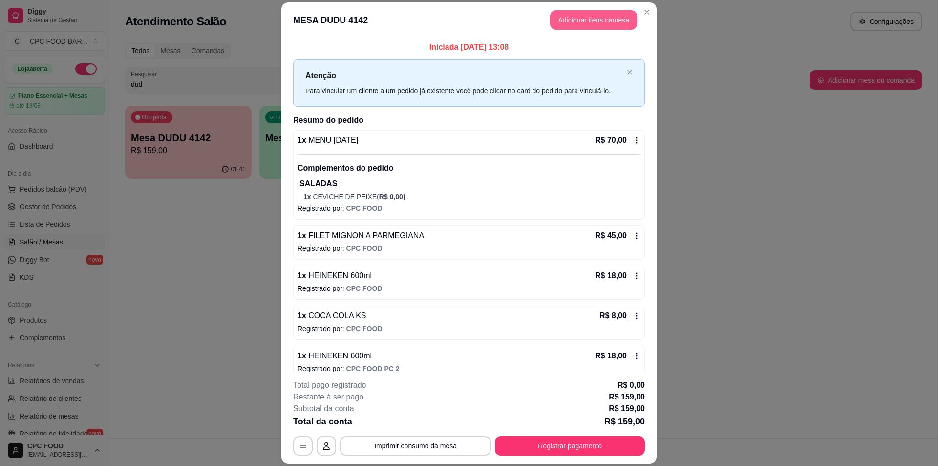
click at [563, 24] on button "Adicionar itens na mesa" at bounding box center [593, 20] width 87 height 20
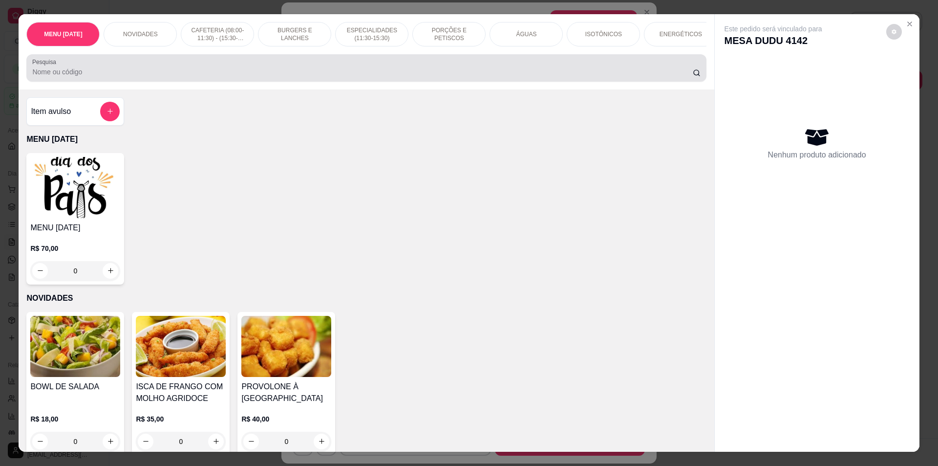
click at [121, 82] on div "Pesquisa" at bounding box center [366, 67] width 680 height 27
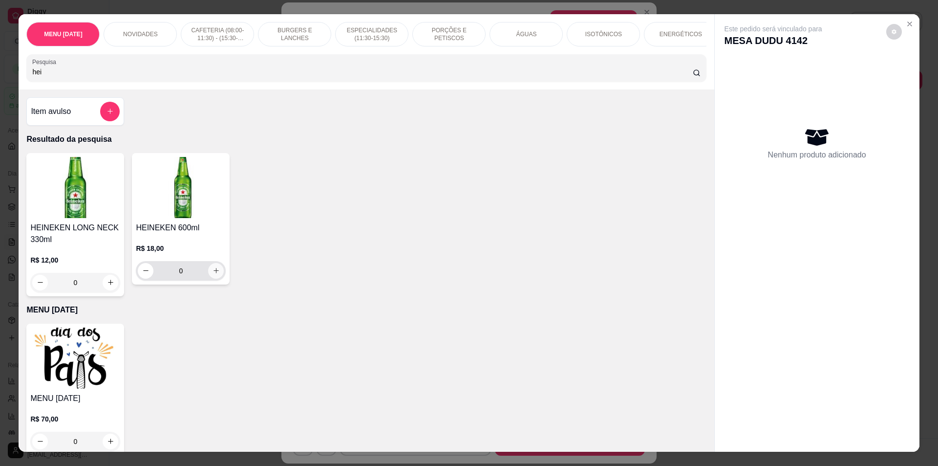
type input "hei"
click at [213, 274] on icon "increase-product-quantity" at bounding box center [216, 270] width 7 height 7
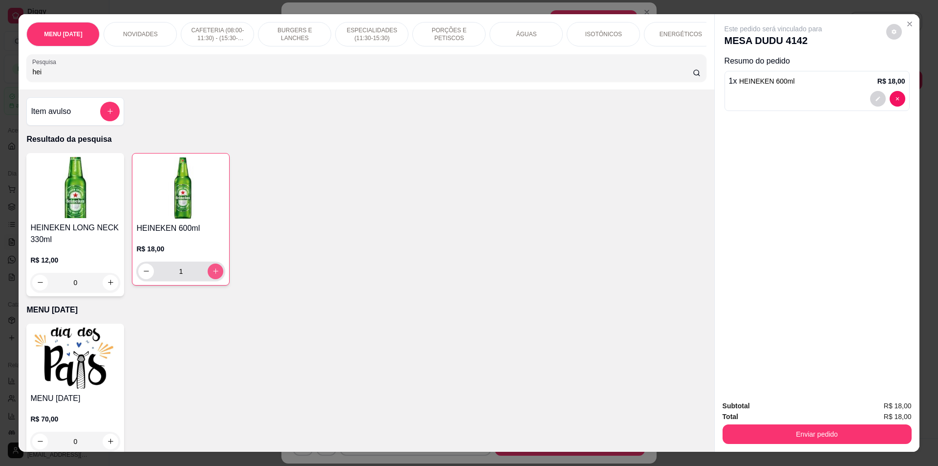
type input "1"
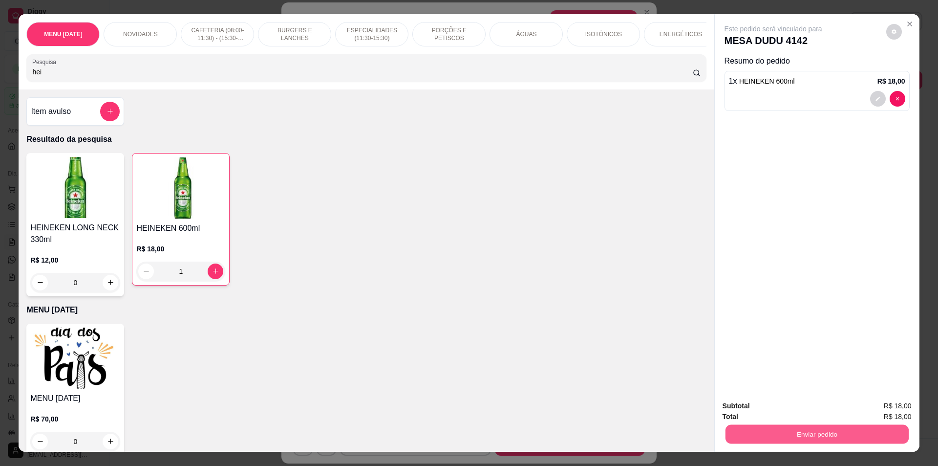
click at [832, 431] on button "Enviar pedido" at bounding box center [816, 434] width 183 height 19
click at [799, 403] on button "Não registrar e enviar pedido" at bounding box center [785, 410] width 99 height 18
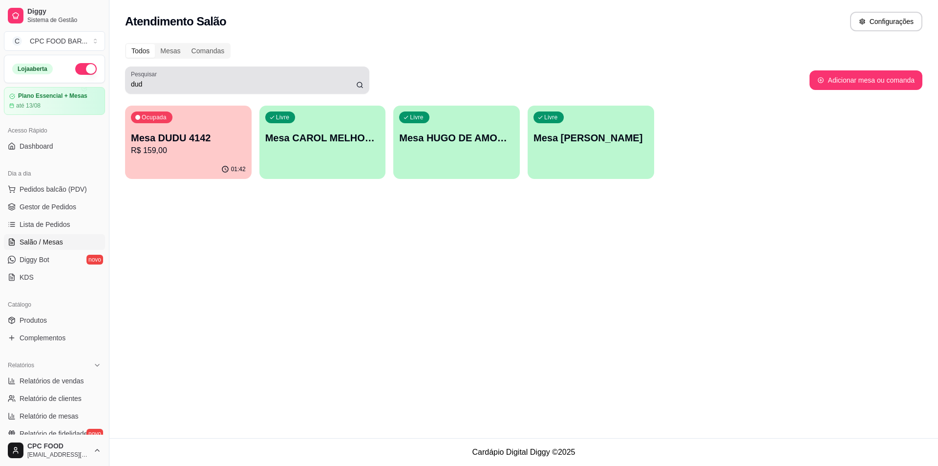
click at [285, 72] on div "dud" at bounding box center [247, 80] width 233 height 20
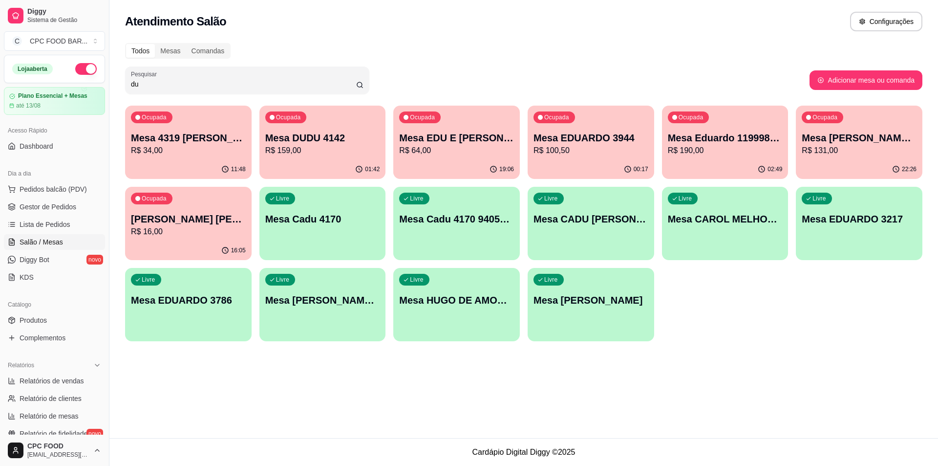
type input "d"
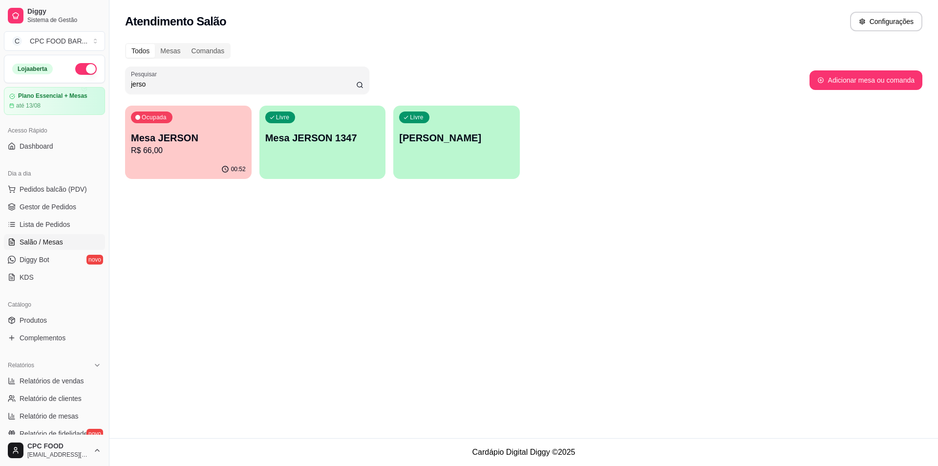
type input "jerso"
click at [215, 163] on div "00:52" at bounding box center [188, 169] width 127 height 19
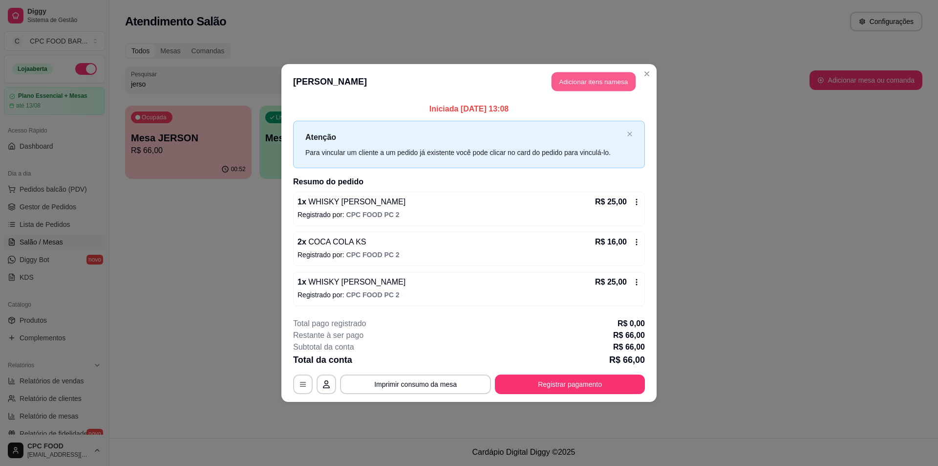
click at [589, 76] on button "Adicionar itens na mesa" at bounding box center [594, 81] width 84 height 19
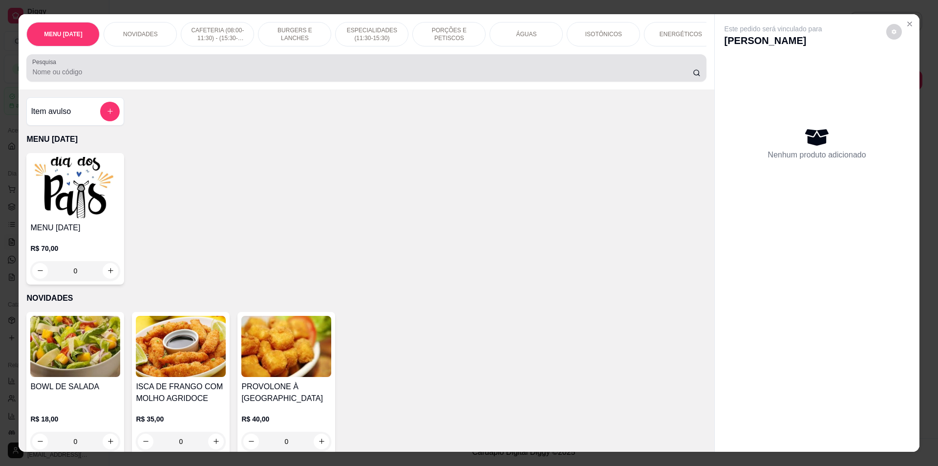
click at [493, 77] on input "Pesquisa" at bounding box center [362, 72] width 660 height 10
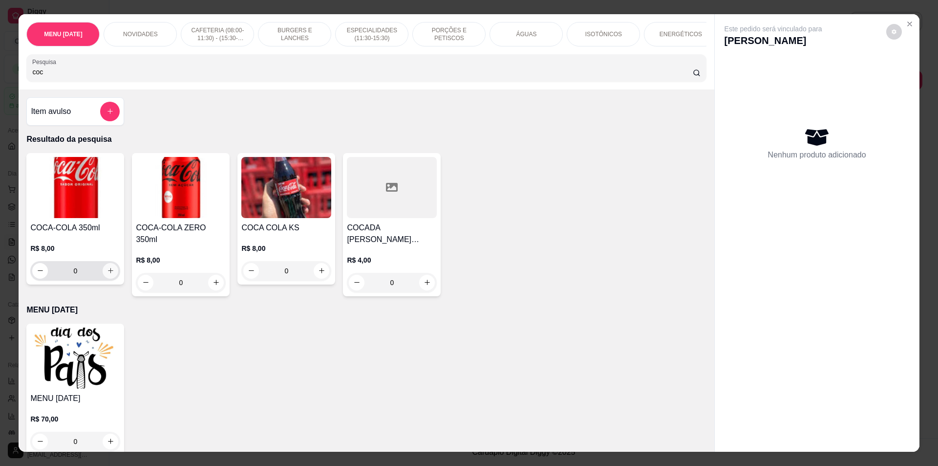
type input "coc"
click at [107, 274] on icon "increase-product-quantity" at bounding box center [110, 270] width 7 height 7
type input "1"
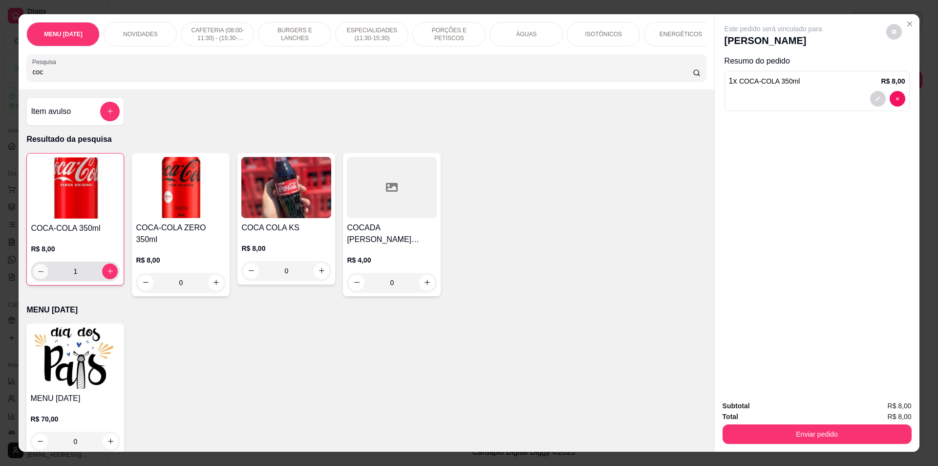
click at [37, 275] on icon "decrease-product-quantity" at bounding box center [40, 270] width 7 height 7
type input "0"
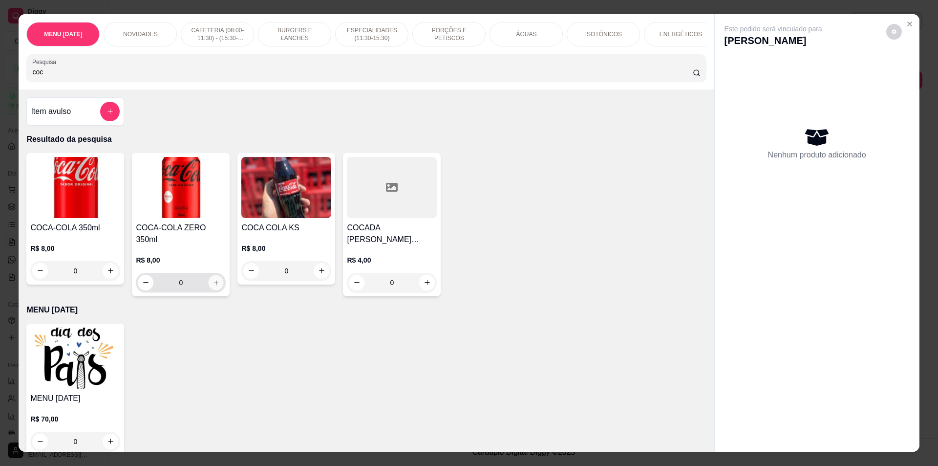
click at [213, 279] on icon "increase-product-quantity" at bounding box center [216, 282] width 7 height 7
type input "1"
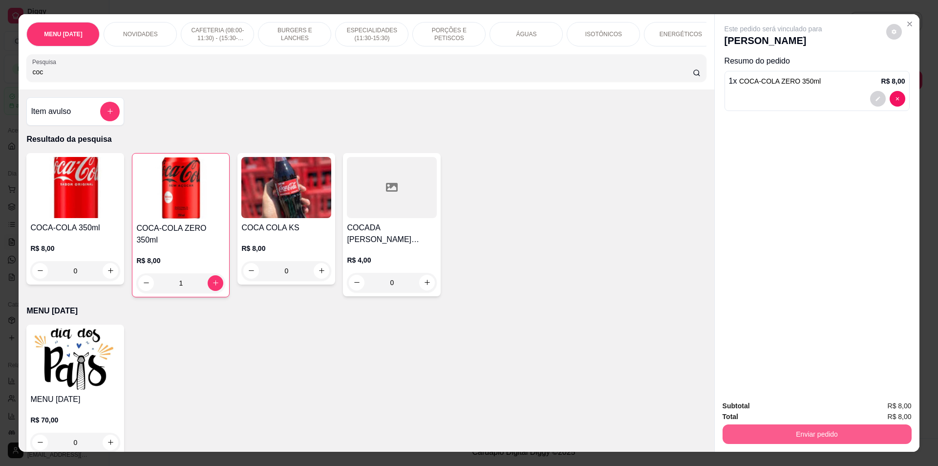
click at [833, 433] on button "Enviar pedido" at bounding box center [817, 434] width 189 height 20
click at [492, 20] on div "MENU DIA DOS PAIS NOVIDADES CAFETERIA (08:00-11:30) - (15:30-18:00) BURGERS E L…" at bounding box center [367, 51] width 696 height 75
click at [514, 29] on div "ÁGUAS" at bounding box center [526, 34] width 73 height 24
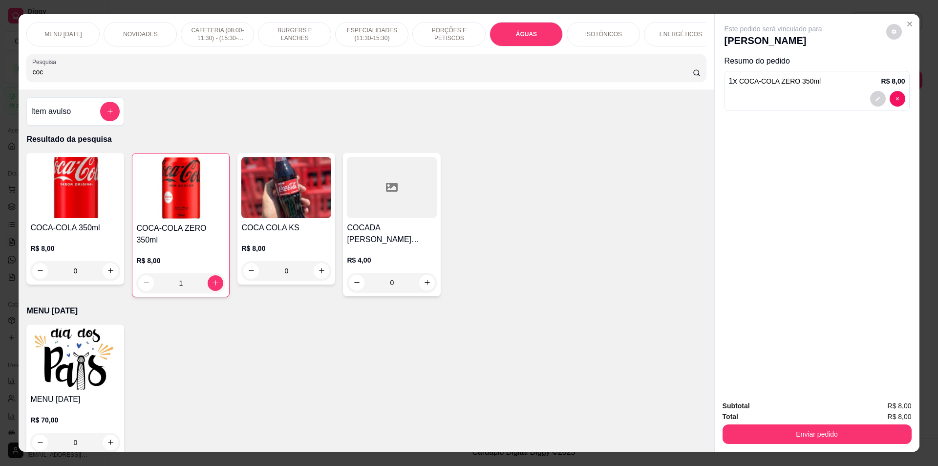
scroll to position [17, 0]
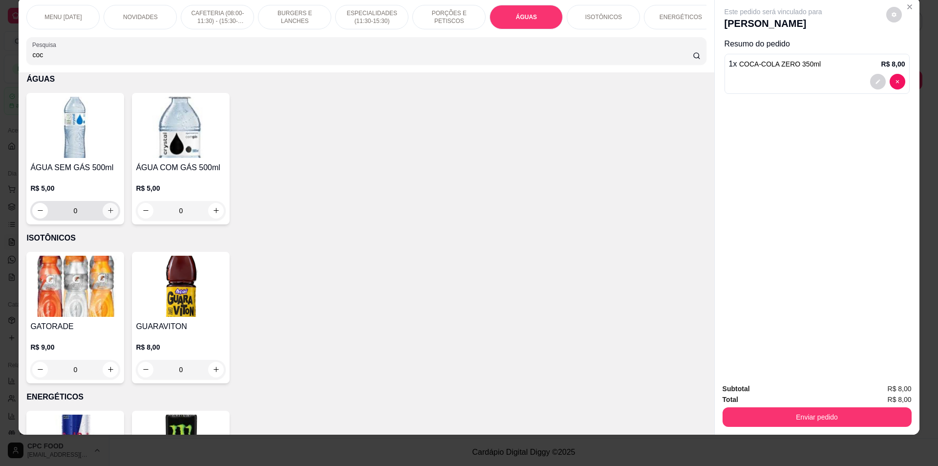
click at [109, 214] on icon "increase-product-quantity" at bounding box center [110, 210] width 7 height 7
type input "1"
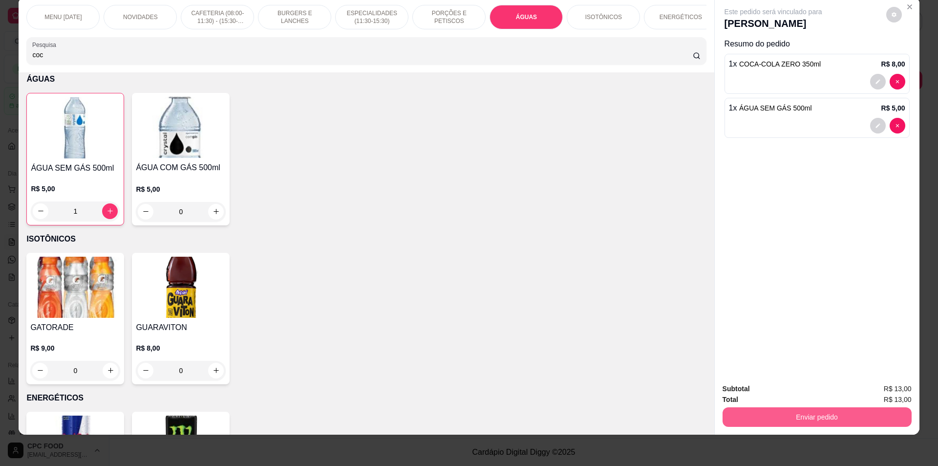
click at [855, 421] on button "Enviar pedido" at bounding box center [817, 417] width 189 height 20
click at [818, 393] on button "Não registrar e enviar pedido" at bounding box center [785, 393] width 99 height 18
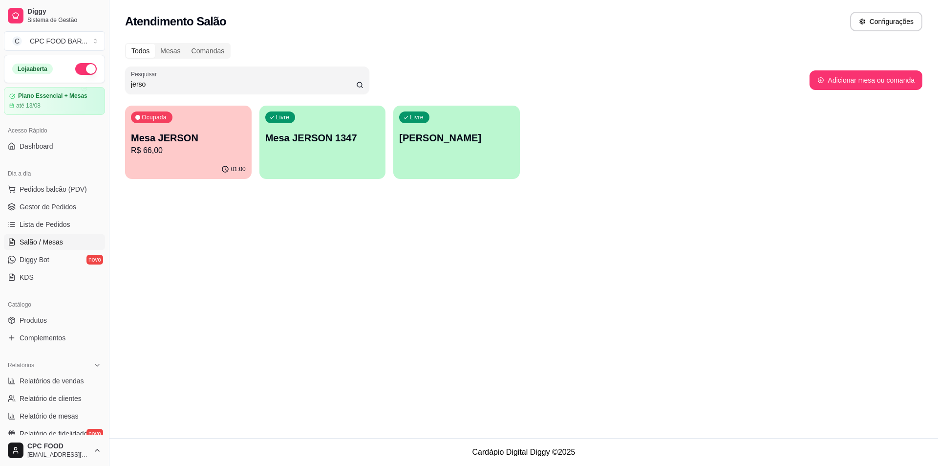
click at [212, 131] on div "Ocupada Mesa JERSON R$ 66,00" at bounding box center [188, 133] width 127 height 54
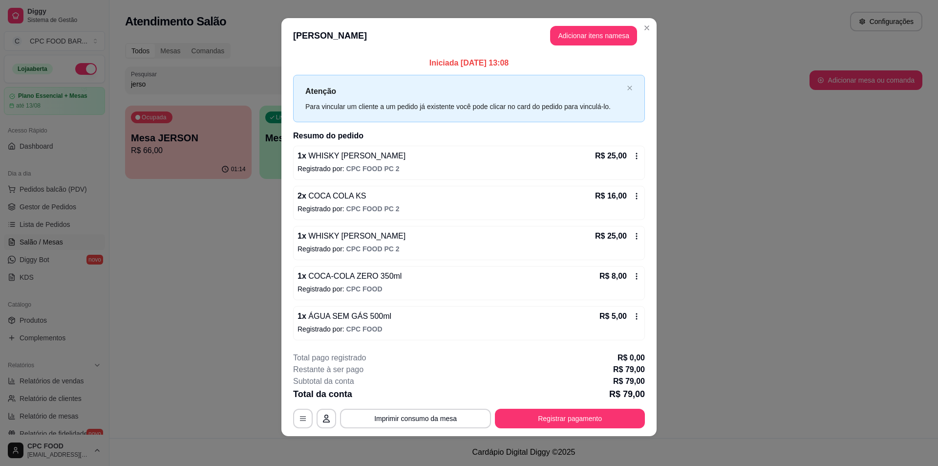
scroll to position [7, 0]
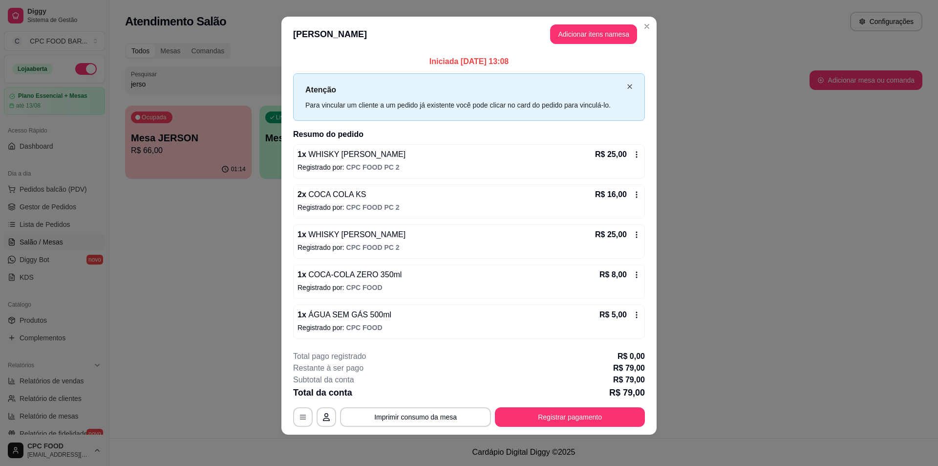
click at [627, 87] on icon "close" at bounding box center [630, 87] width 6 height 6
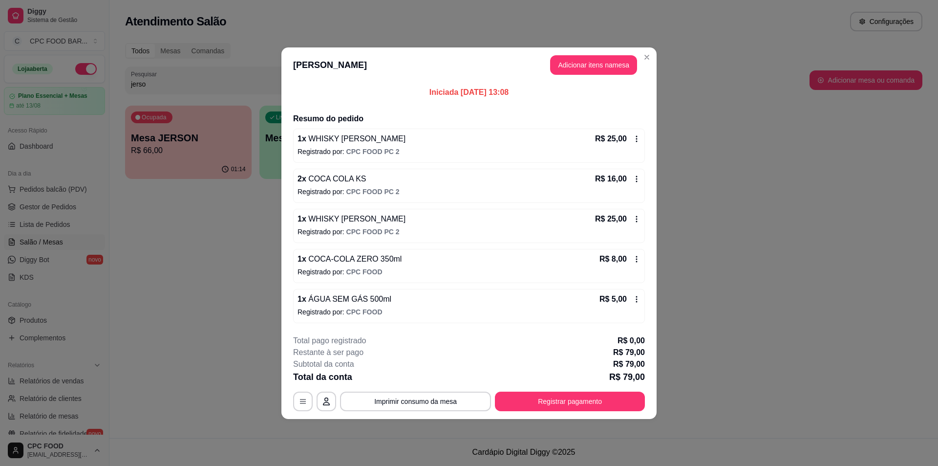
scroll to position [0, 0]
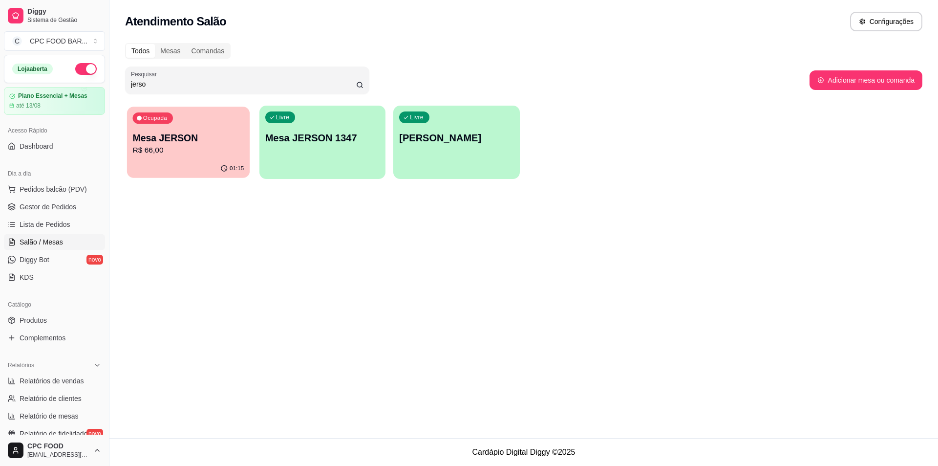
click at [216, 154] on p "R$ 66,00" at bounding box center [188, 150] width 111 height 11
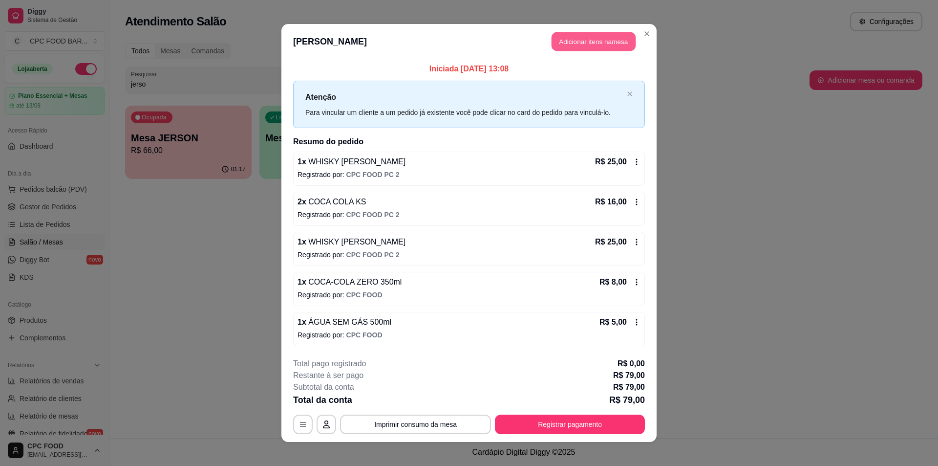
click at [552, 44] on button "Adicionar itens na mesa" at bounding box center [594, 41] width 84 height 19
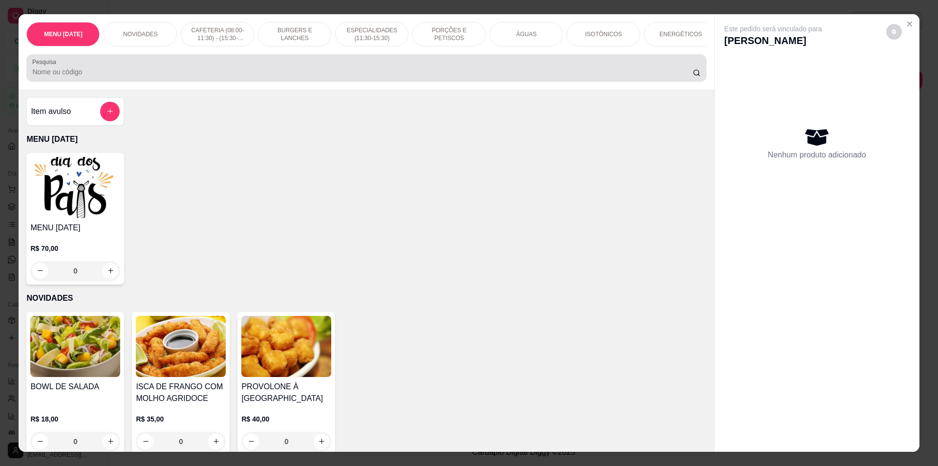
click at [472, 69] on div at bounding box center [366, 68] width 668 height 20
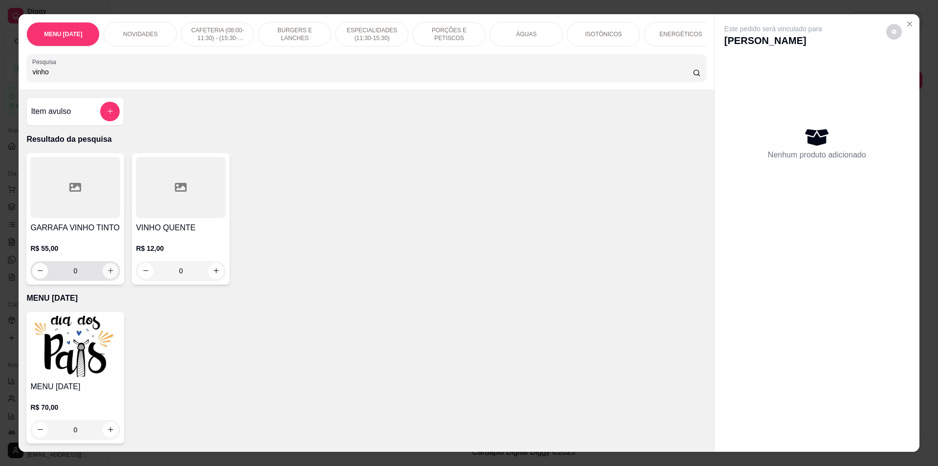
type input "vinho"
click at [108, 272] on button "increase-product-quantity" at bounding box center [111, 271] width 16 height 16
type input "1"
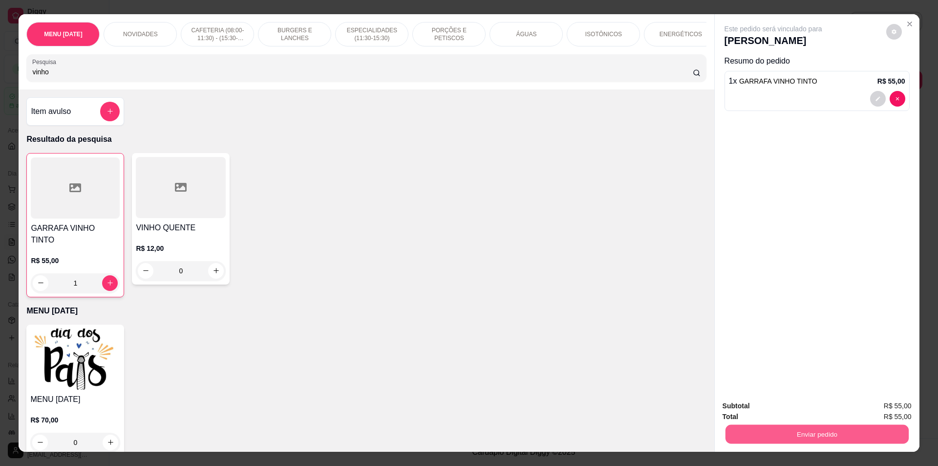
click at [780, 431] on button "Enviar pedido" at bounding box center [816, 434] width 183 height 19
click at [785, 406] on button "Não registrar e enviar pedido" at bounding box center [785, 410] width 102 height 19
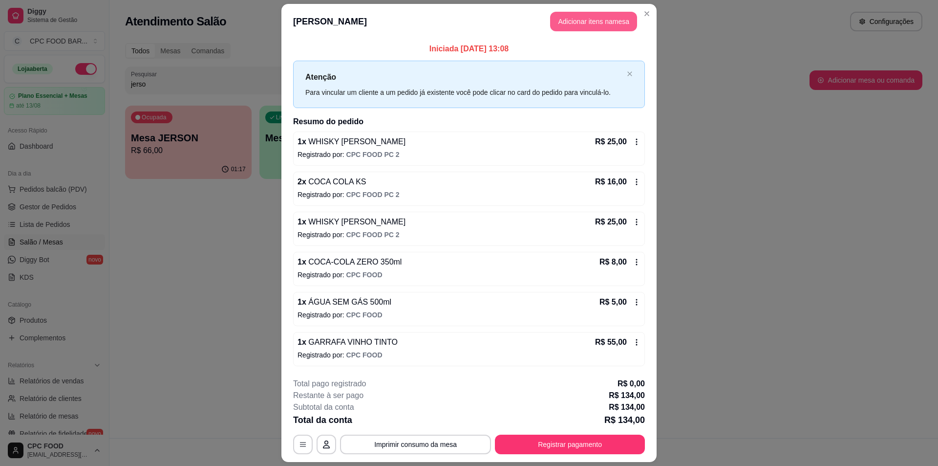
click at [561, 16] on button "Adicionar itens na mesa" at bounding box center [593, 22] width 87 height 20
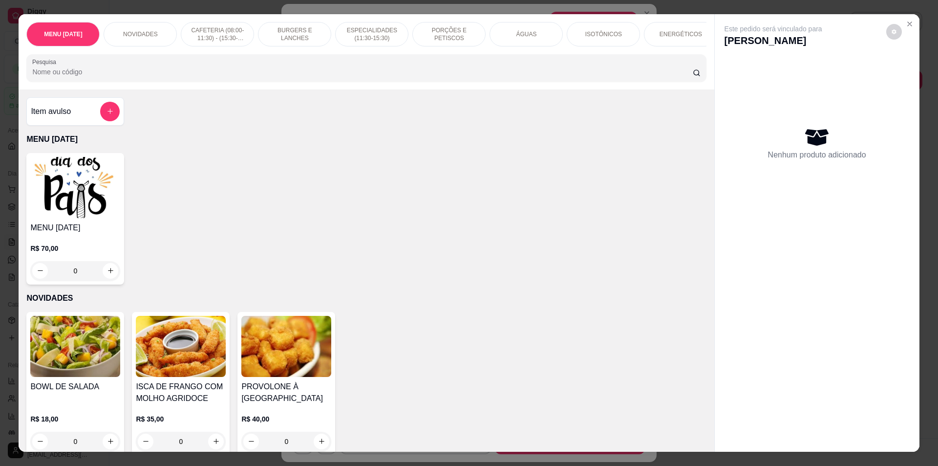
drag, startPoint x: 390, startPoint y: 37, endPoint x: 375, endPoint y: 70, distance: 35.9
click at [390, 42] on p "ESPECIALIDADES (11:30-15:30)" at bounding box center [372, 34] width 57 height 16
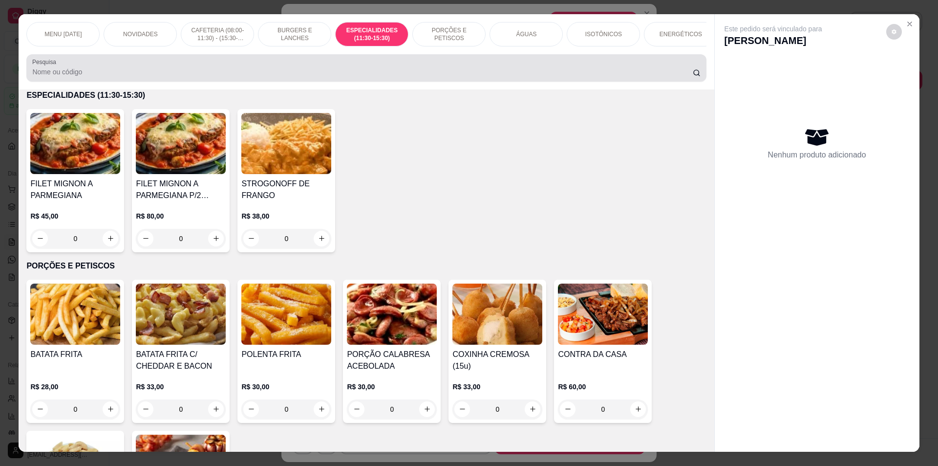
scroll to position [17, 0]
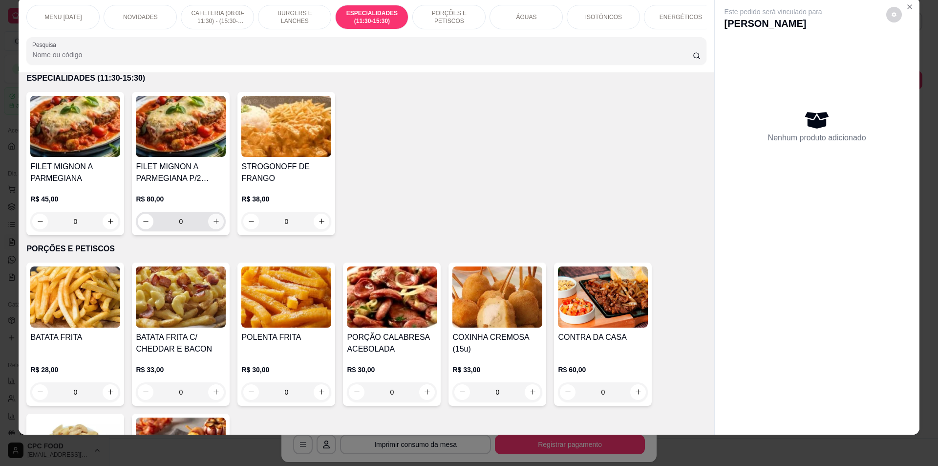
click at [213, 225] on icon "increase-product-quantity" at bounding box center [216, 221] width 7 height 7
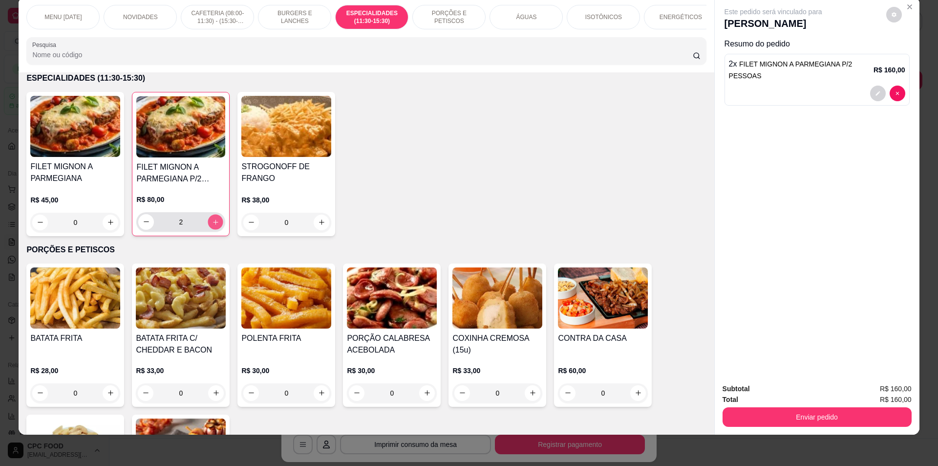
click at [212, 225] on icon "increase-product-quantity" at bounding box center [215, 221] width 7 height 7
type input "4"
click at [783, 420] on button "Enviar pedido" at bounding box center [817, 417] width 189 height 20
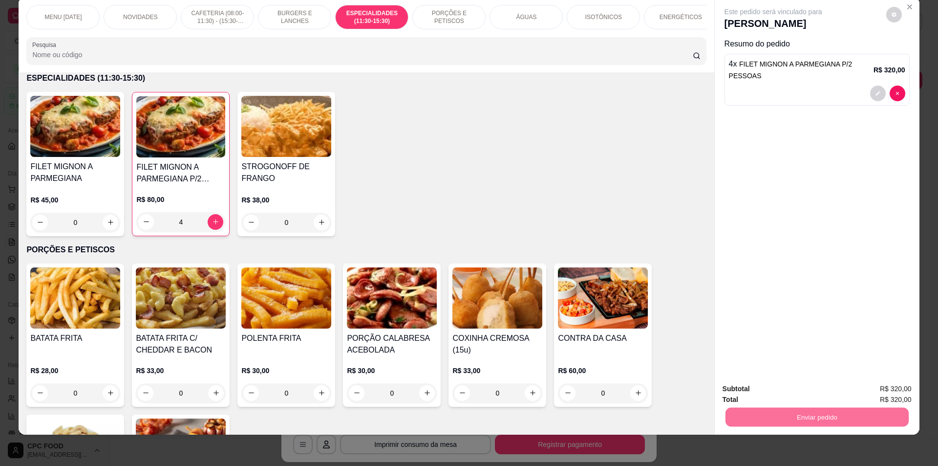
click at [773, 384] on button "Não registrar e enviar pedido" at bounding box center [785, 393] width 102 height 19
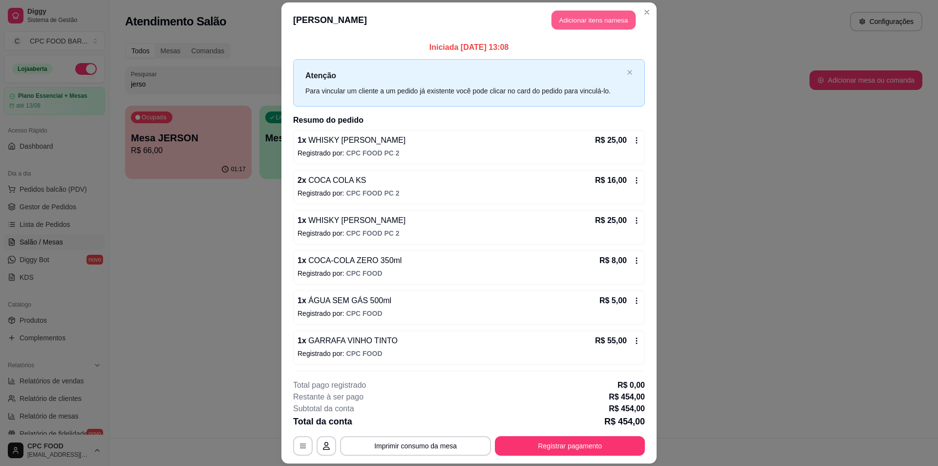
click at [602, 21] on button "Adicionar itens na mesa" at bounding box center [594, 19] width 84 height 19
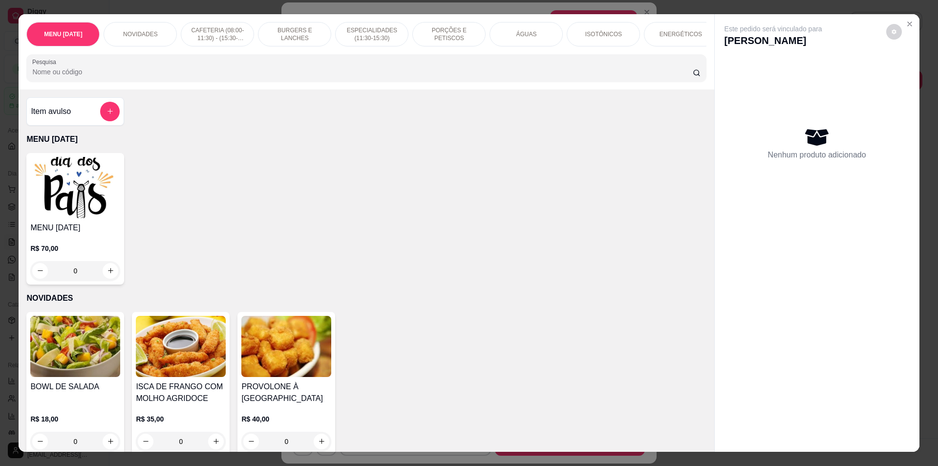
click at [592, 35] on p "ISOTÔNICOS" at bounding box center [604, 34] width 37 height 8
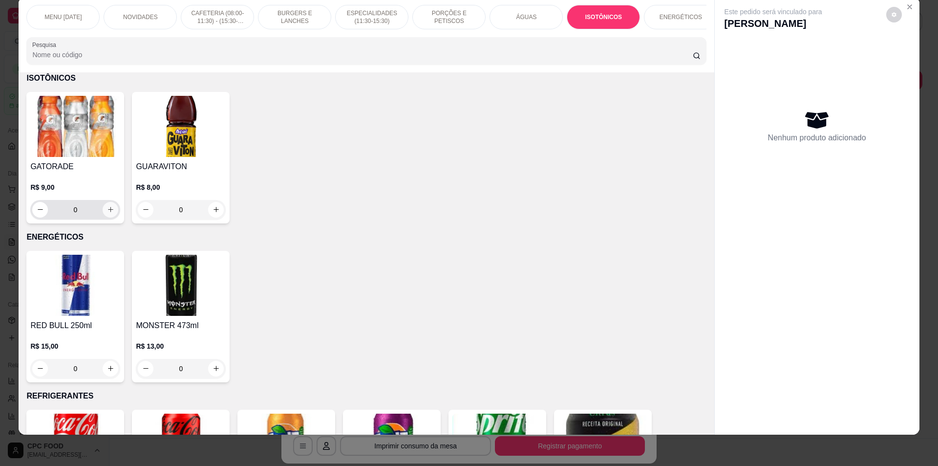
click at [108, 213] on icon "increase-product-quantity" at bounding box center [110, 209] width 7 height 7
type input "1"
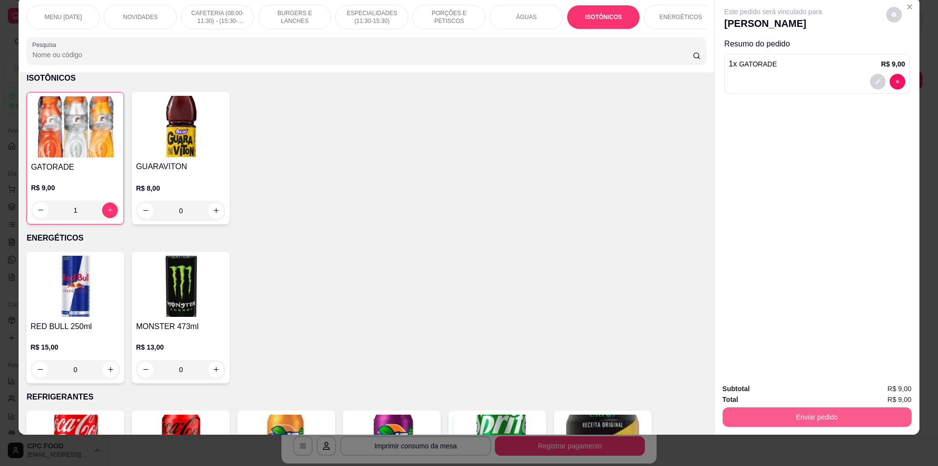
click at [782, 415] on button "Enviar pedido" at bounding box center [817, 417] width 189 height 20
click at [782, 390] on button "Não registrar e enviar pedido" at bounding box center [785, 393] width 102 height 19
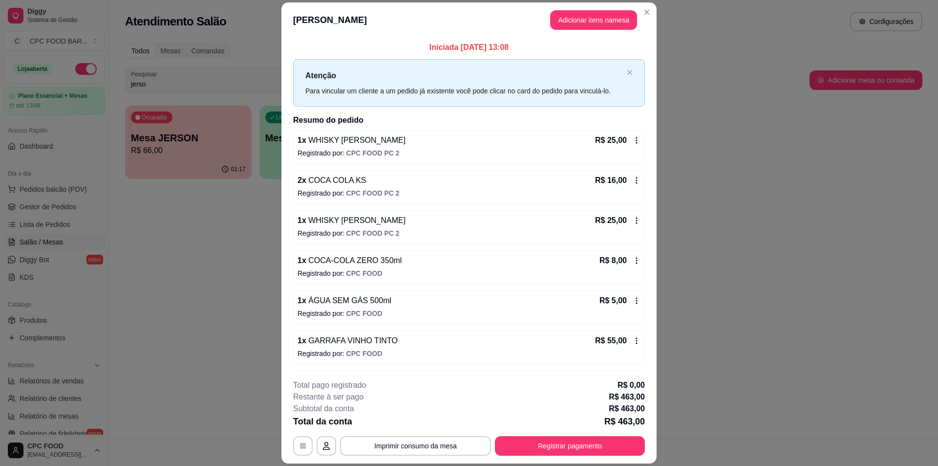
scroll to position [29, 0]
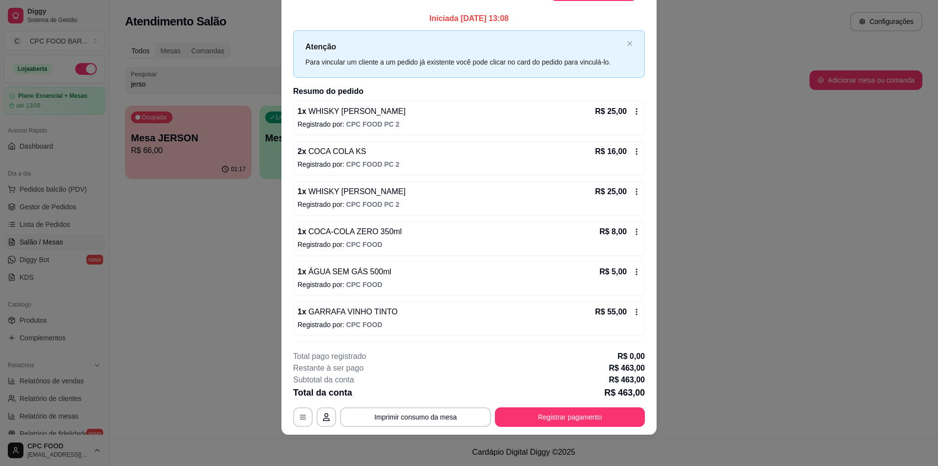
click at [167, 73] on div "jerso" at bounding box center [247, 80] width 233 height 20
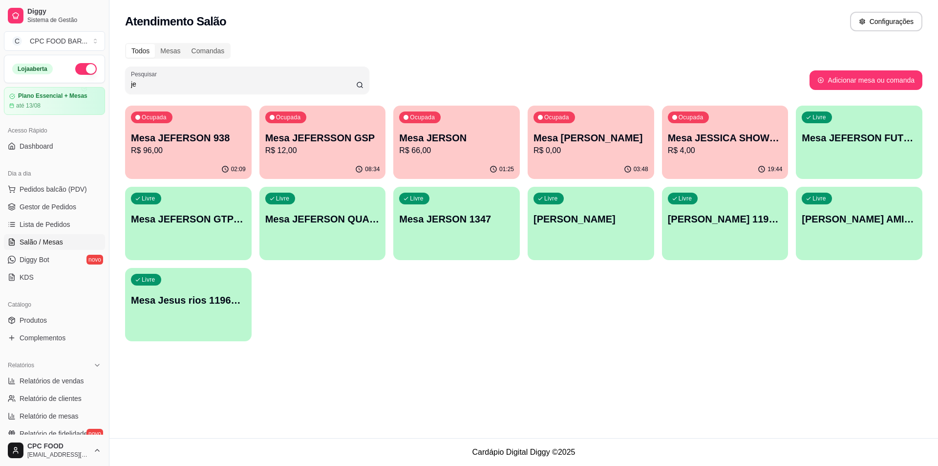
type input "j"
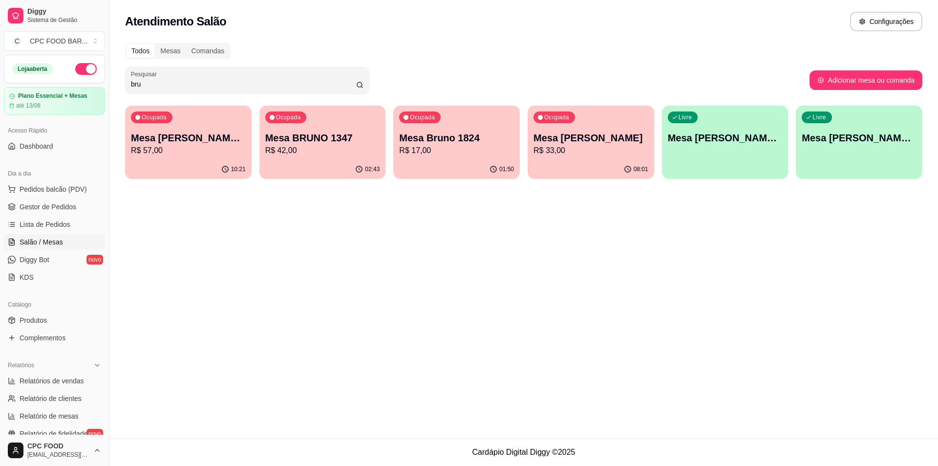
type input "bru"
click at [339, 165] on div "02:43" at bounding box center [323, 169] width 127 height 19
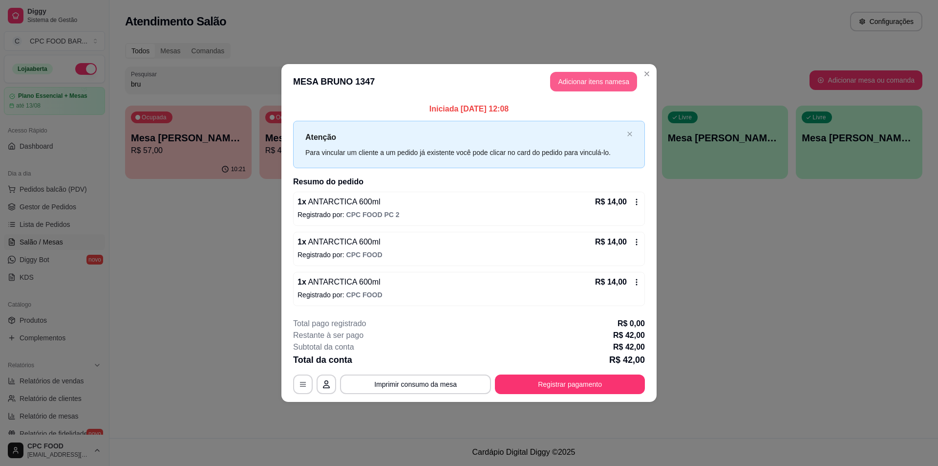
click at [587, 82] on button "Adicionar itens na mesa" at bounding box center [593, 82] width 87 height 20
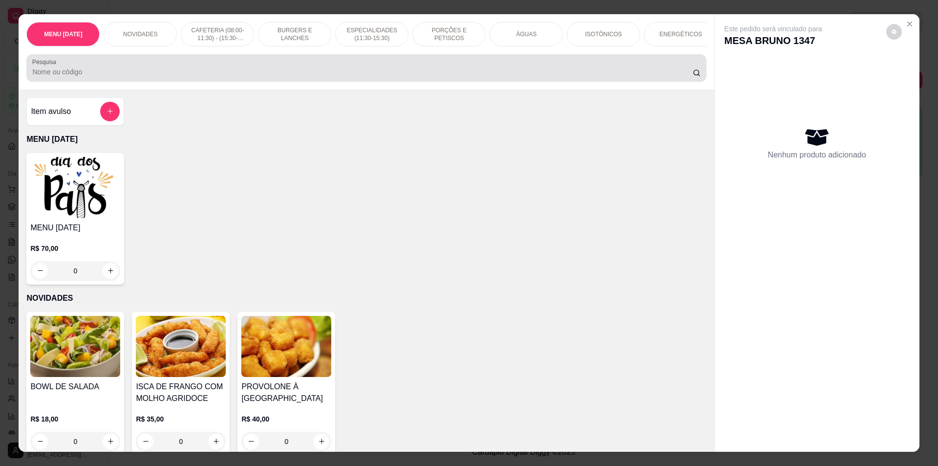
click at [428, 75] on input "Pesquisa" at bounding box center [362, 72] width 660 height 10
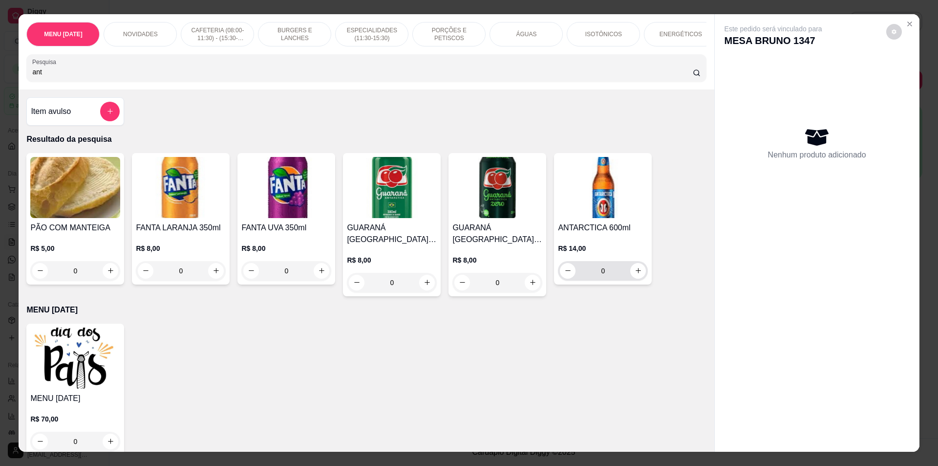
type input "ant"
click at [637, 274] on icon "increase-product-quantity" at bounding box center [638, 270] width 7 height 7
type input "1"
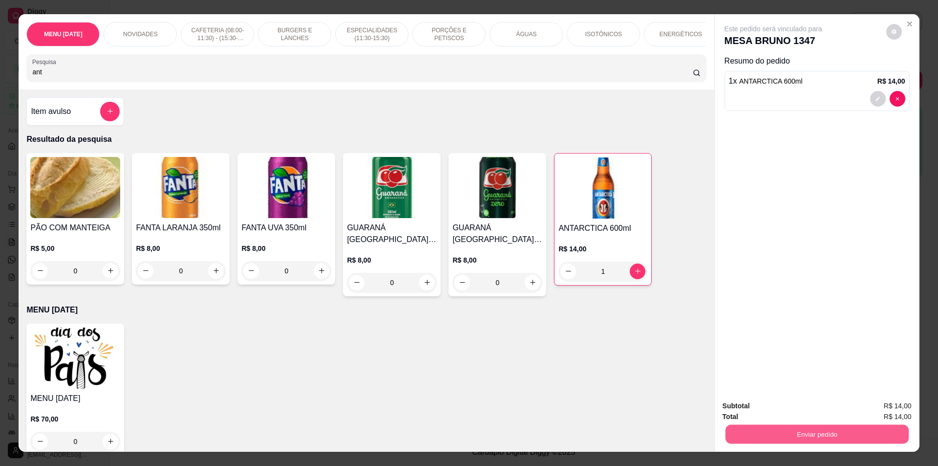
click at [822, 432] on button "Enviar pedido" at bounding box center [816, 434] width 183 height 19
click at [774, 410] on button "Não registrar e enviar pedido" at bounding box center [785, 410] width 102 height 19
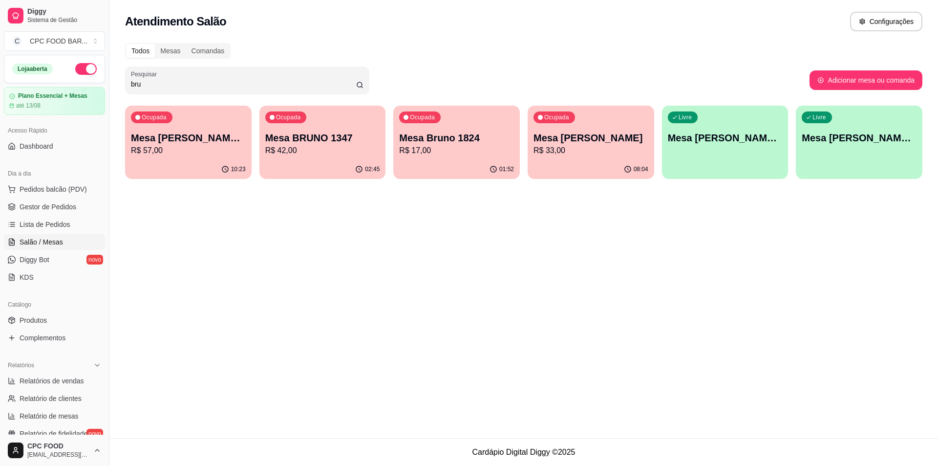
click at [230, 94] on div "Todos Mesas Comandas Pesquisar bru Adicionar mesa ou comanda Ocupada Mesa Bruno…" at bounding box center [523, 113] width 829 height 153
click at [236, 84] on input "bru" at bounding box center [243, 84] width 225 height 10
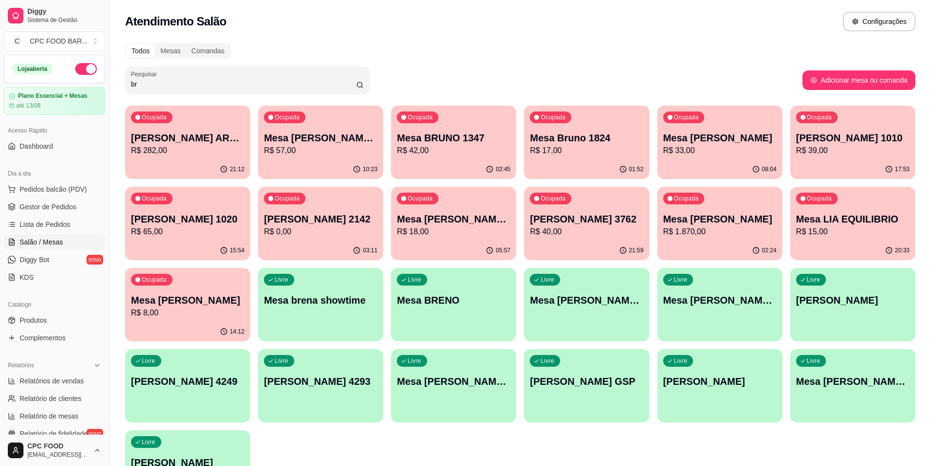
type input "b"
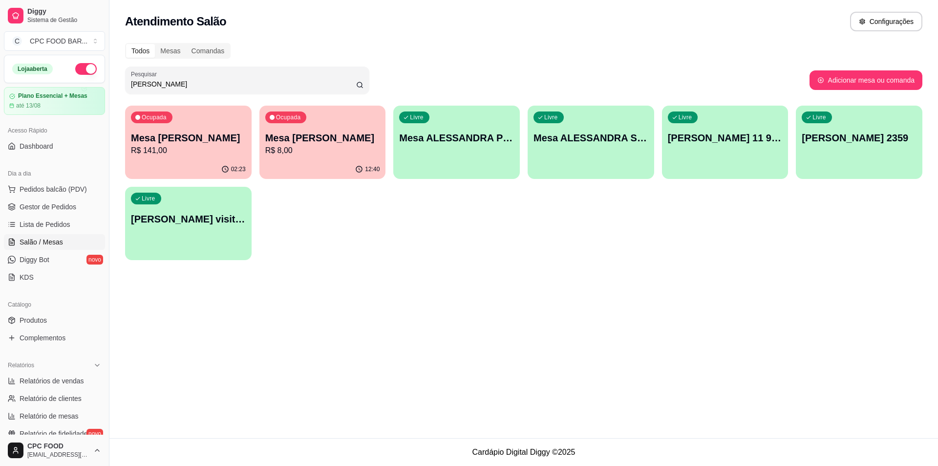
type input "sandra"
click at [208, 124] on div "Ocupada Mesa SANDRA BANDA R$ 141,00" at bounding box center [188, 133] width 127 height 54
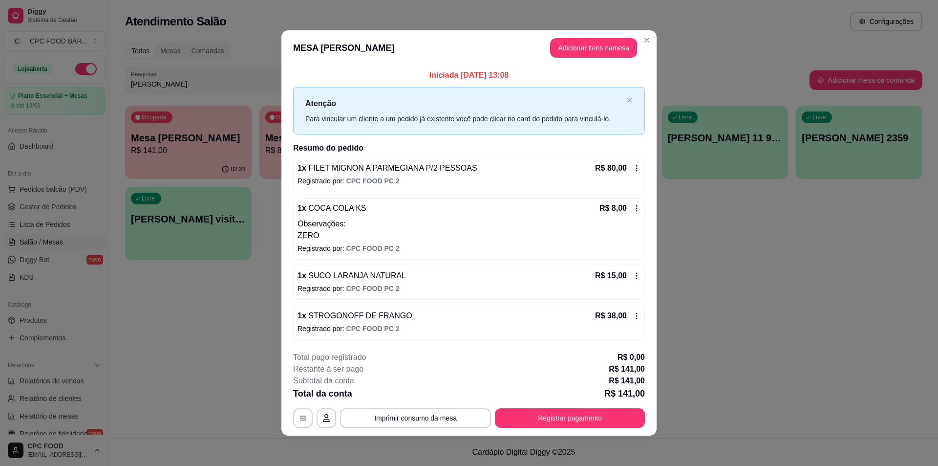
scroll to position [1, 0]
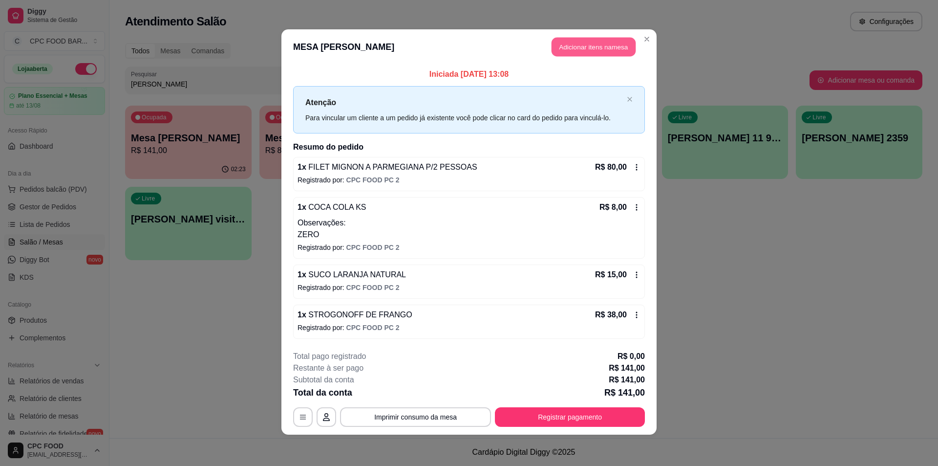
click at [574, 46] on button "Adicionar itens na mesa" at bounding box center [594, 47] width 84 height 19
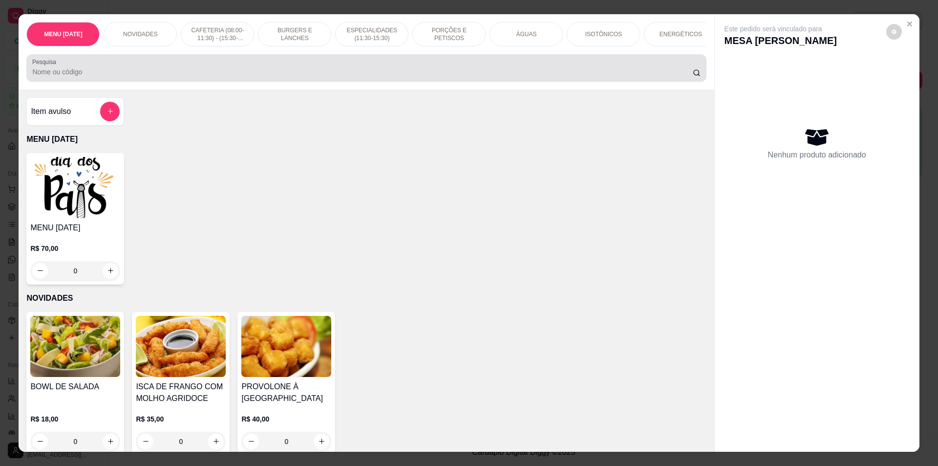
click at [352, 77] on input "Pesquisa" at bounding box center [362, 72] width 660 height 10
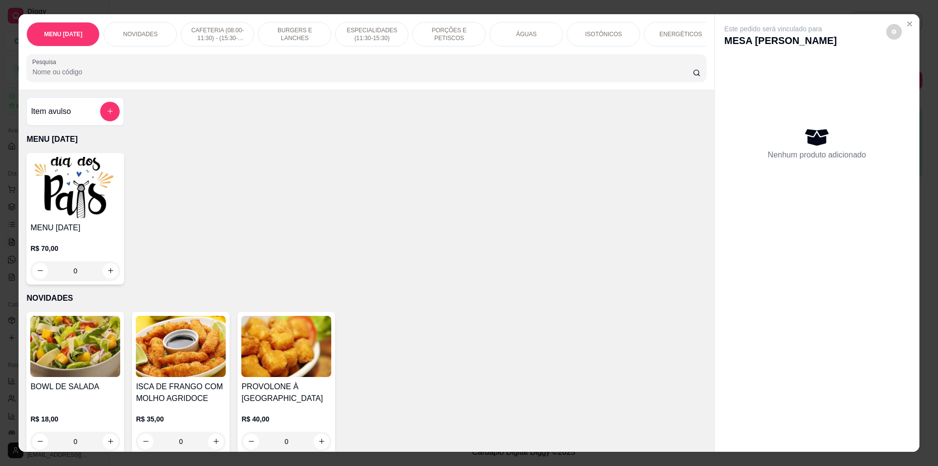
scroll to position [293, 0]
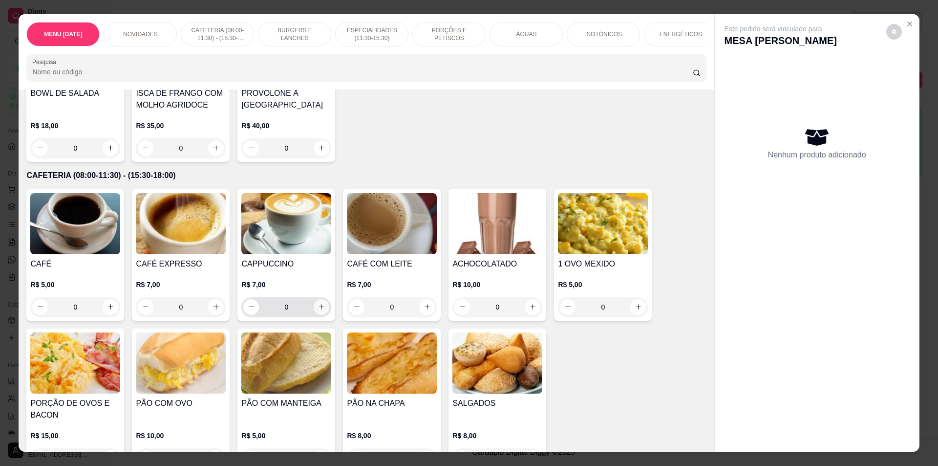
click at [318, 310] on icon "increase-product-quantity" at bounding box center [321, 306] width 7 height 7
type input "2"
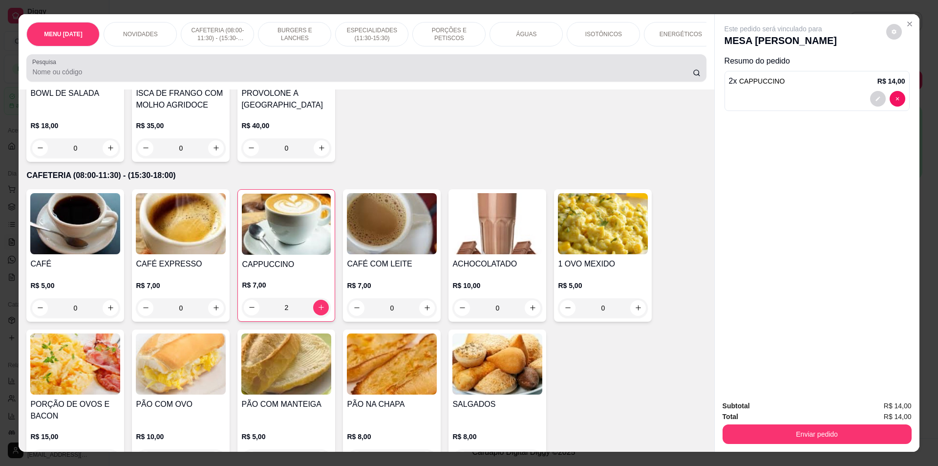
click at [469, 68] on div at bounding box center [366, 68] width 668 height 20
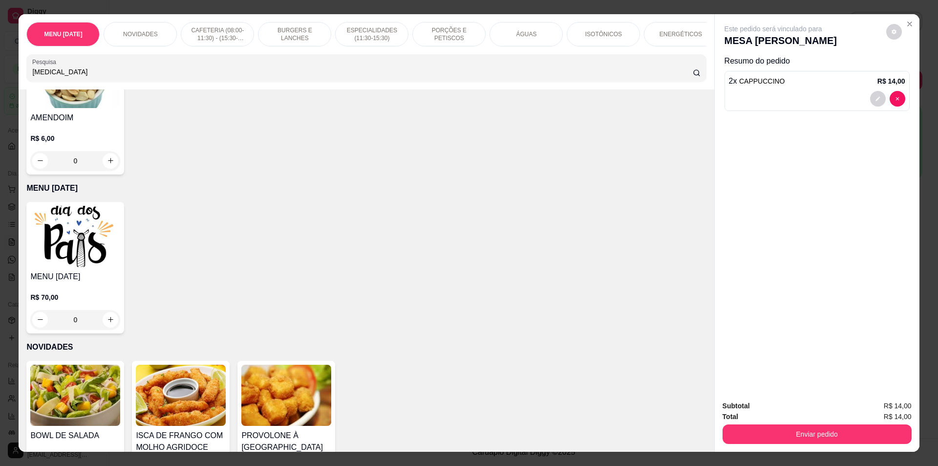
scroll to position [0, 0]
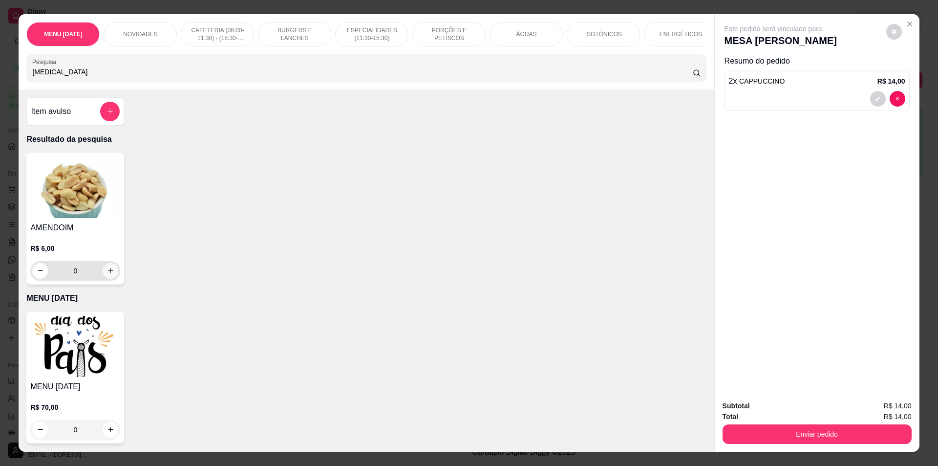
type input "amen"
click at [108, 273] on icon "increase-product-quantity" at bounding box center [110, 270] width 5 height 5
type input "1"
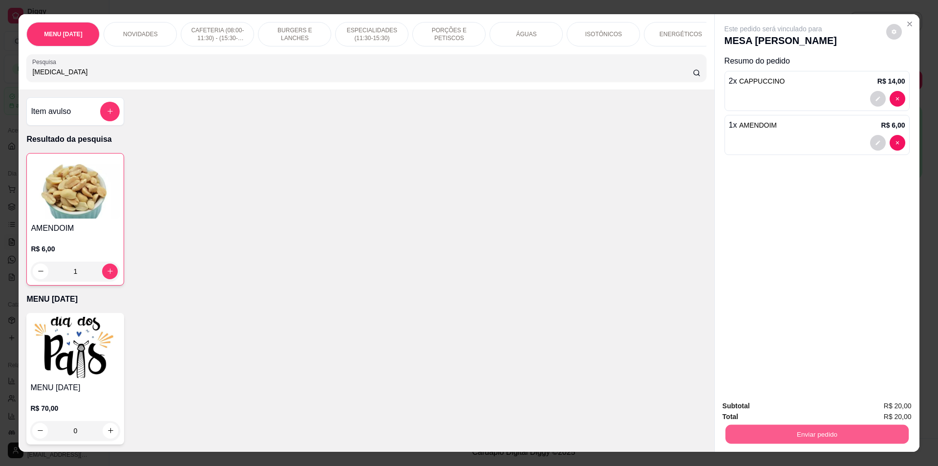
click at [788, 436] on button "Enviar pedido" at bounding box center [816, 434] width 183 height 19
click at [787, 407] on button "Não registrar e enviar pedido" at bounding box center [785, 410] width 102 height 19
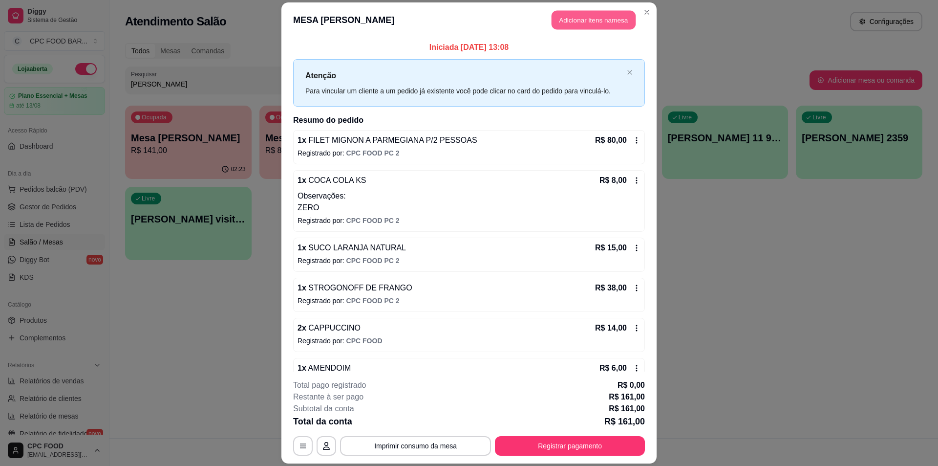
click at [589, 20] on button "Adicionar itens na mesa" at bounding box center [594, 19] width 84 height 19
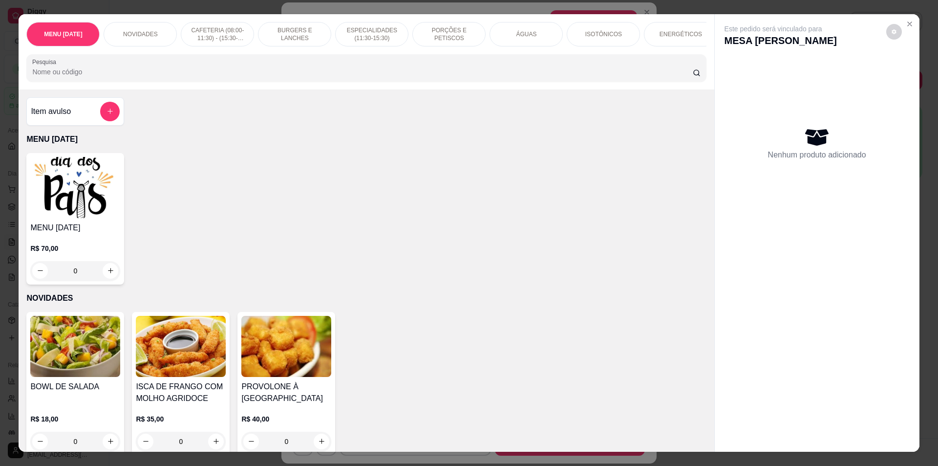
scroll to position [244, 0]
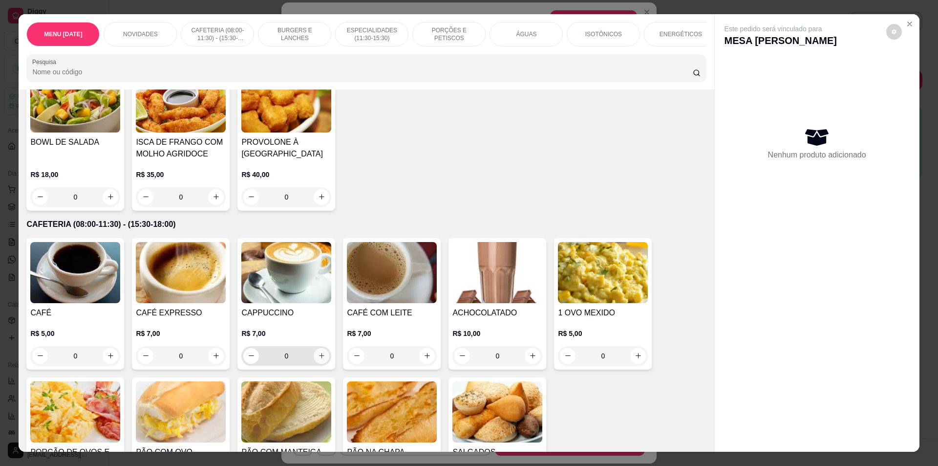
click at [318, 359] on icon "increase-product-quantity" at bounding box center [321, 355] width 7 height 7
type input "1"
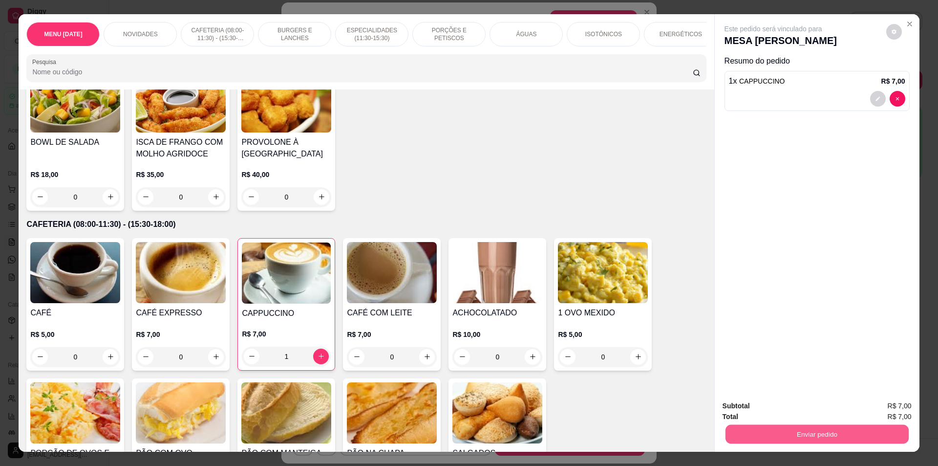
click at [829, 441] on button "Enviar pedido" at bounding box center [816, 434] width 183 height 19
click at [770, 402] on button "Não registrar e enviar pedido" at bounding box center [785, 410] width 102 height 19
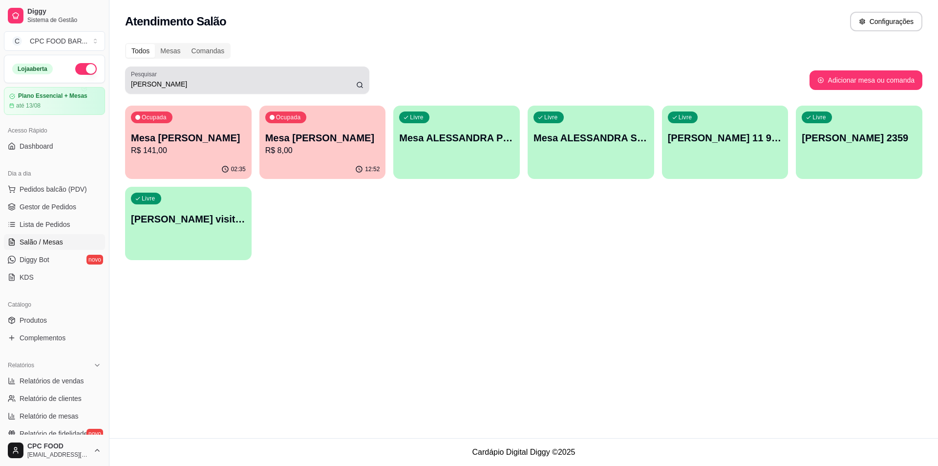
click at [283, 70] on div "Pesquisar sandra" at bounding box center [247, 79] width 244 height 27
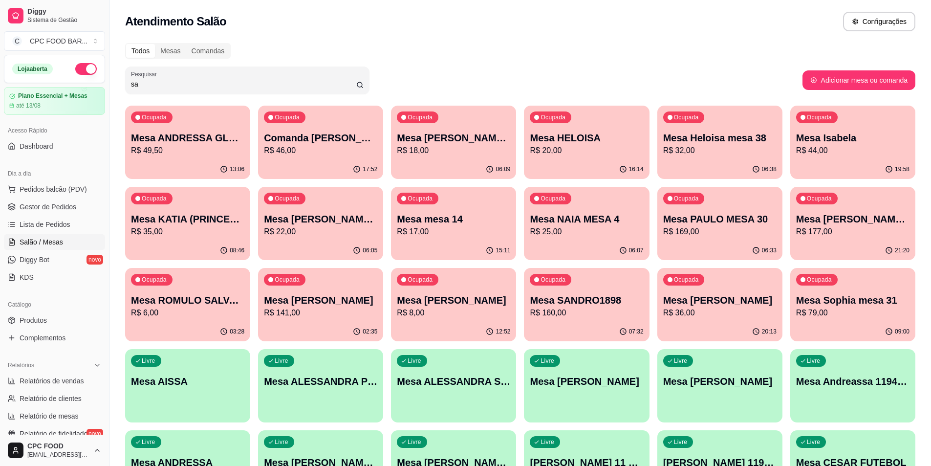
type input "s"
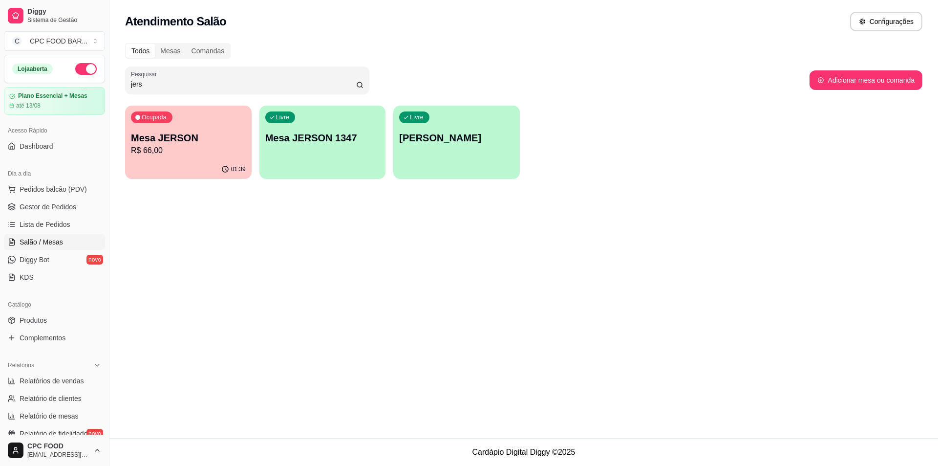
type input "jers"
click at [218, 151] on p "R$ 66,00" at bounding box center [188, 150] width 111 height 11
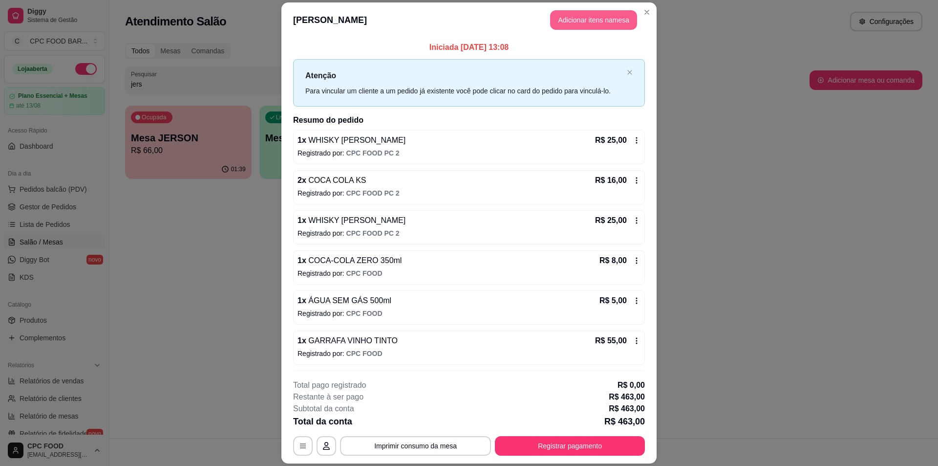
click at [568, 24] on button "Adicionar itens na mesa" at bounding box center [593, 20] width 87 height 20
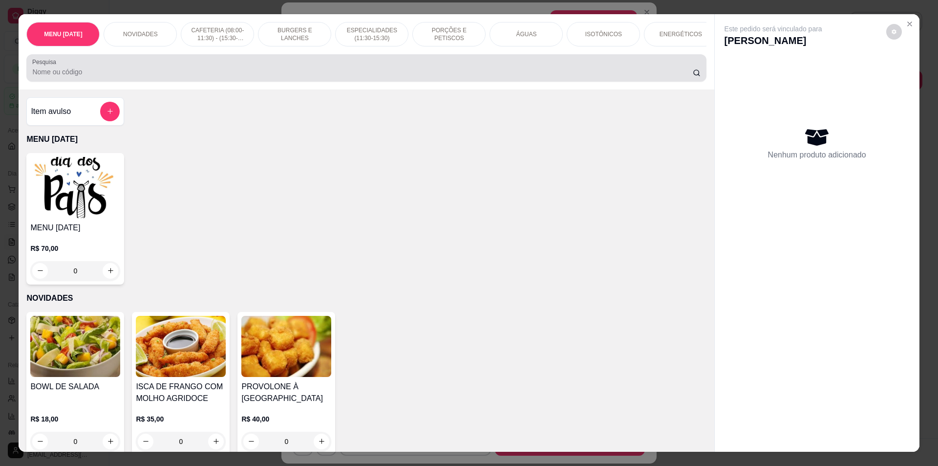
click at [435, 77] on input "Pesquisa" at bounding box center [362, 72] width 660 height 10
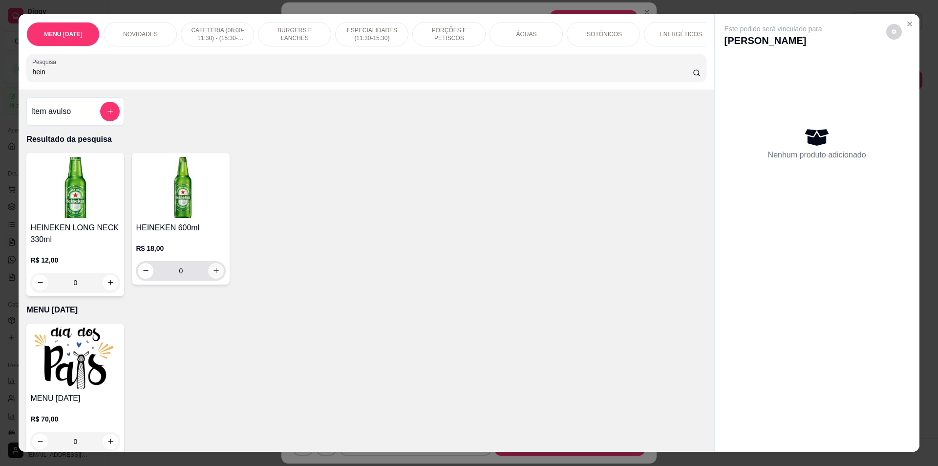
type input "hein"
click at [213, 274] on icon "increase-product-quantity" at bounding box center [216, 270] width 7 height 7
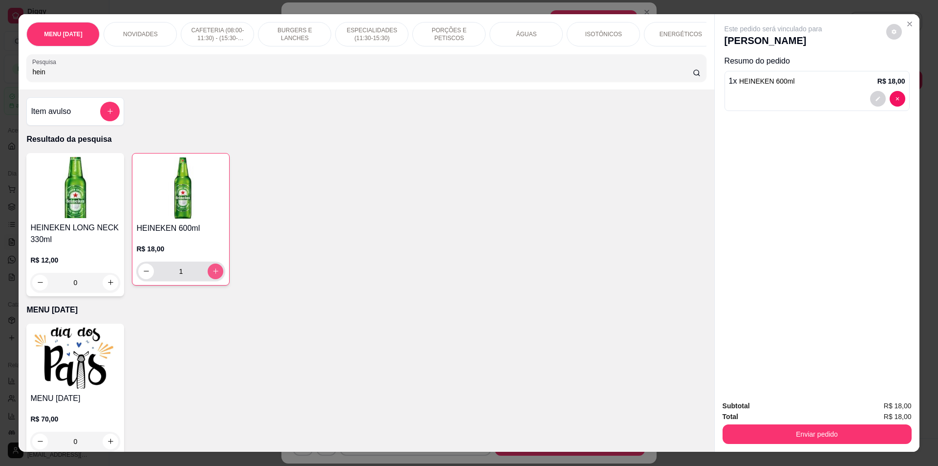
type input "1"
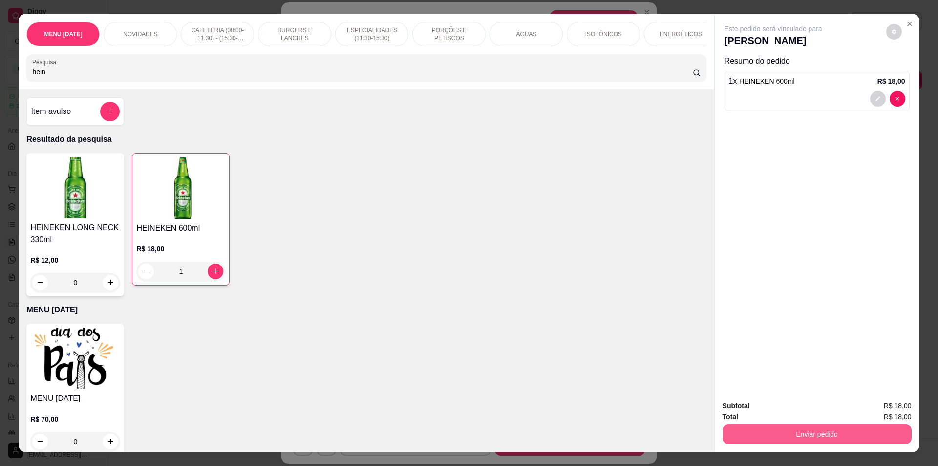
click at [788, 434] on button "Enviar pedido" at bounding box center [817, 434] width 189 height 20
click at [801, 412] on button "Não registrar e enviar pedido" at bounding box center [785, 410] width 99 height 18
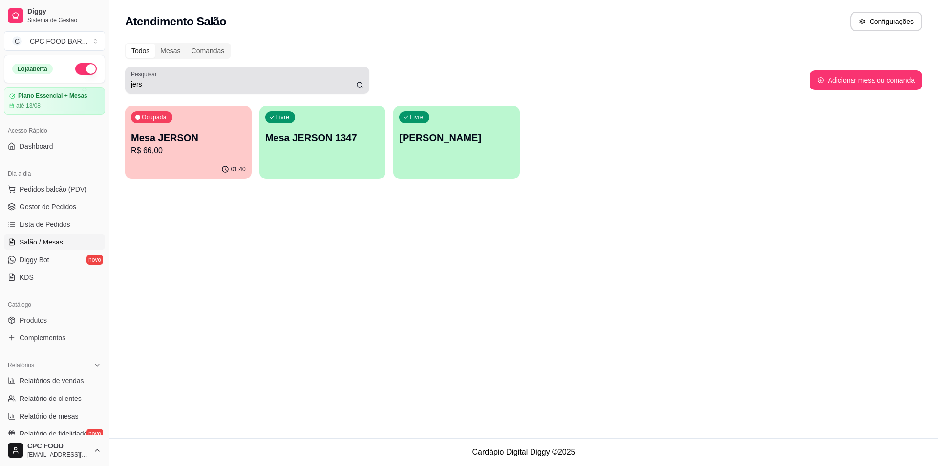
click at [241, 89] on div "Pesquisar jers" at bounding box center [247, 79] width 244 height 27
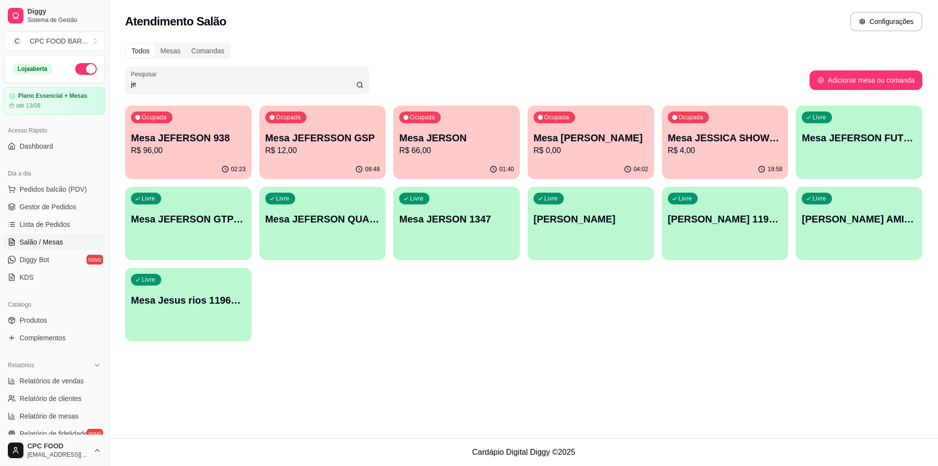
type input "j"
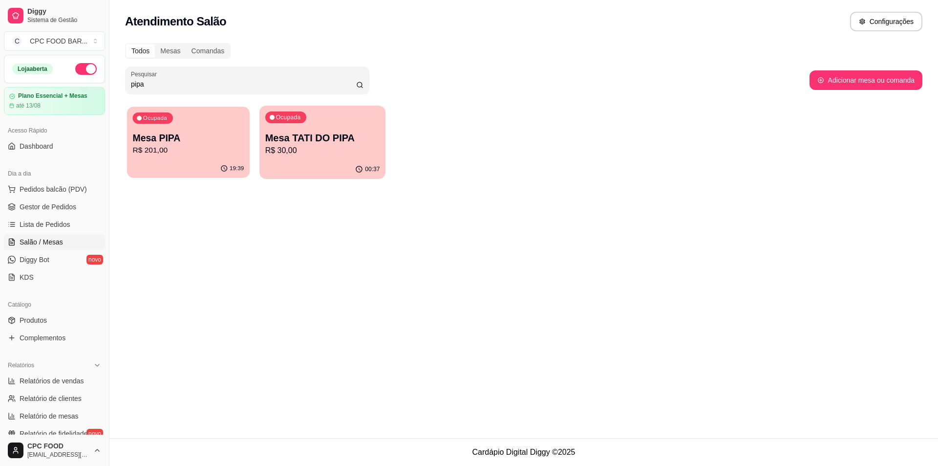
click at [229, 150] on p "R$ 201,00" at bounding box center [188, 150] width 111 height 11
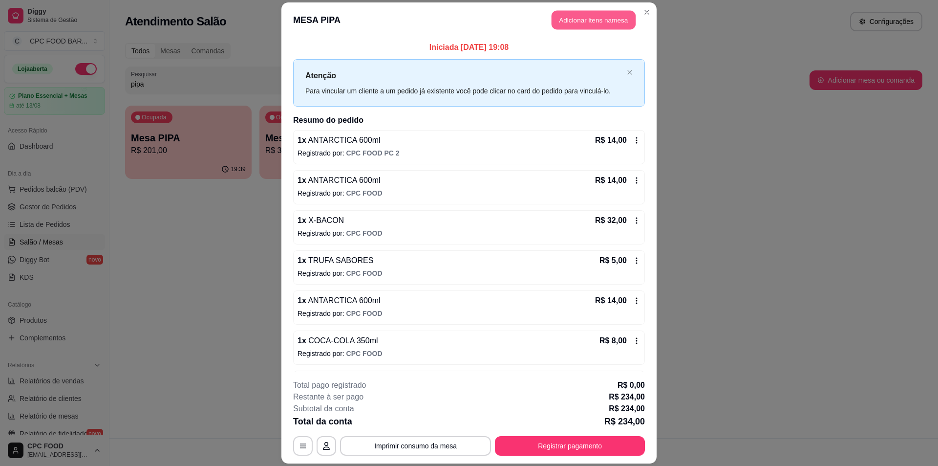
click at [580, 22] on button "Adicionar itens na mesa" at bounding box center [594, 19] width 84 height 19
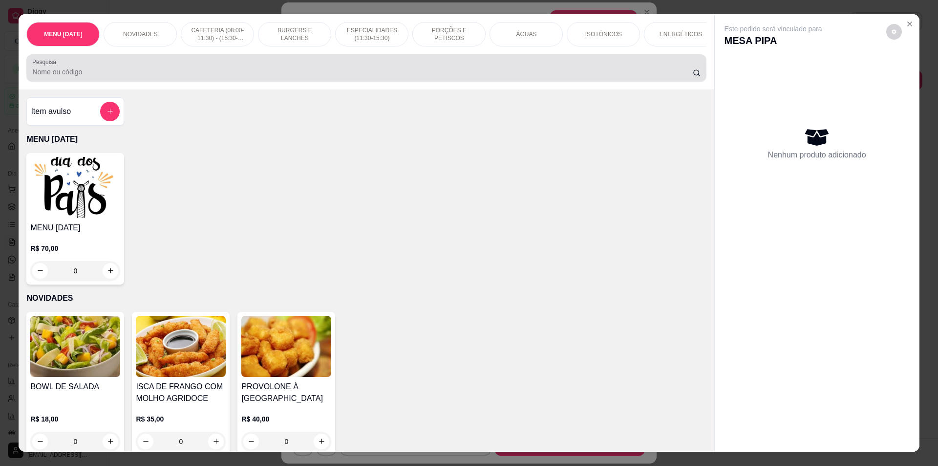
click at [441, 72] on div at bounding box center [366, 68] width 668 height 20
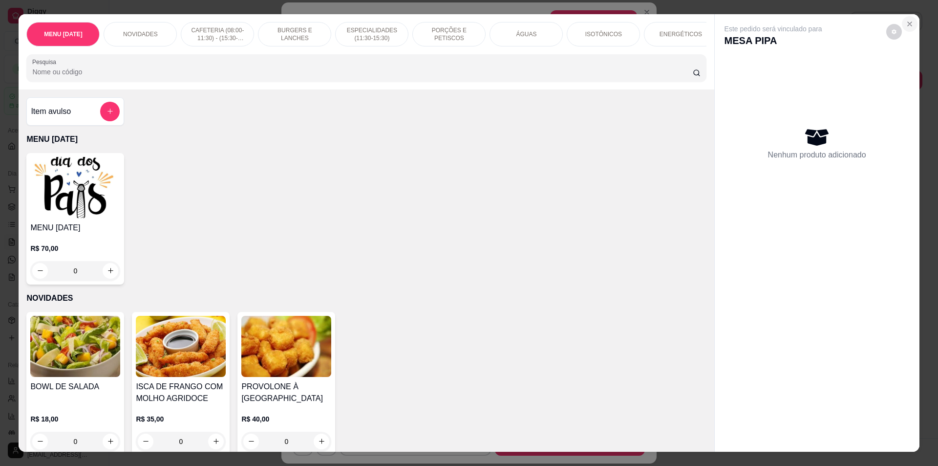
click at [910, 24] on icon "Close" at bounding box center [910, 24] width 8 height 8
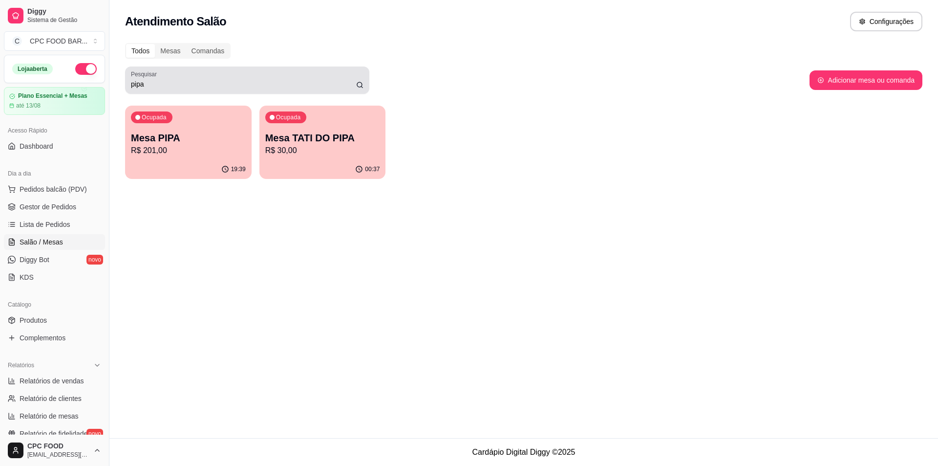
click at [214, 93] on div "Pesquisar pipa" at bounding box center [247, 79] width 244 height 27
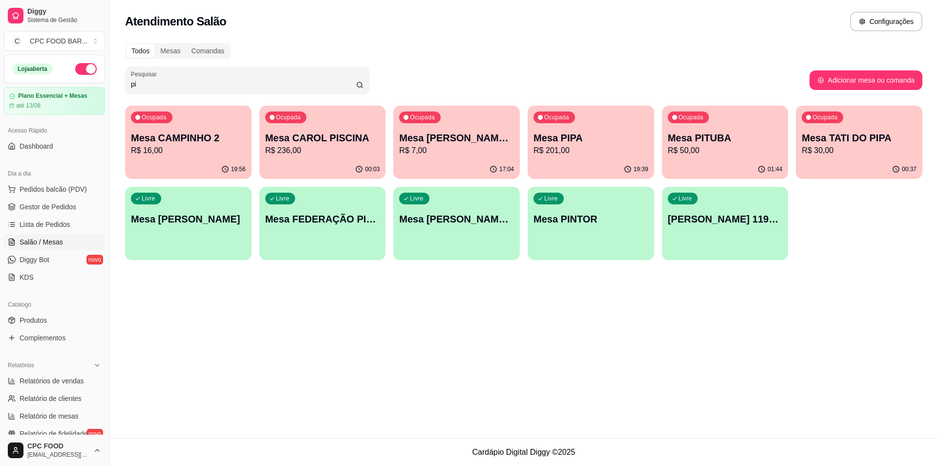
type input "p"
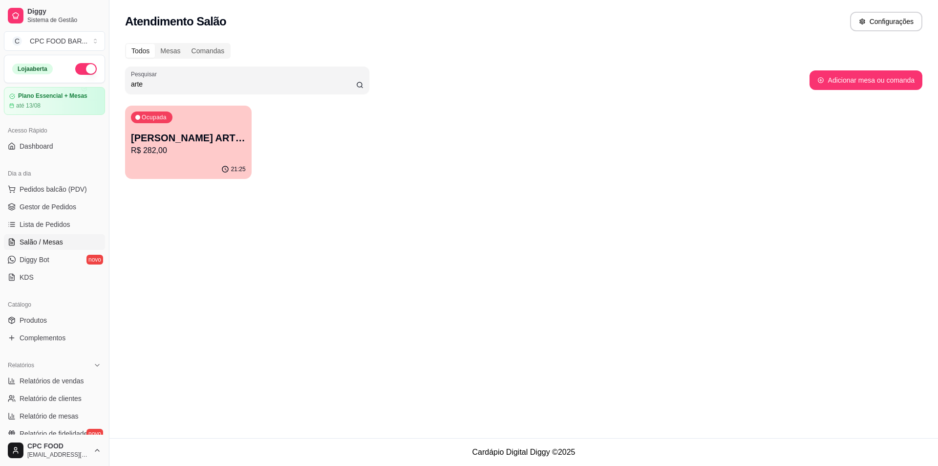
type input "arte"
click at [230, 152] on p "R$ 282,00" at bounding box center [188, 151] width 115 height 12
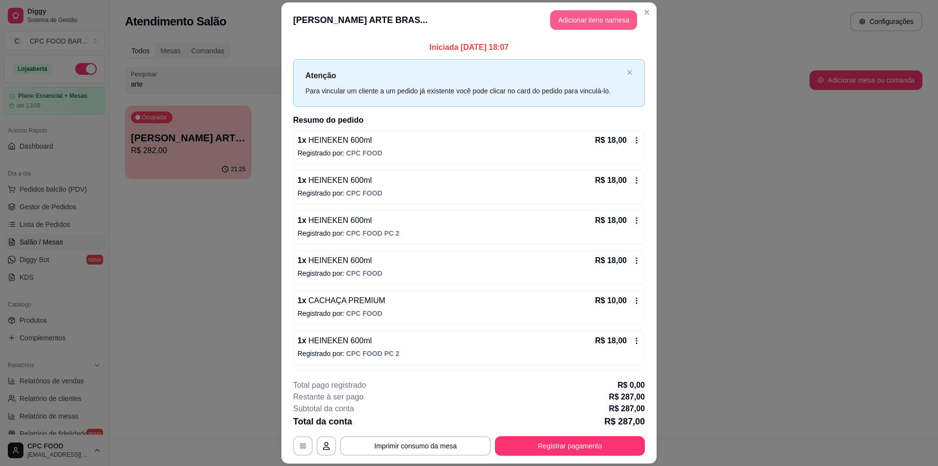
click at [585, 19] on button "Adicionar itens na mesa" at bounding box center [593, 20] width 87 height 20
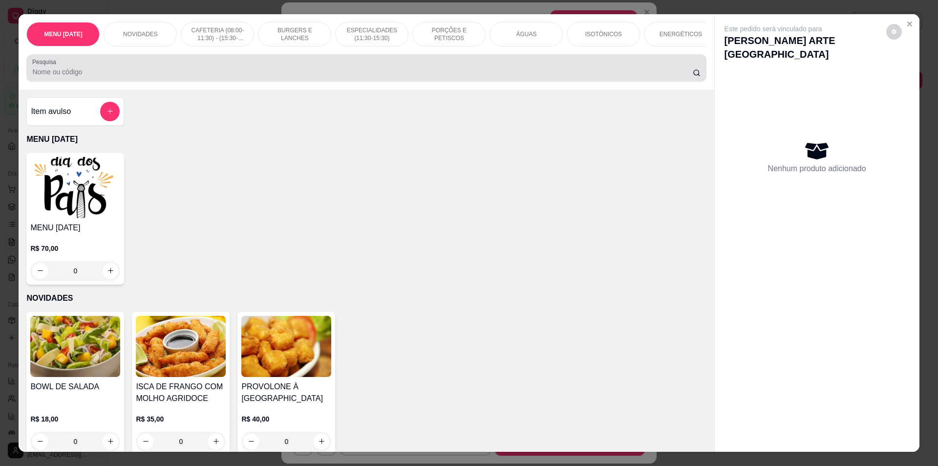
click at [359, 71] on div at bounding box center [366, 68] width 668 height 20
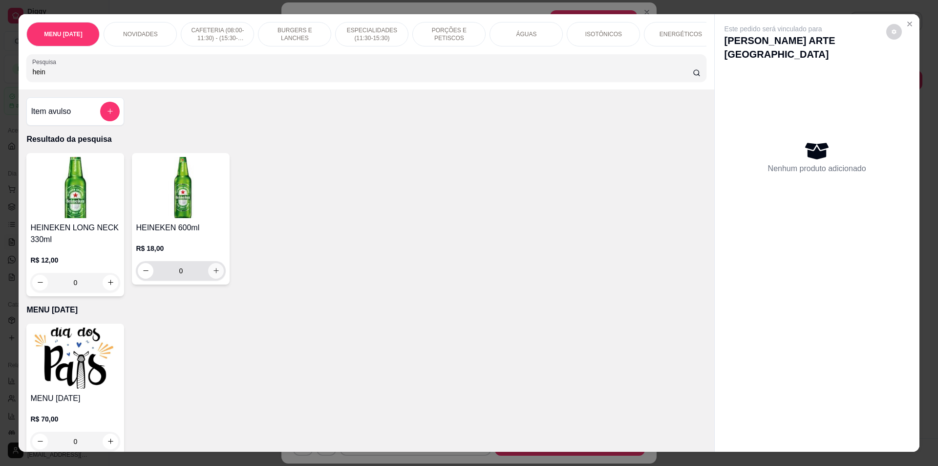
type input "hein"
click at [213, 274] on icon "increase-product-quantity" at bounding box center [216, 270] width 7 height 7
type input "1"
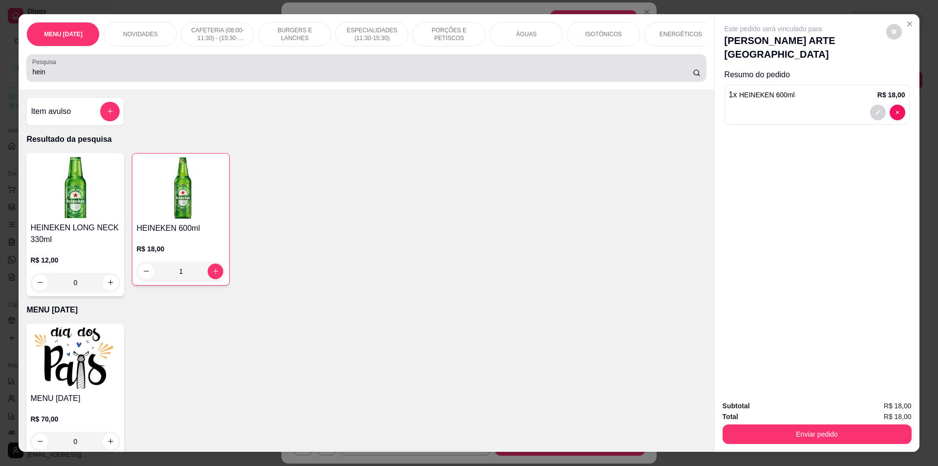
click at [340, 70] on div "hein" at bounding box center [366, 68] width 668 height 20
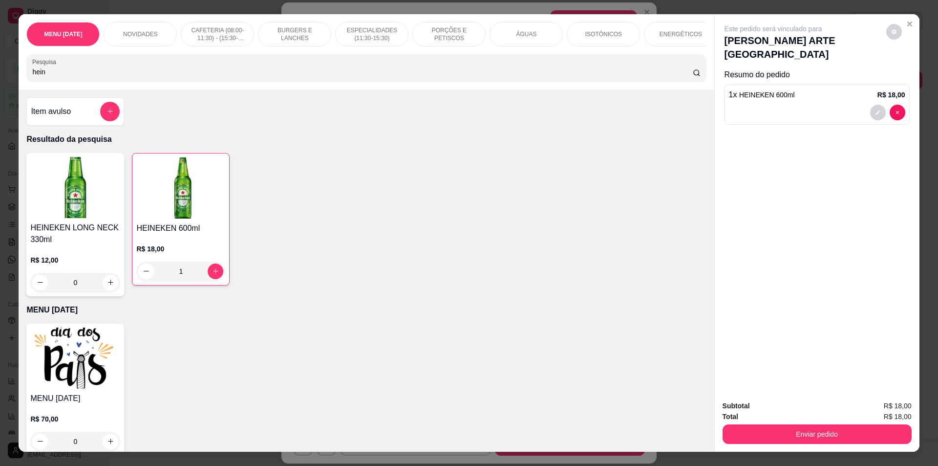
click at [340, 71] on div "hein" at bounding box center [366, 68] width 668 height 20
click at [357, 65] on div "Pesquisa hein" at bounding box center [366, 67] width 680 height 27
click at [364, 64] on div "Pesquisa hein" at bounding box center [366, 67] width 680 height 27
drag, startPoint x: 31, startPoint y: 77, endPoint x: 11, endPoint y: 80, distance: 20.7
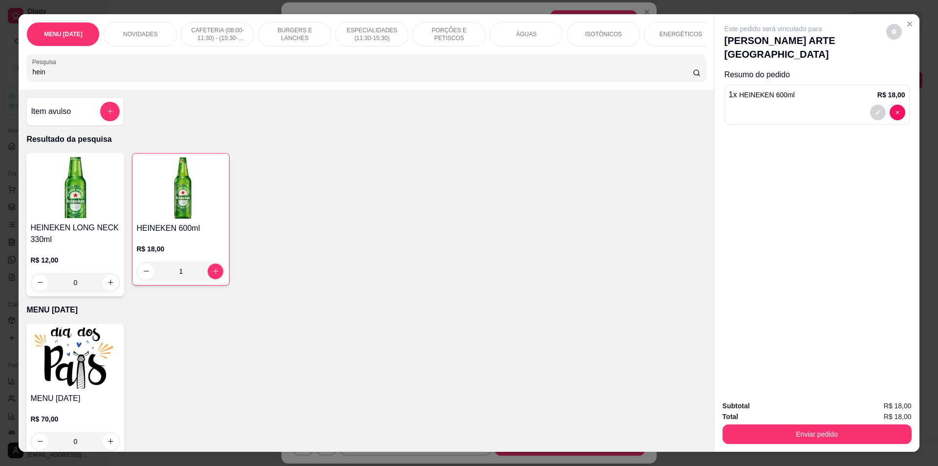
click at [11, 80] on div "MENU DIA DOS PAIS NOVIDADES CAFETERIA (08:00-11:30) - (15:30-18:00) BURGERS E L…" at bounding box center [469, 233] width 938 height 466
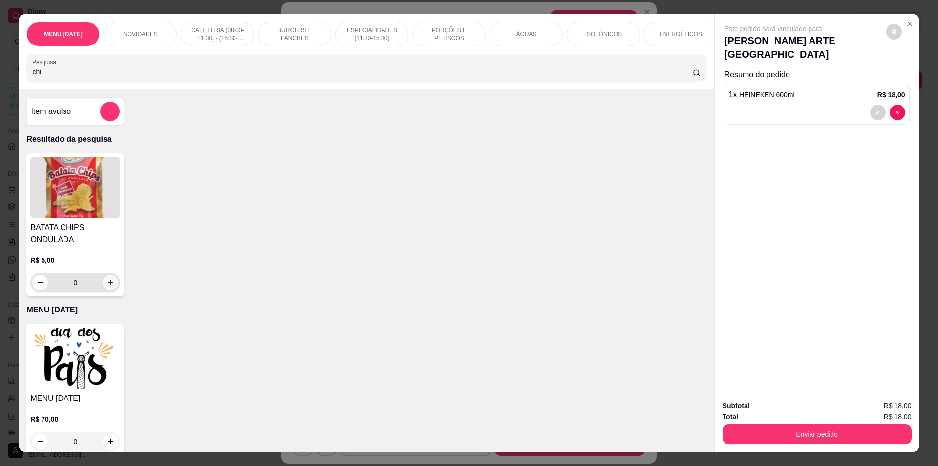
type input "chi"
click at [108, 286] on icon "increase-product-quantity" at bounding box center [110, 282] width 7 height 7
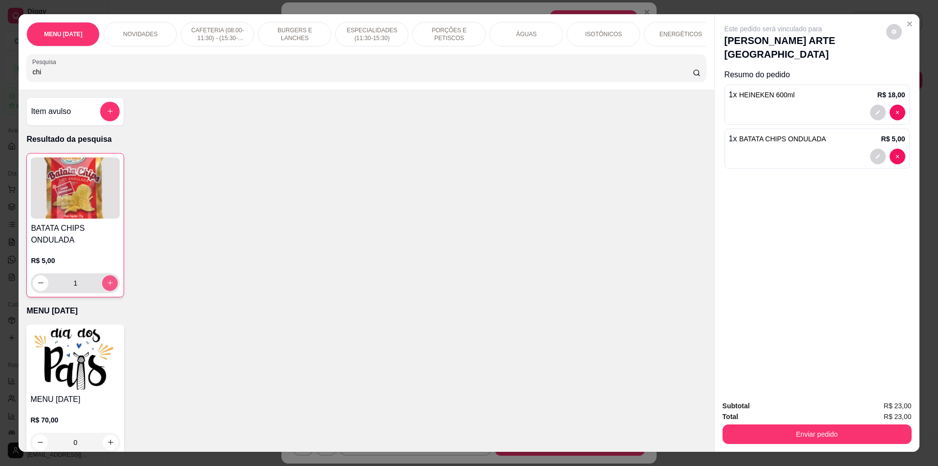
type input "1"
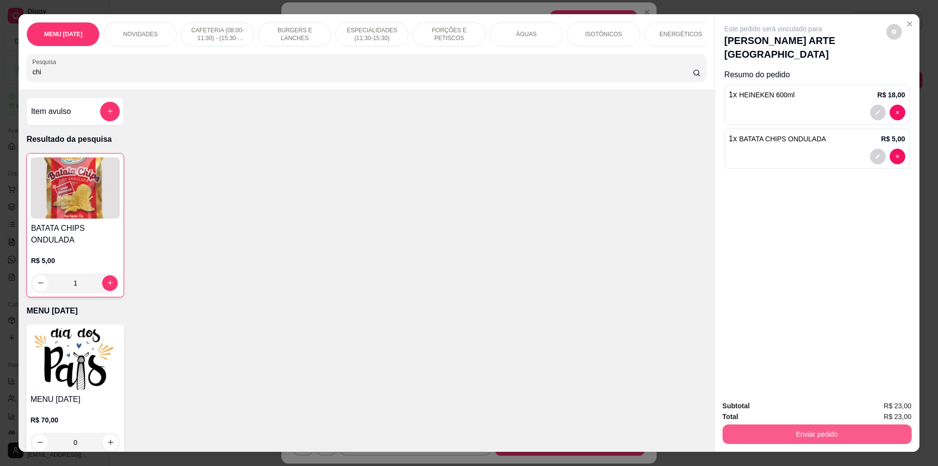
click at [755, 435] on button "Enviar pedido" at bounding box center [817, 434] width 189 height 20
click at [762, 410] on button "Não registrar e enviar pedido" at bounding box center [785, 410] width 102 height 19
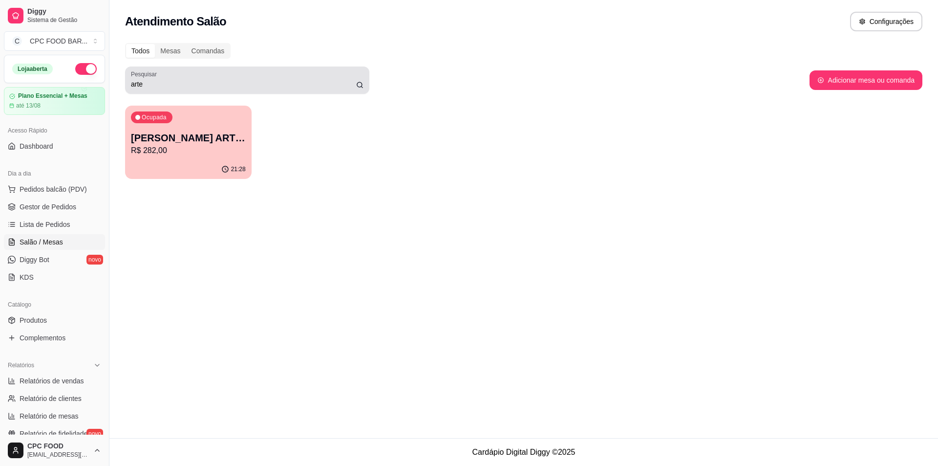
click at [296, 70] on div "Pesquisar arte" at bounding box center [247, 79] width 244 height 27
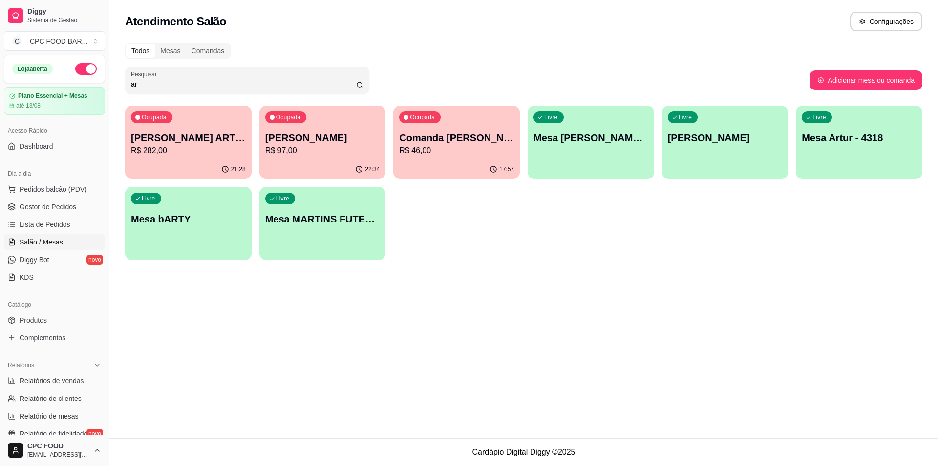
type input "a"
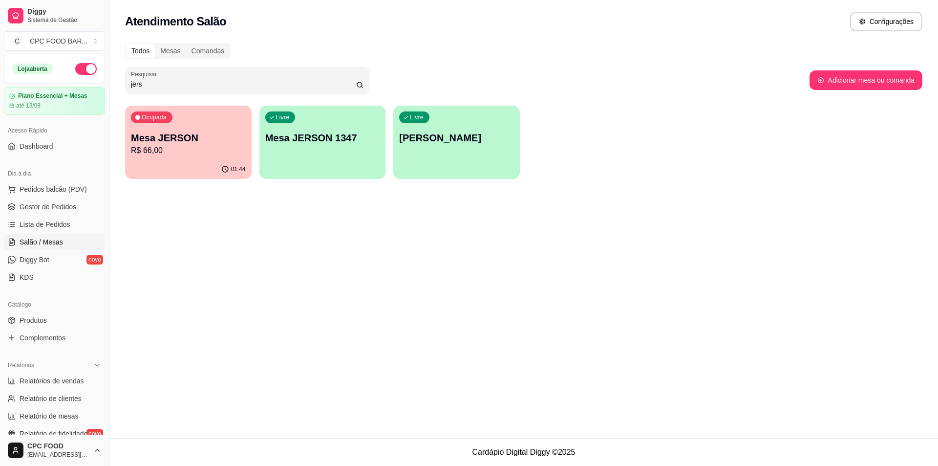
type input "jers"
click at [182, 158] on div "Ocupada Mesa JERSON R$ 66,00" at bounding box center [188, 133] width 123 height 53
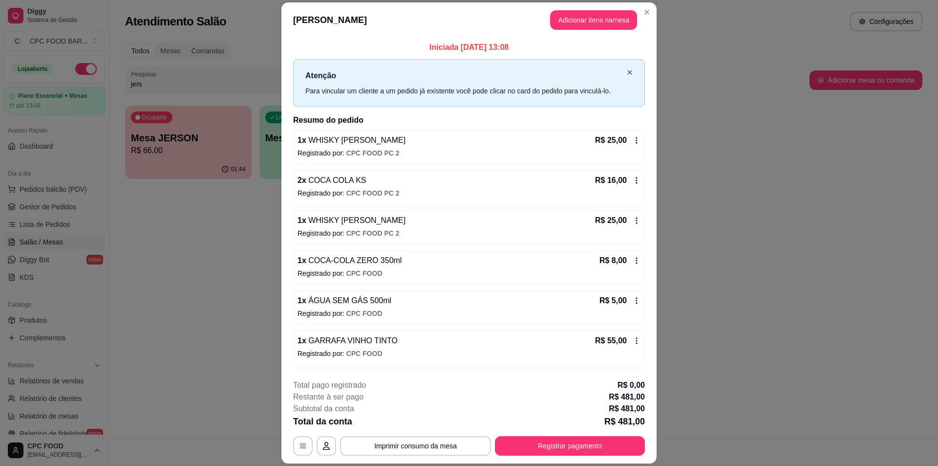
click at [627, 72] on icon "close" at bounding box center [630, 72] width 6 height 6
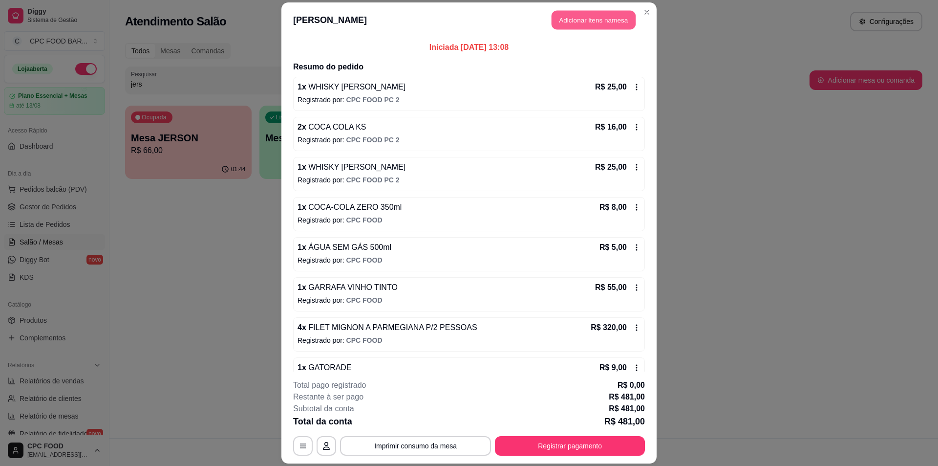
click at [582, 19] on button "Adicionar itens na mesa" at bounding box center [594, 19] width 84 height 19
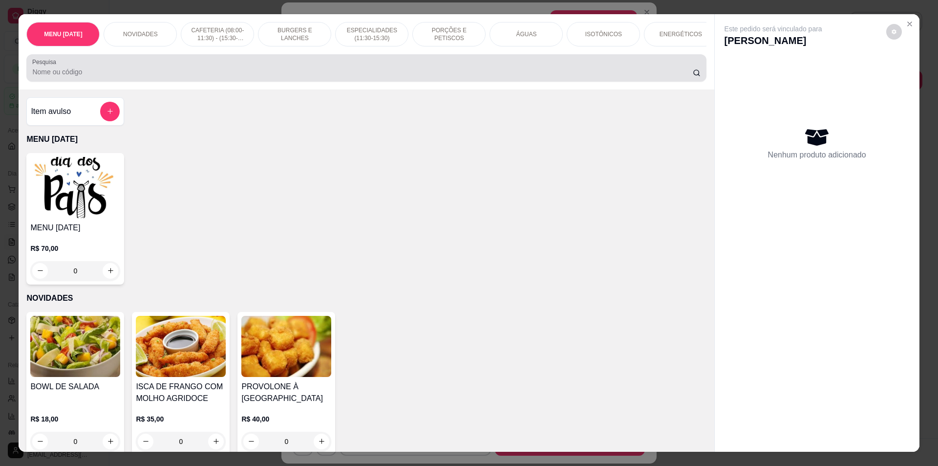
click at [226, 77] on input "Pesquisa" at bounding box center [362, 72] width 660 height 10
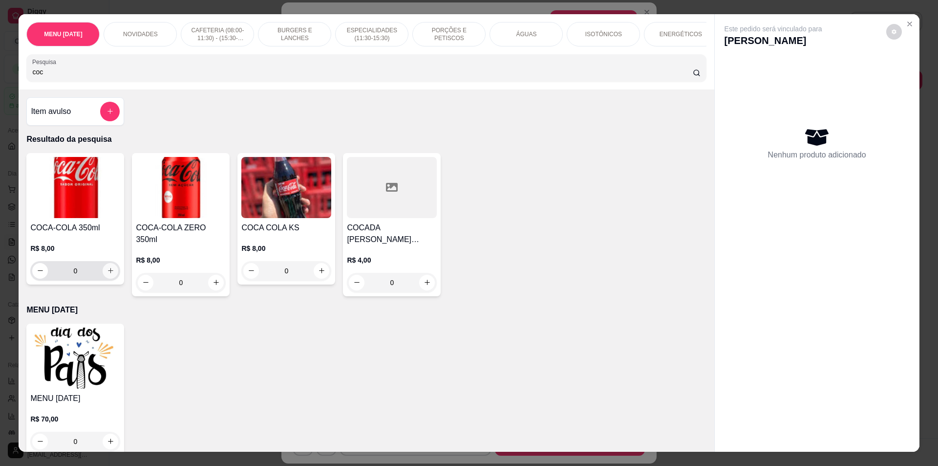
type input "coc"
click at [107, 274] on icon "increase-product-quantity" at bounding box center [110, 270] width 7 height 7
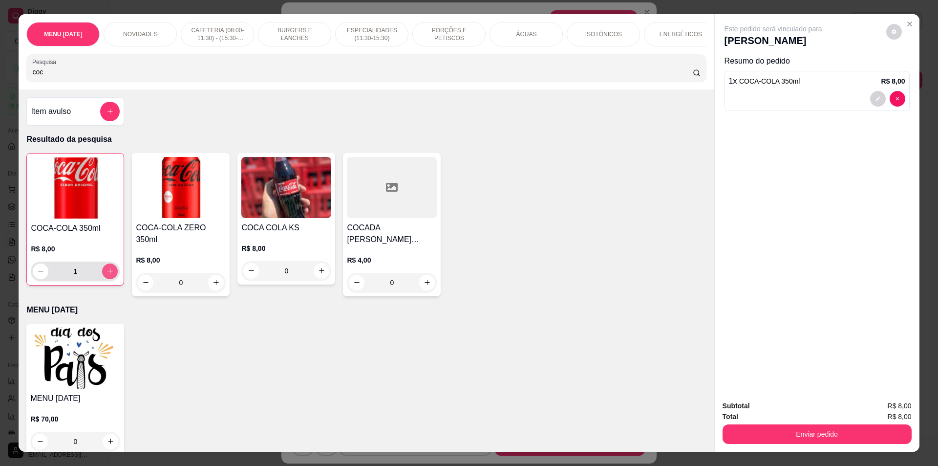
type input "1"
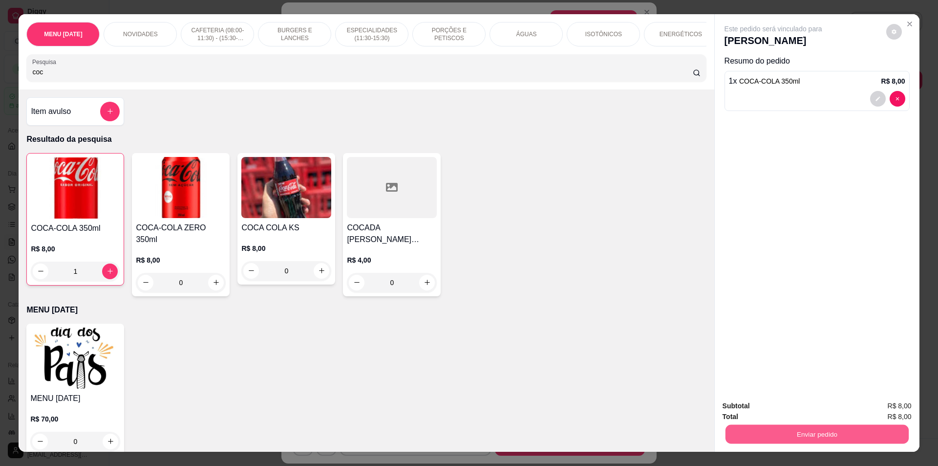
click at [820, 425] on button "Enviar pedido" at bounding box center [816, 434] width 183 height 19
click at [807, 437] on button "Enviar pedido" at bounding box center [816, 434] width 183 height 19
click at [799, 410] on button "Não registrar e enviar pedido" at bounding box center [785, 410] width 102 height 19
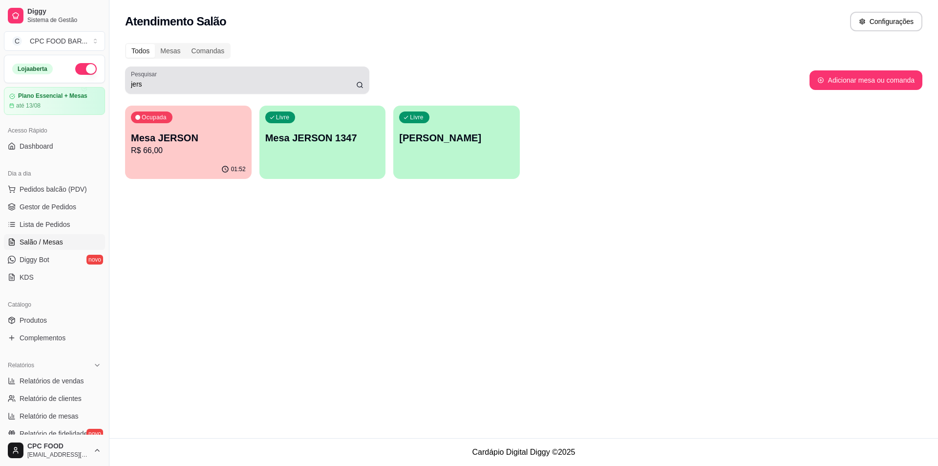
click at [312, 93] on div "Pesquisar jers" at bounding box center [247, 79] width 244 height 27
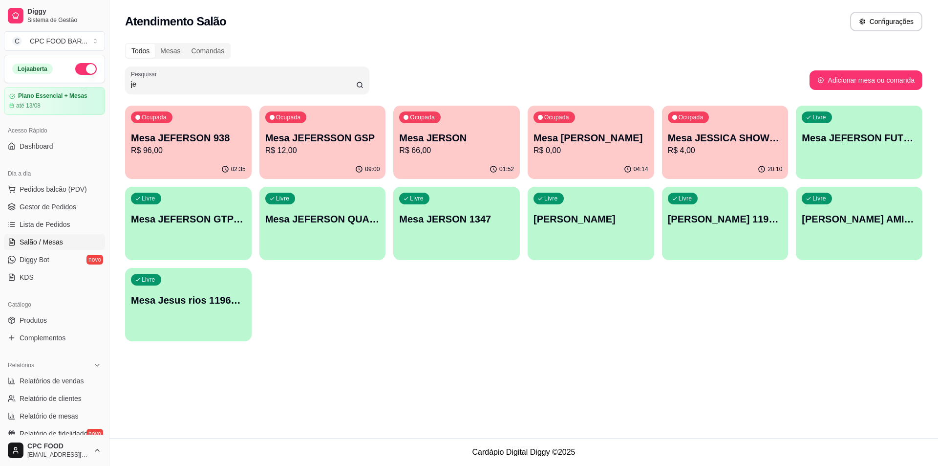
type input "j"
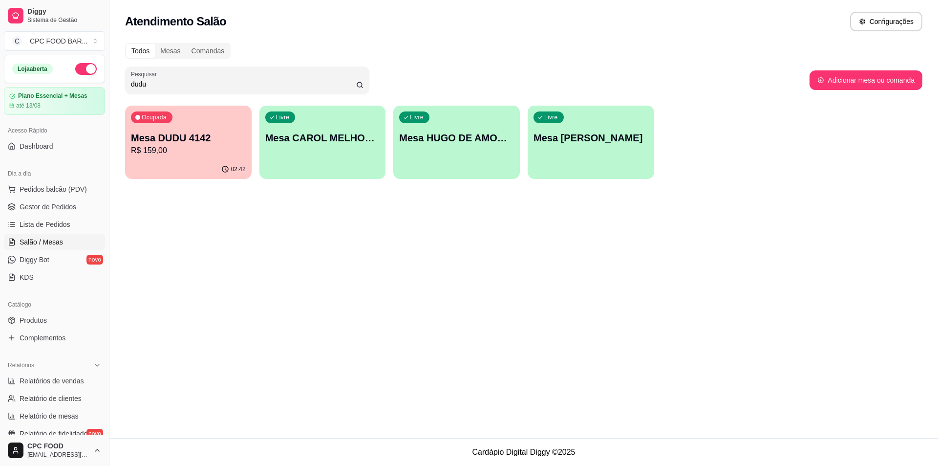
type input "dudu"
click at [209, 124] on div "Ocupada Mesa DUDU 4142 R$ 159,00" at bounding box center [188, 133] width 123 height 53
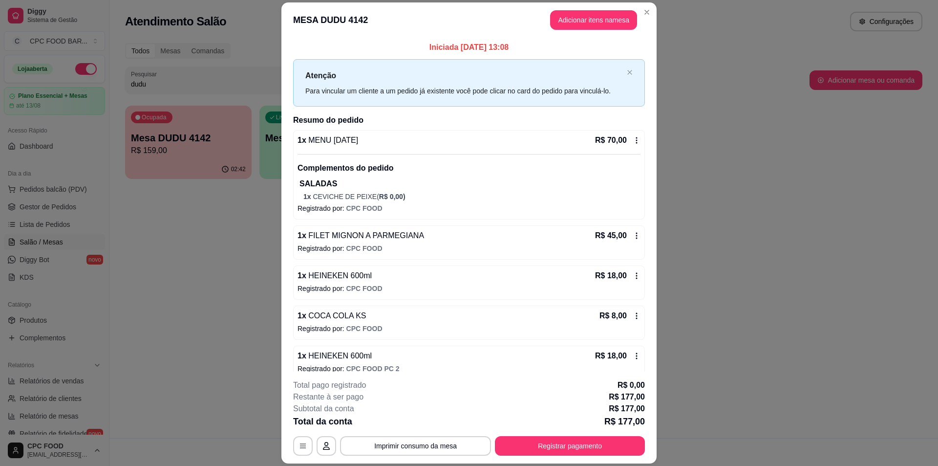
click at [564, 9] on header "MESA DUDU 4142 Adicionar itens na mesa" at bounding box center [469, 19] width 375 height 35
click at [560, 15] on button "Adicionar itens na mesa" at bounding box center [593, 20] width 87 height 20
click at [454, 75] on input "Pesquisa" at bounding box center [362, 71] width 661 height 10
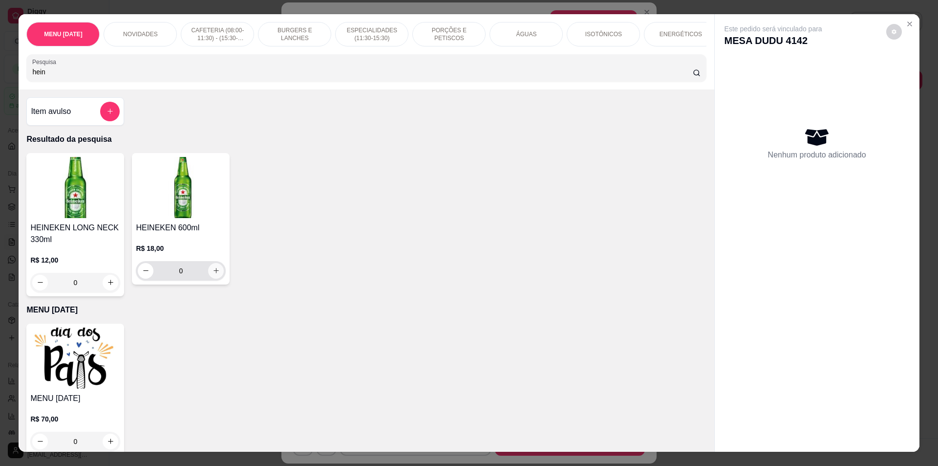
type input "hein"
click at [215, 274] on icon "increase-product-quantity" at bounding box center [216, 270] width 7 height 7
type input "1"
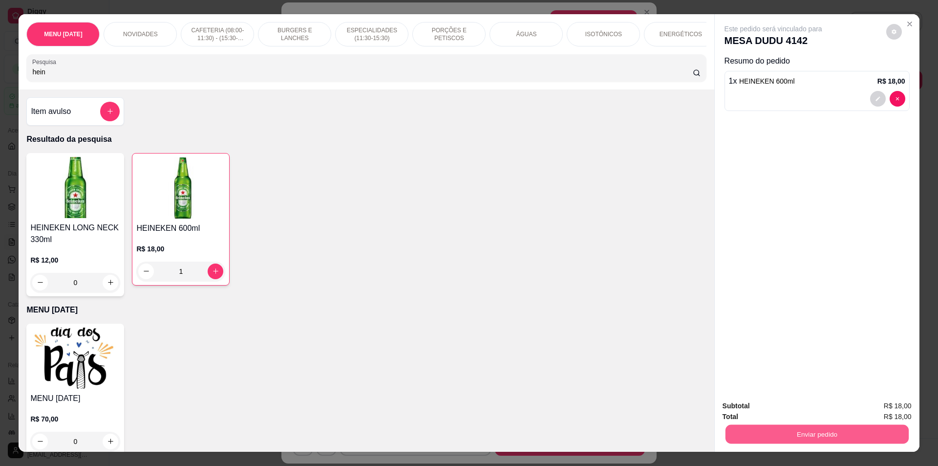
click at [814, 438] on button "Enviar pedido" at bounding box center [816, 434] width 183 height 19
click at [789, 408] on button "Não registrar e enviar pedido" at bounding box center [785, 410] width 99 height 18
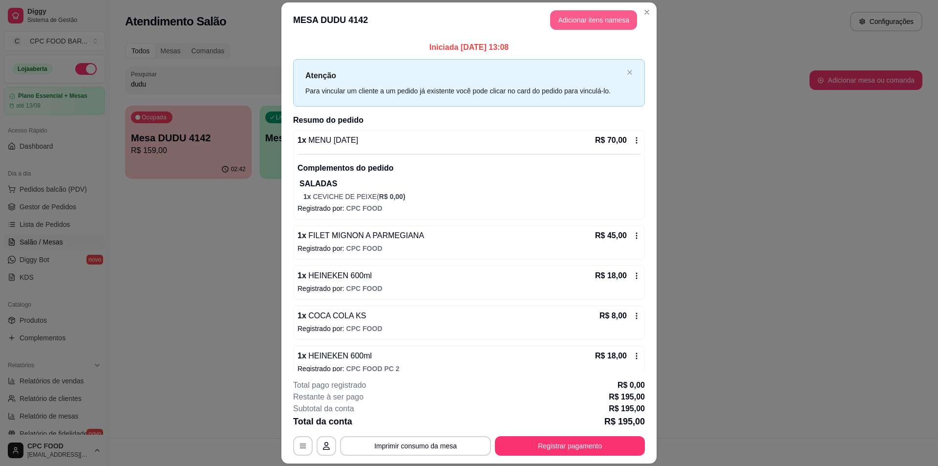
click at [572, 20] on button "Adicionar itens na mesa" at bounding box center [593, 20] width 87 height 20
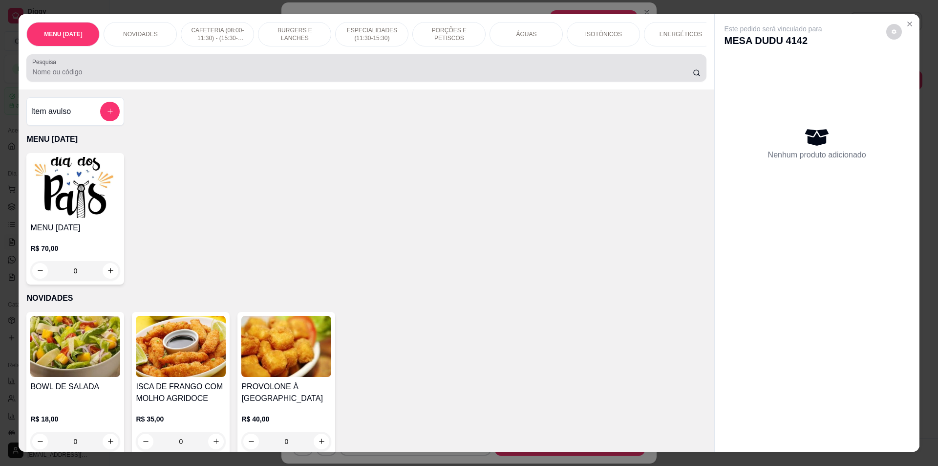
click at [315, 78] on div at bounding box center [366, 68] width 668 height 20
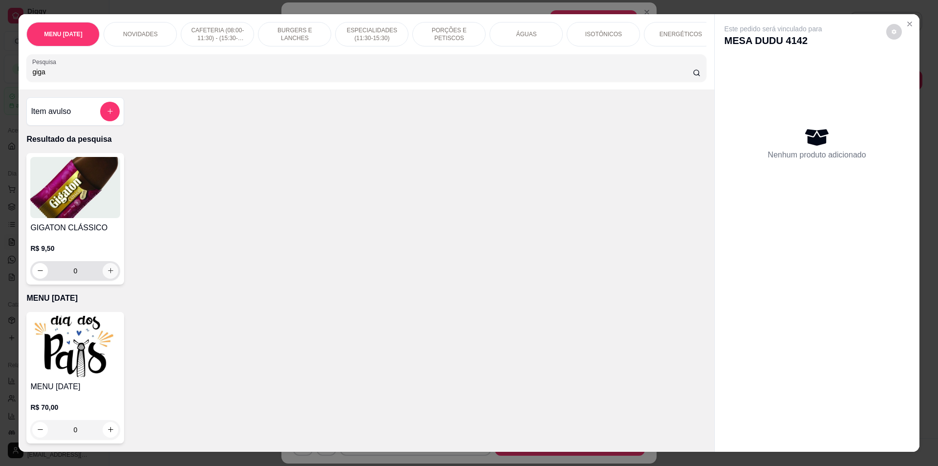
type input "giga"
click at [108, 273] on icon "increase-product-quantity" at bounding box center [110, 270] width 5 height 5
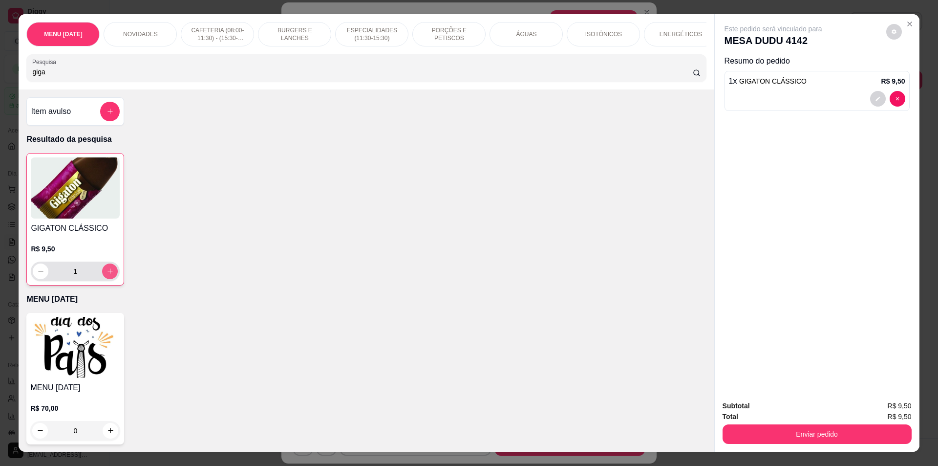
type input "1"
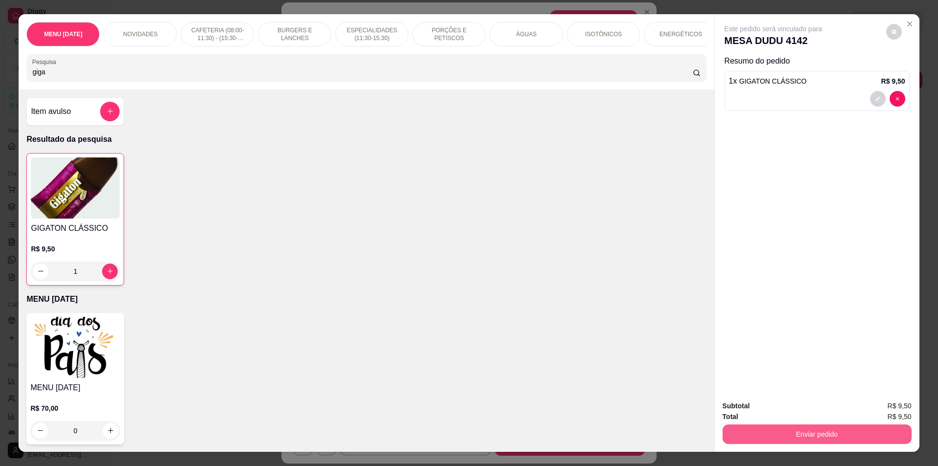
click at [734, 427] on button "Enviar pedido" at bounding box center [817, 434] width 189 height 20
click at [740, 412] on button "Não registrar e enviar pedido" at bounding box center [785, 410] width 99 height 18
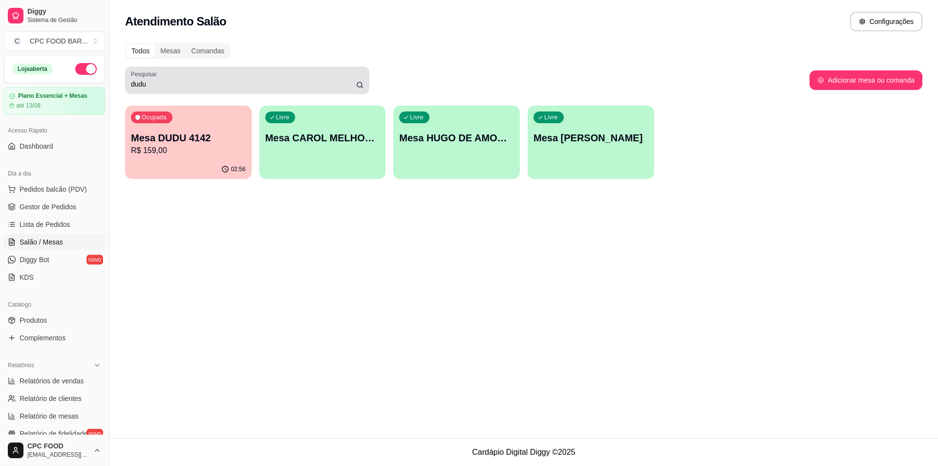
click at [279, 78] on div "dudu" at bounding box center [247, 80] width 233 height 20
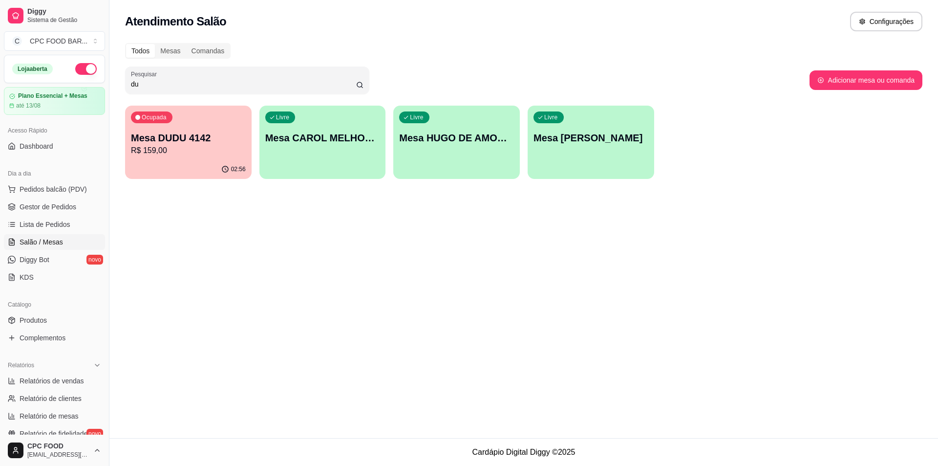
type input "d"
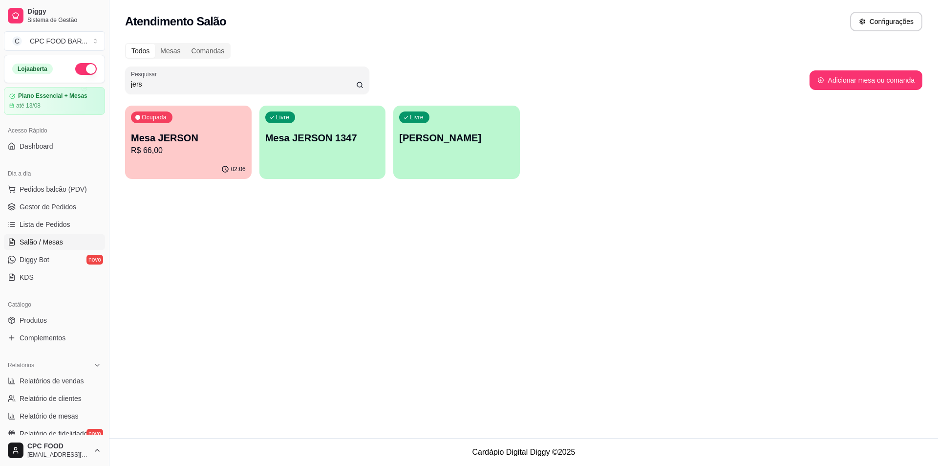
type input "jers"
click at [287, 156] on div "Todos Mesas Comandas Pesquisar jers Adicionar mesa ou comanda Ocupada Mesa JERS…" at bounding box center [523, 113] width 829 height 153
click at [227, 161] on div "02:06" at bounding box center [188, 169] width 127 height 19
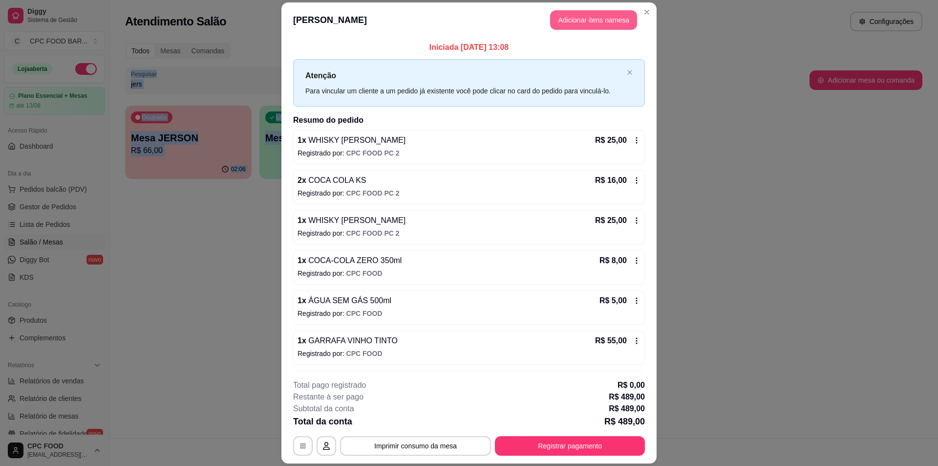
click at [588, 15] on button "Adicionar itens na mesa" at bounding box center [593, 20] width 87 height 20
click at [443, 61] on div "Pesquisa" at bounding box center [366, 67] width 680 height 27
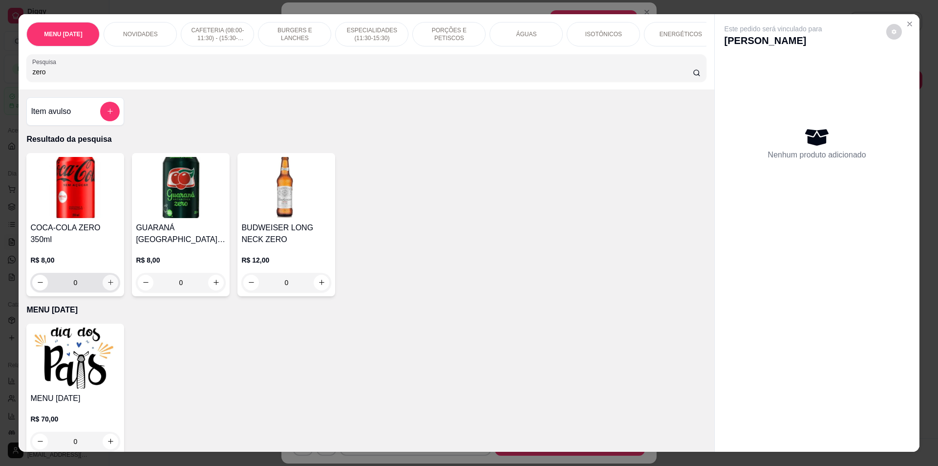
type input "zero"
click at [109, 282] on button "increase-product-quantity" at bounding box center [111, 283] width 16 height 16
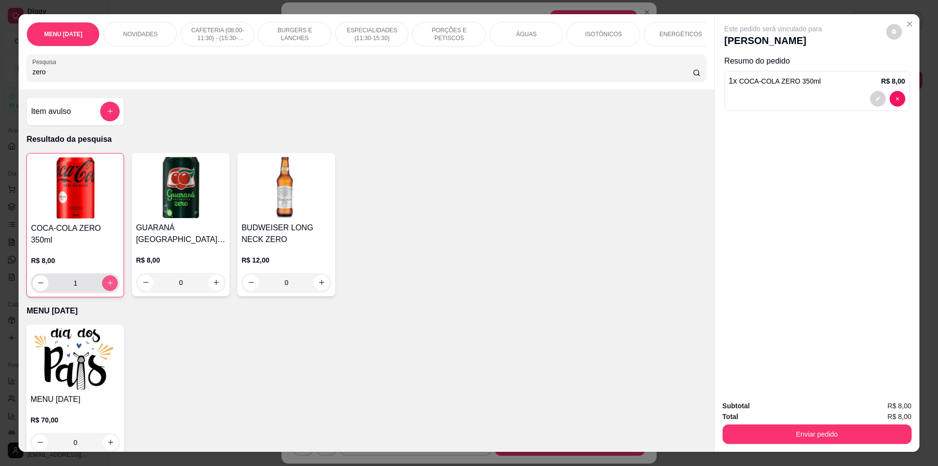
type input "1"
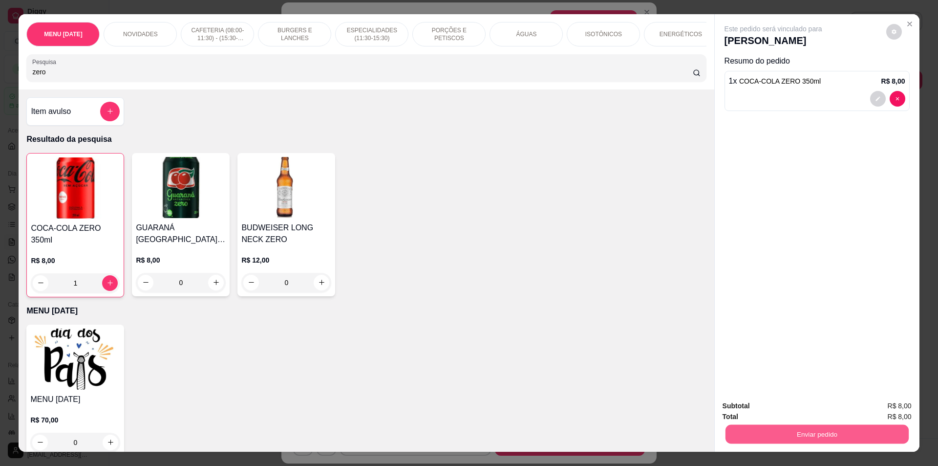
click at [805, 431] on button "Enviar pedido" at bounding box center [816, 434] width 183 height 19
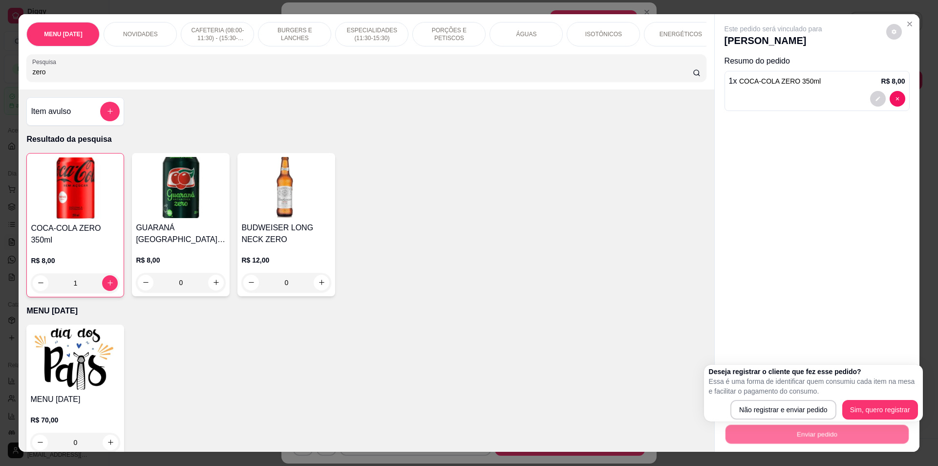
click at [790, 397] on div "Deseja registrar o cliente que fez esse pedido? Essa é uma forma de identificar…" at bounding box center [813, 393] width 209 height 53
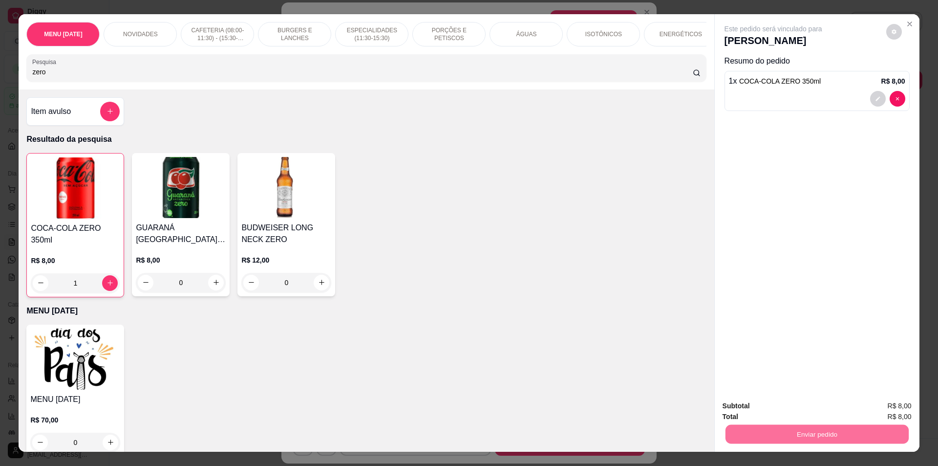
click at [792, 412] on button "Não registrar e enviar pedido" at bounding box center [785, 410] width 102 height 19
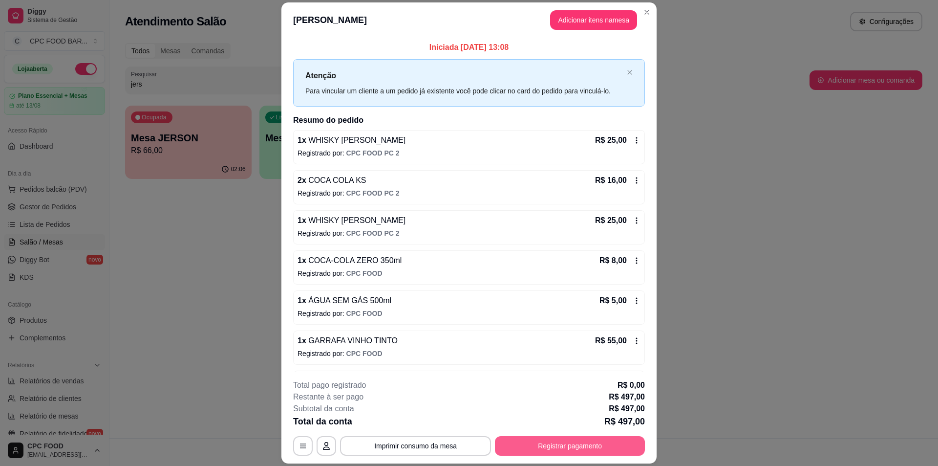
click at [574, 452] on button "Registrar pagamento" at bounding box center [570, 446] width 150 height 20
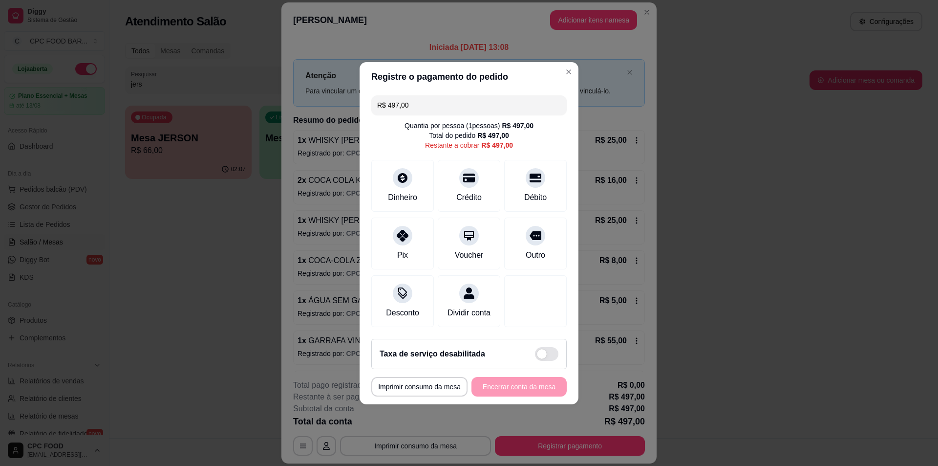
drag, startPoint x: 444, startPoint y: 95, endPoint x: 377, endPoint y: 96, distance: 67.0
click at [377, 96] on div "R$ 497,00" at bounding box center [469, 105] width 196 height 20
click at [524, 190] on div "Débito" at bounding box center [535, 196] width 25 height 13
type input "R$ 347,00"
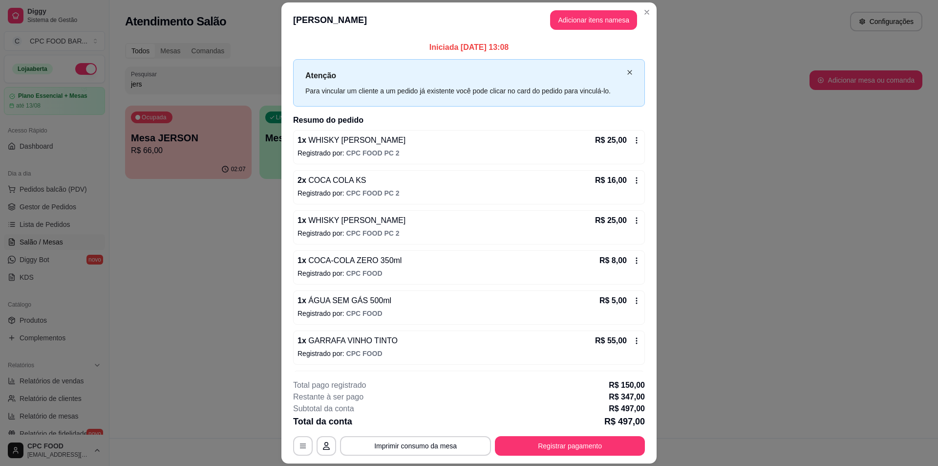
click at [627, 75] on icon "close" at bounding box center [630, 72] width 6 height 6
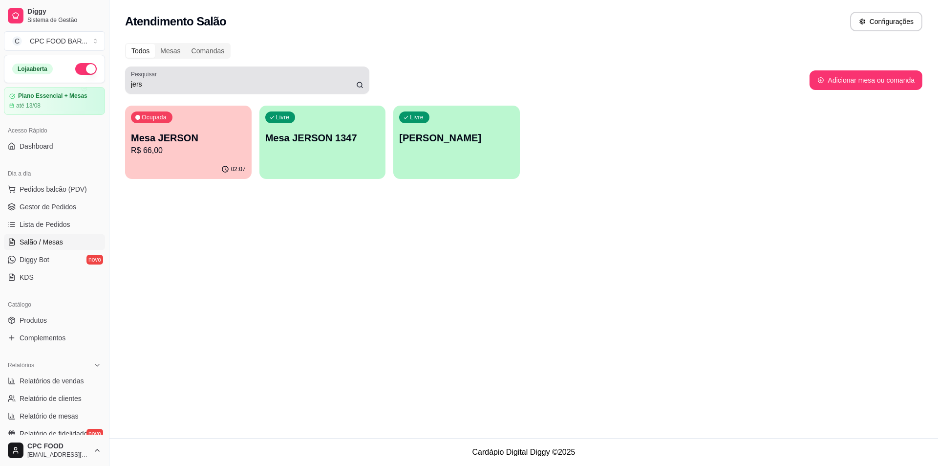
click at [235, 74] on div "jers" at bounding box center [247, 80] width 233 height 20
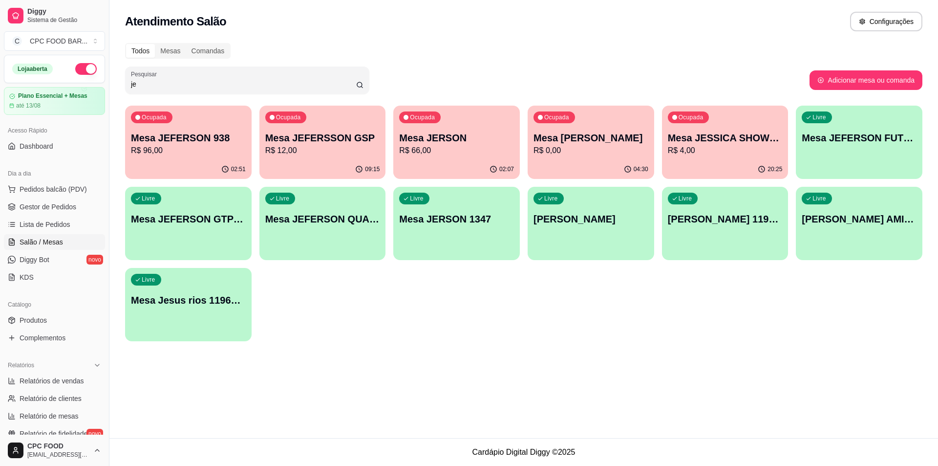
type input "j"
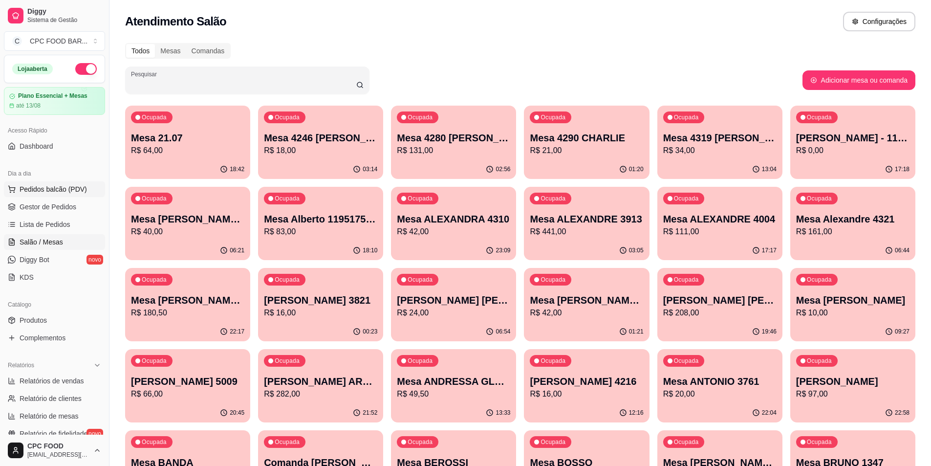
click at [37, 189] on span "Pedidos balcão (PDV)" at bounding box center [53, 189] width 67 height 10
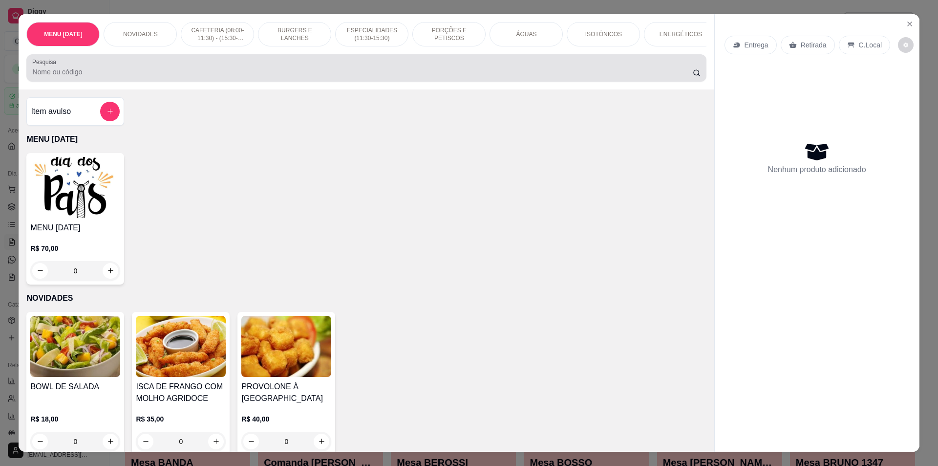
click at [168, 77] on input "Pesquisa" at bounding box center [362, 72] width 660 height 10
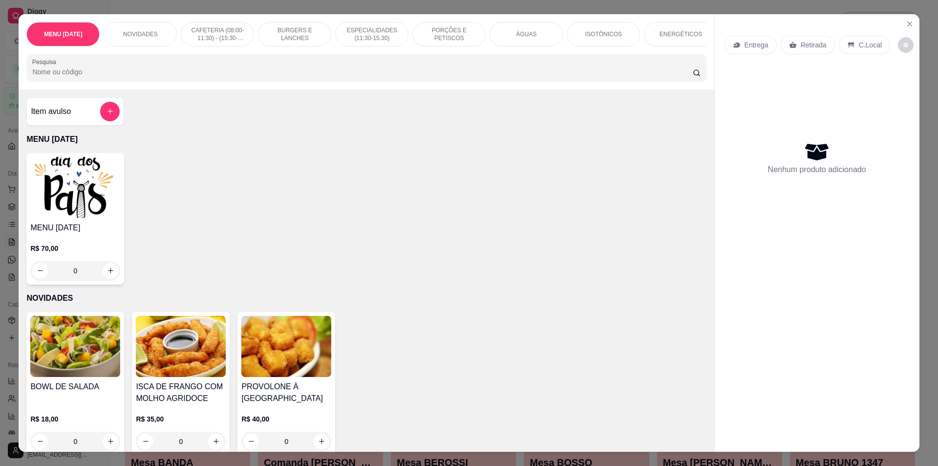
type input "i"
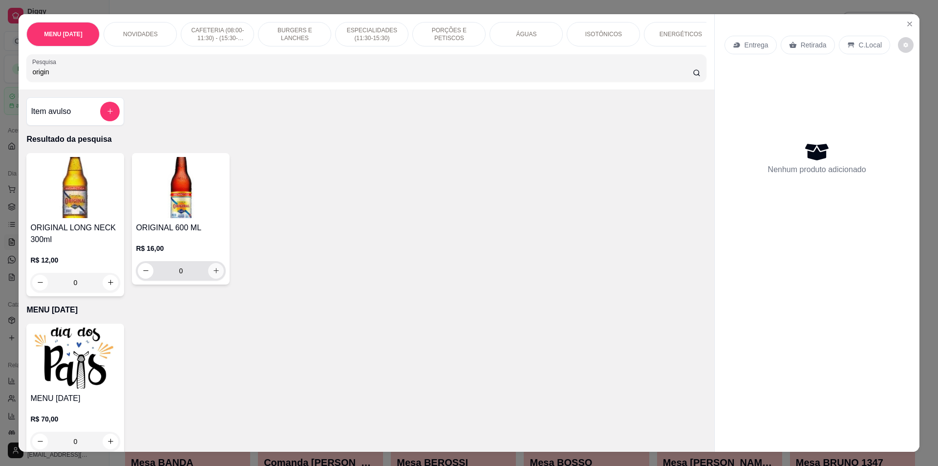
type input "origin"
click at [213, 274] on icon "increase-product-quantity" at bounding box center [216, 270] width 7 height 7
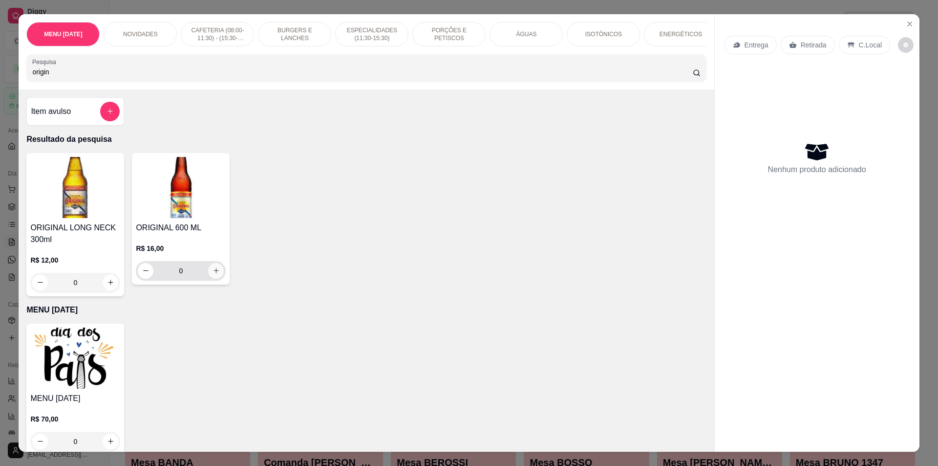
click at [214, 273] on icon "increase-product-quantity" at bounding box center [216, 270] width 5 height 5
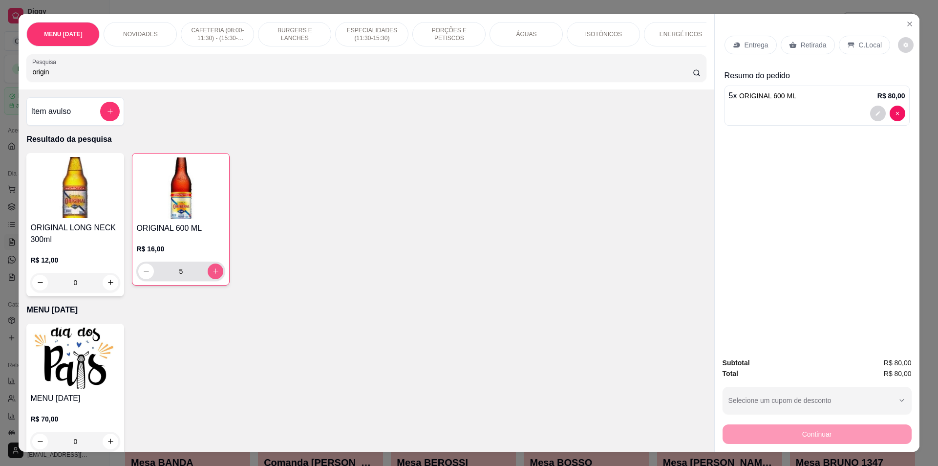
type input "5"
click at [213, 275] on icon "increase-product-quantity" at bounding box center [215, 270] width 7 height 7
type input "6"
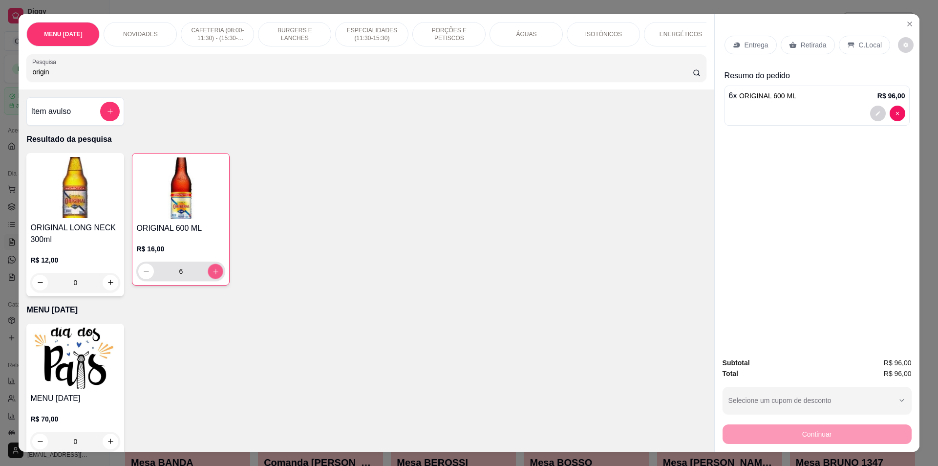
click at [213, 275] on icon "increase-product-quantity" at bounding box center [215, 270] width 7 height 7
type input "7"
click at [213, 275] on icon "increase-product-quantity" at bounding box center [215, 270] width 7 height 7
type input "8"
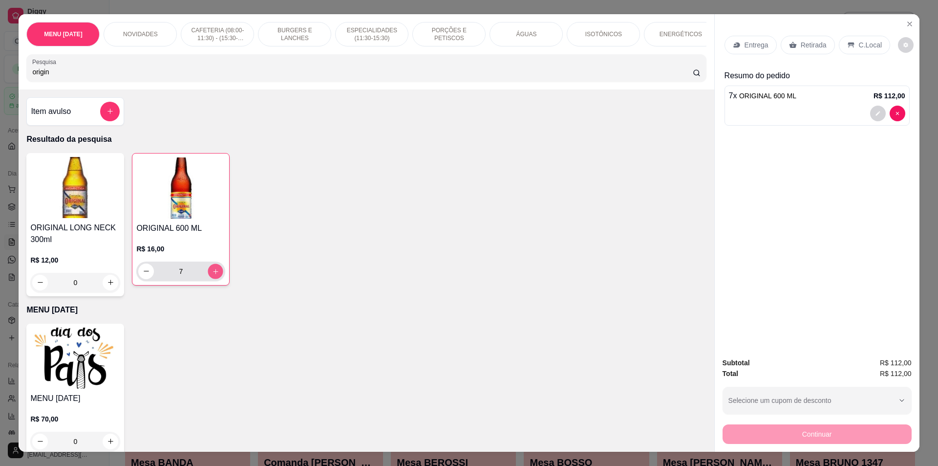
type input "8"
click at [909, 21] on icon "Close" at bounding box center [910, 24] width 8 height 8
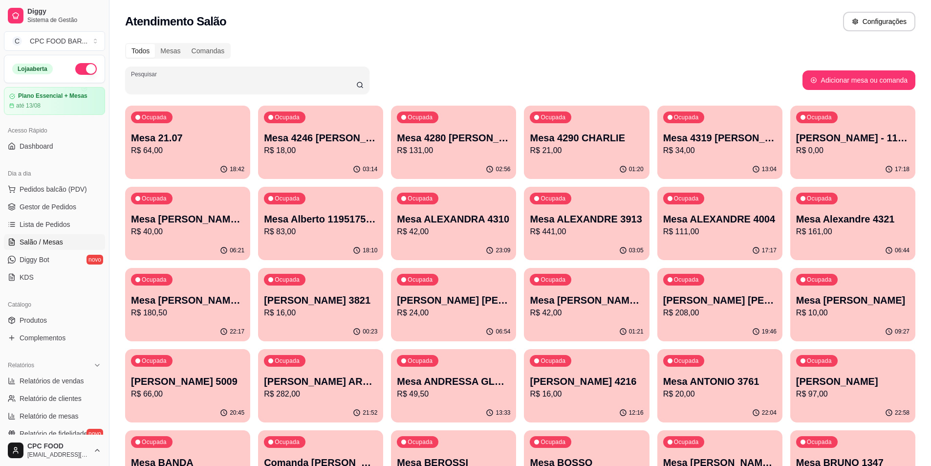
click at [145, 81] on input "Pesquisar" at bounding box center [243, 84] width 225 height 10
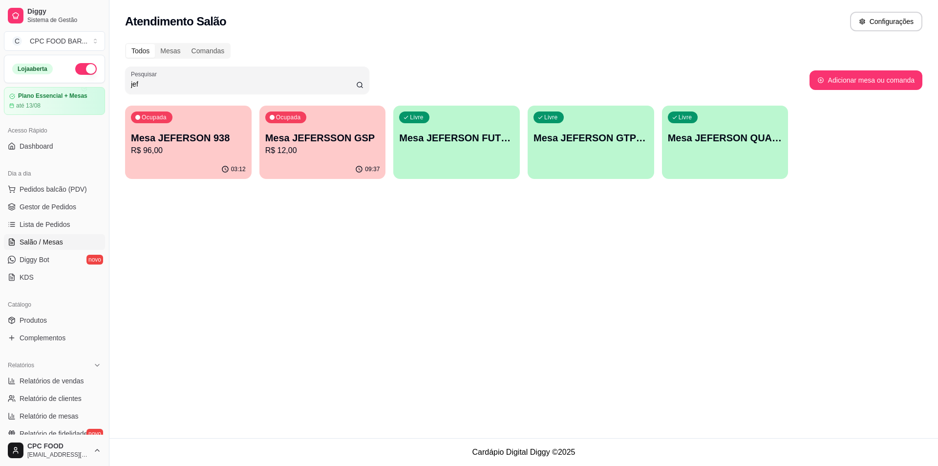
type input "jef"
click at [186, 132] on p "Mesa JEFERSON 938" at bounding box center [188, 138] width 115 height 14
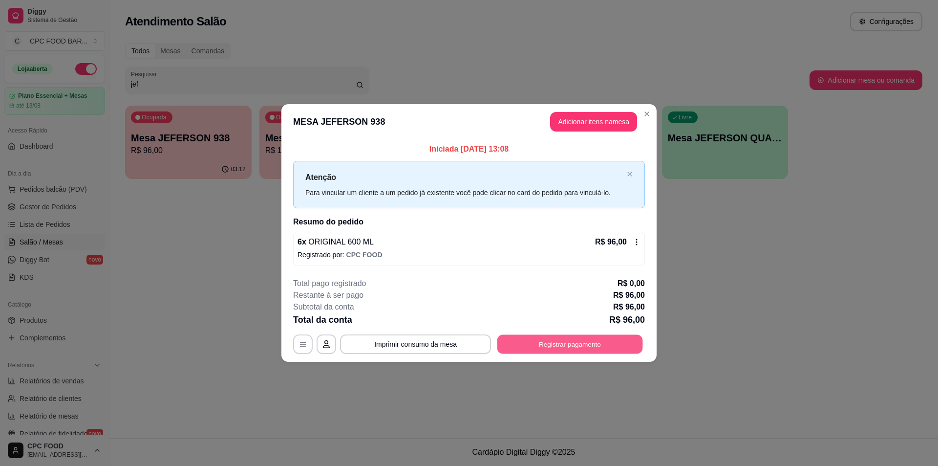
click at [531, 341] on button "Registrar pagamento" at bounding box center [571, 344] width 146 height 19
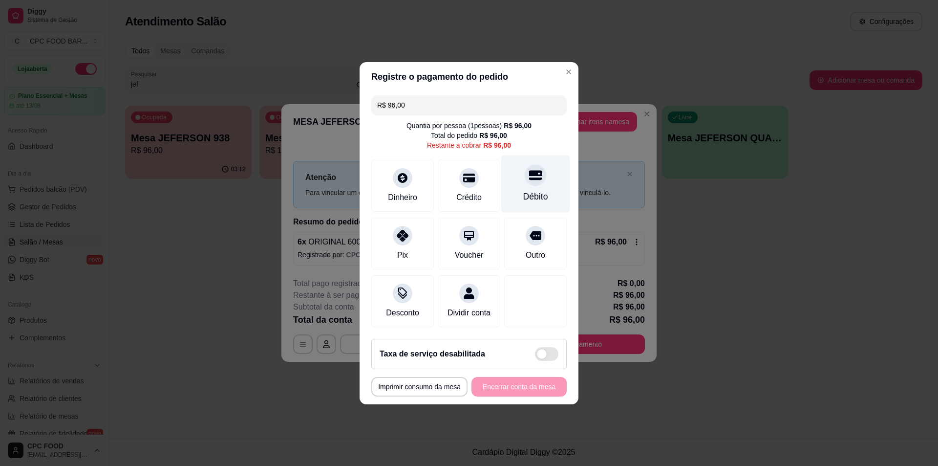
click at [534, 190] on div "Débito" at bounding box center [535, 196] width 25 height 13
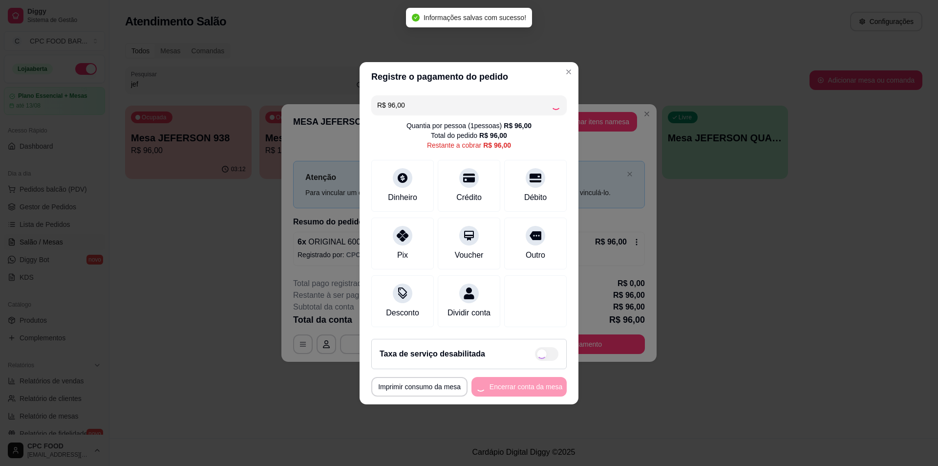
type input "R$ 0,00"
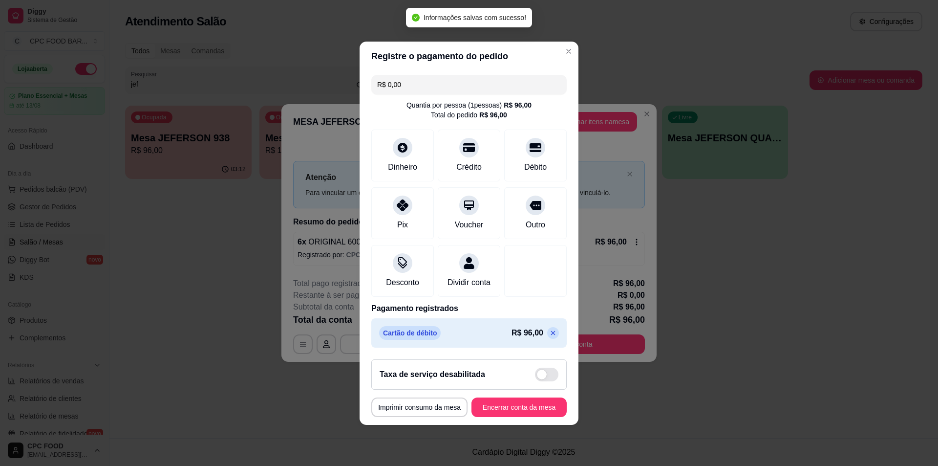
drag, startPoint x: 497, startPoint y: 392, endPoint x: 490, endPoint y: 409, distance: 18.4
click at [497, 390] on div "Taxa de serviço desabilitada" at bounding box center [469, 374] width 196 height 30
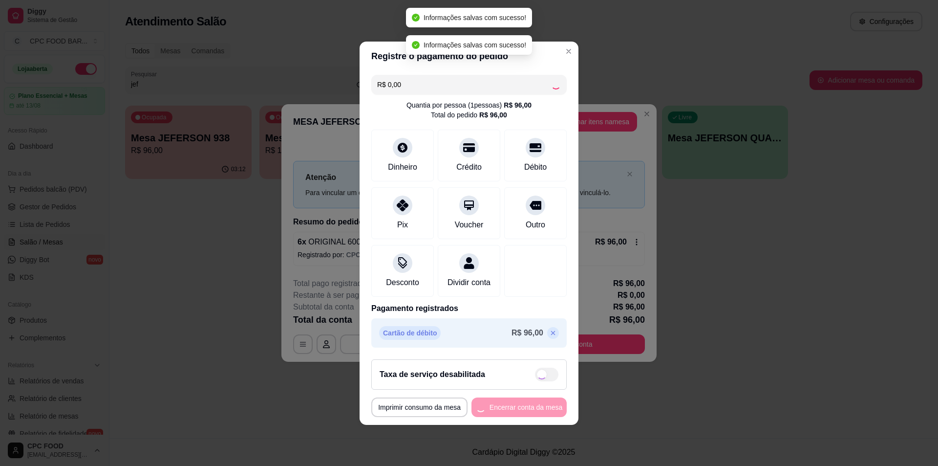
click at [488, 414] on div "**********" at bounding box center [469, 407] width 196 height 20
checkbox input "true"
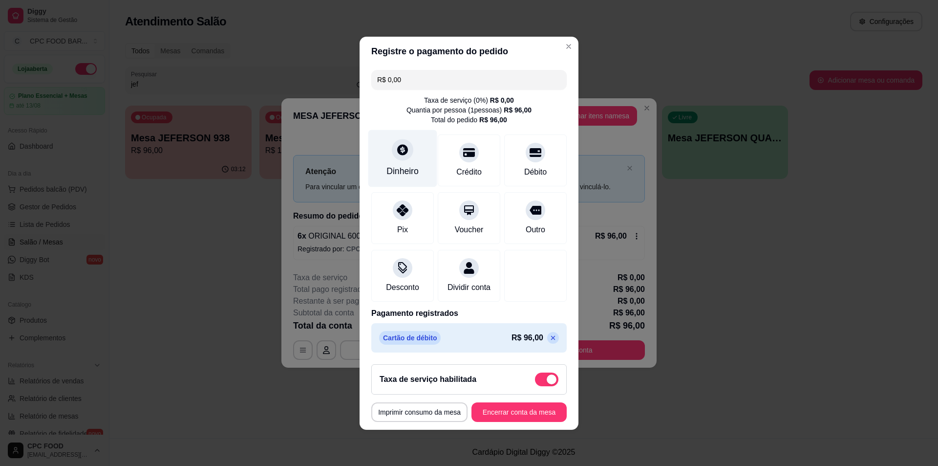
click at [410, 165] on div "Dinheiro" at bounding box center [403, 171] width 32 height 13
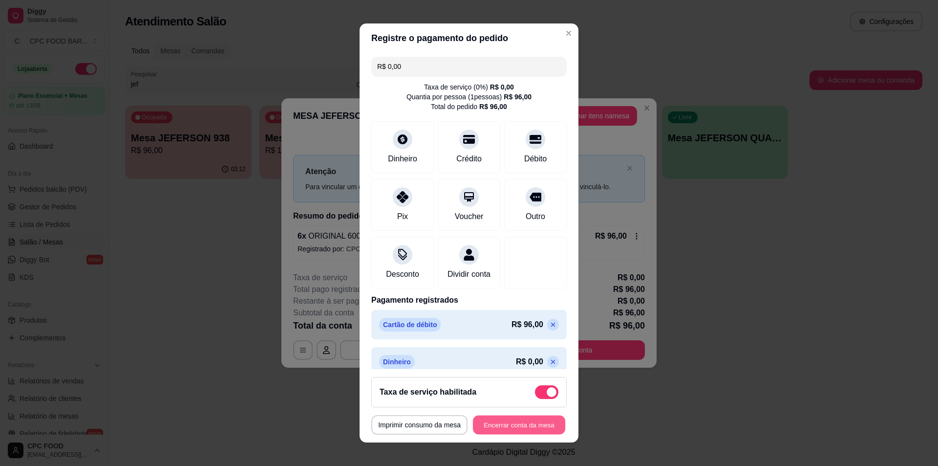
click at [497, 425] on button "Encerrar conta da mesa" at bounding box center [519, 424] width 92 height 19
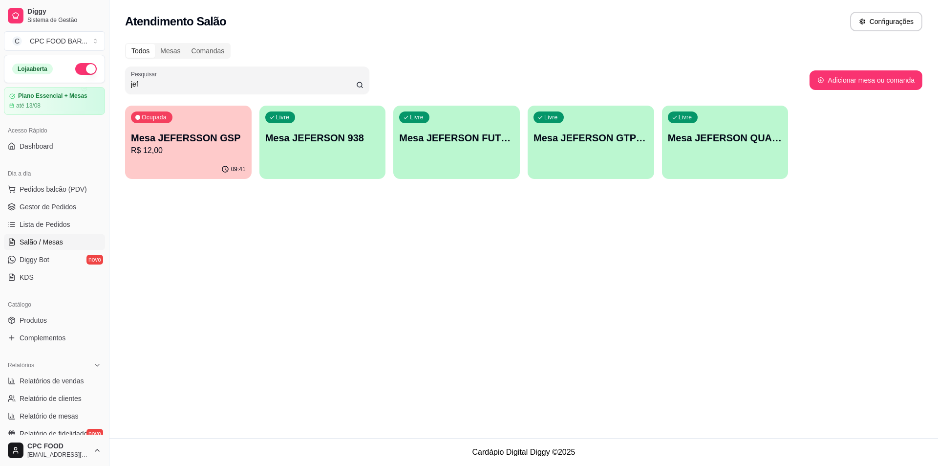
drag, startPoint x: 267, startPoint y: 87, endPoint x: 98, endPoint y: 87, distance: 169.1
click at [98, 87] on div "Diggy Sistema de Gestão C CPC FOOD BAR ... Loja aberta Plano Essencial + Mesas …" at bounding box center [469, 233] width 938 height 466
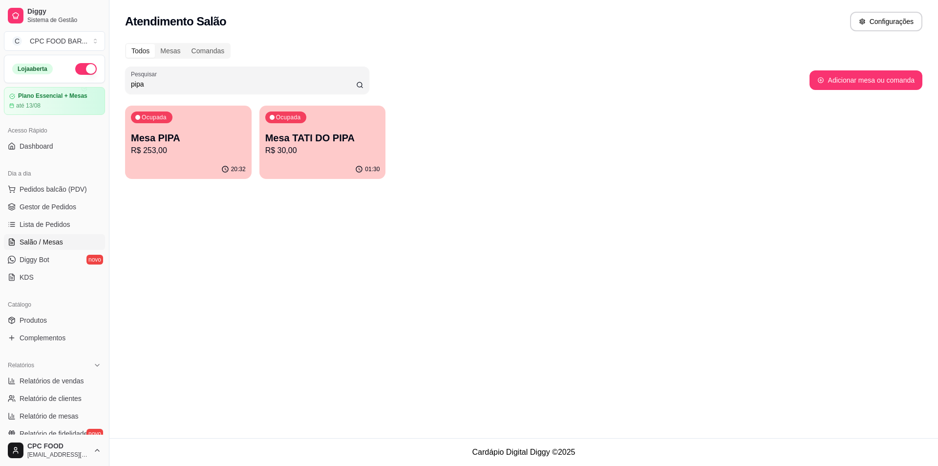
type input "pipa"
click at [193, 154] on p "R$ 253,00" at bounding box center [188, 151] width 115 height 12
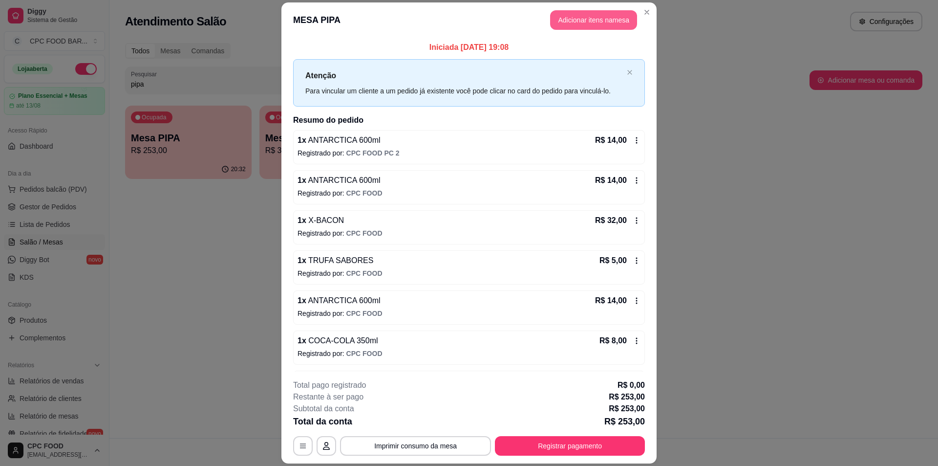
click at [602, 22] on button "Adicionar itens na mesa" at bounding box center [593, 20] width 87 height 20
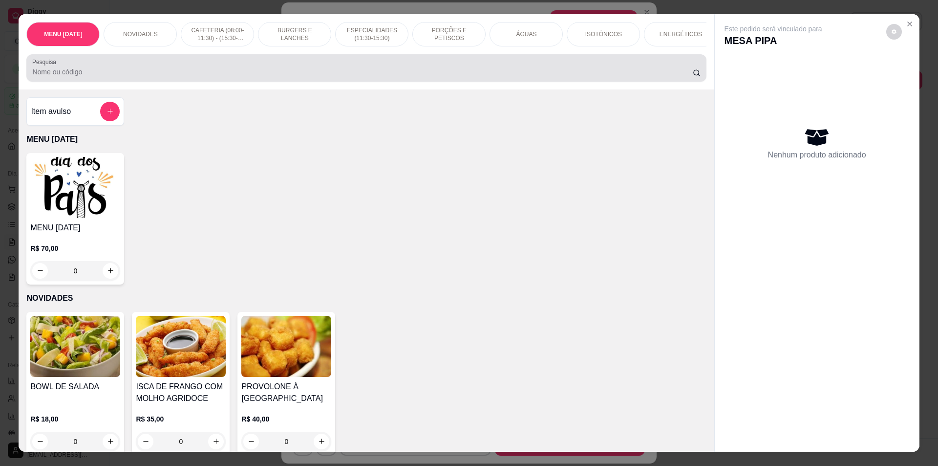
click at [347, 78] on div at bounding box center [366, 68] width 668 height 20
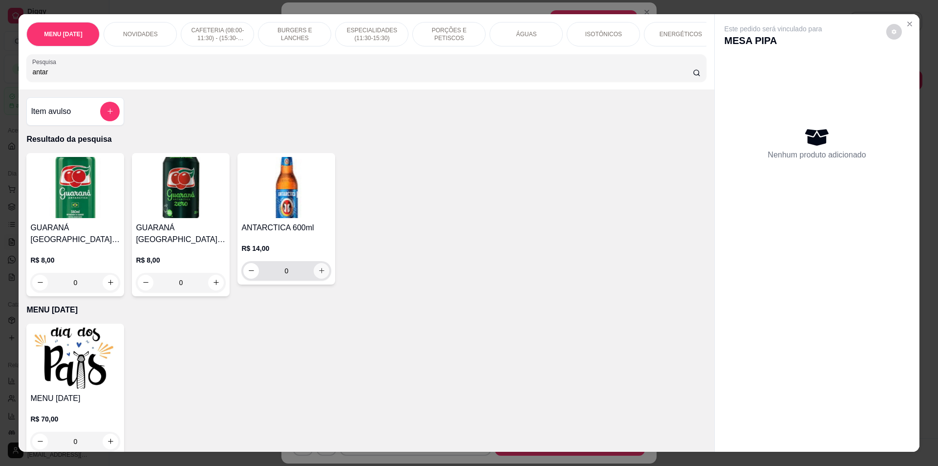
type input "antar"
click at [321, 274] on icon "increase-product-quantity" at bounding box center [321, 270] width 7 height 7
type input "1"
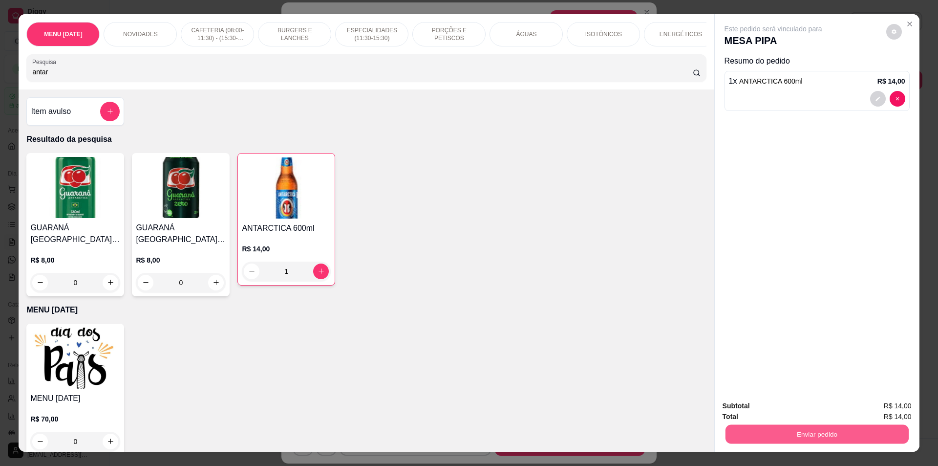
click at [792, 431] on button "Enviar pedido" at bounding box center [816, 434] width 183 height 19
click at [792, 410] on button "Não registrar e enviar pedido" at bounding box center [785, 410] width 99 height 18
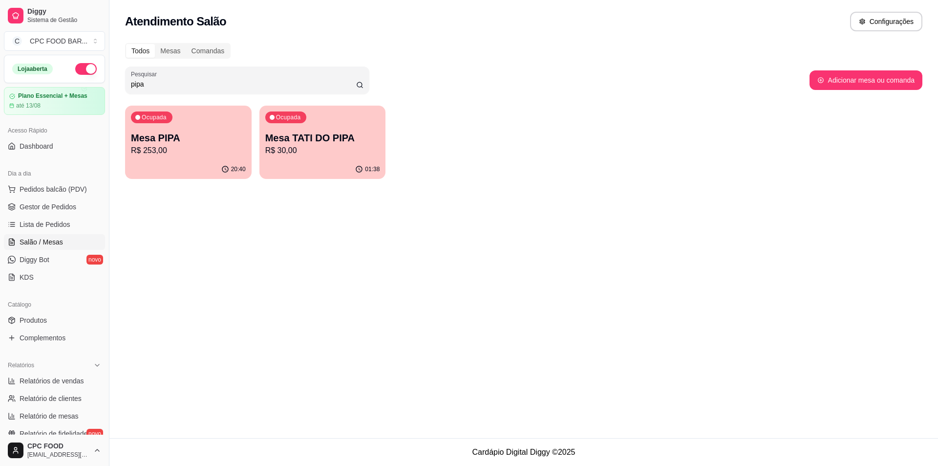
drag, startPoint x: 154, startPoint y: 84, endPoint x: 102, endPoint y: 79, distance: 52.0
click at [102, 79] on div "Diggy Sistema de Gestão C CPC FOOD BAR ... Loja aberta Plano Essencial + Mesas …" at bounding box center [469, 233] width 938 height 466
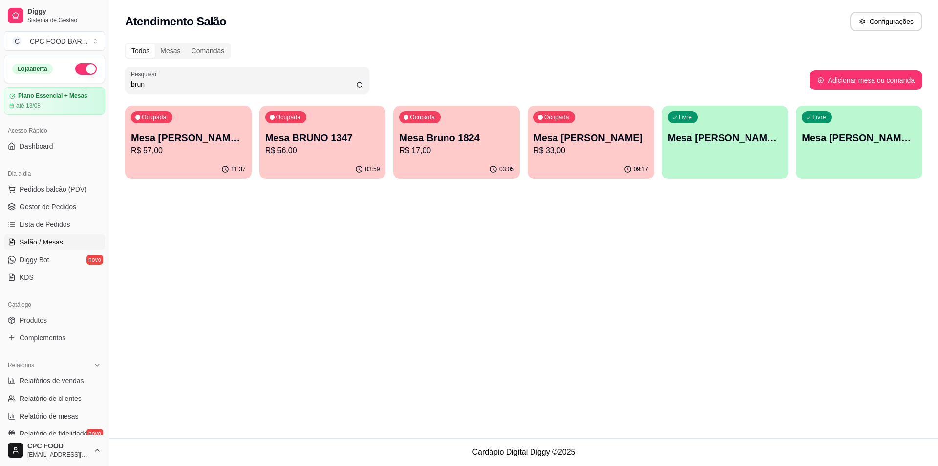
type input "brun"
click at [339, 153] on p "R$ 56,00" at bounding box center [322, 151] width 115 height 12
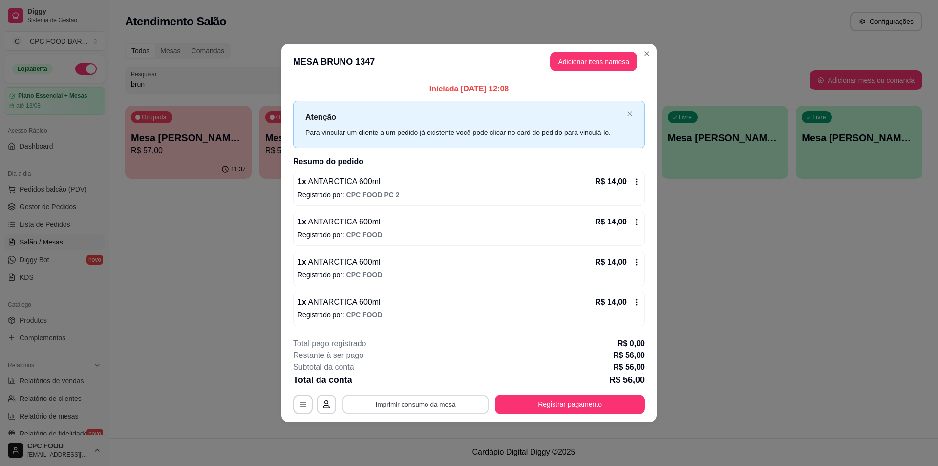
click at [401, 405] on button "Imprimir consumo da mesa" at bounding box center [416, 404] width 147 height 19
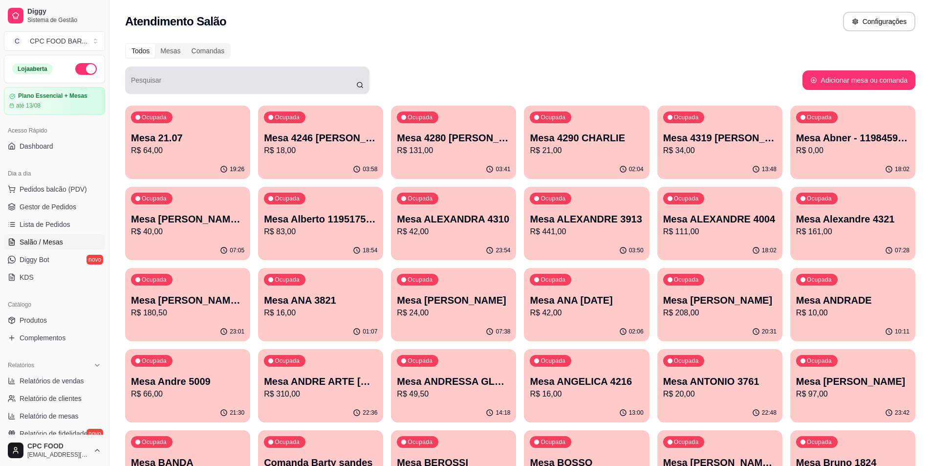
click at [184, 75] on div at bounding box center [247, 80] width 233 height 20
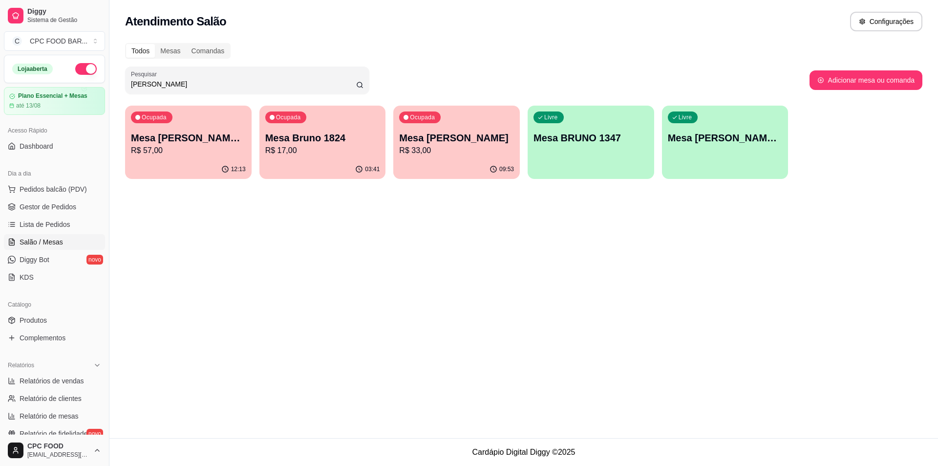
type input "bruno"
click at [586, 149] on div "Livre Mesa BRUNO 1347" at bounding box center [591, 137] width 127 height 62
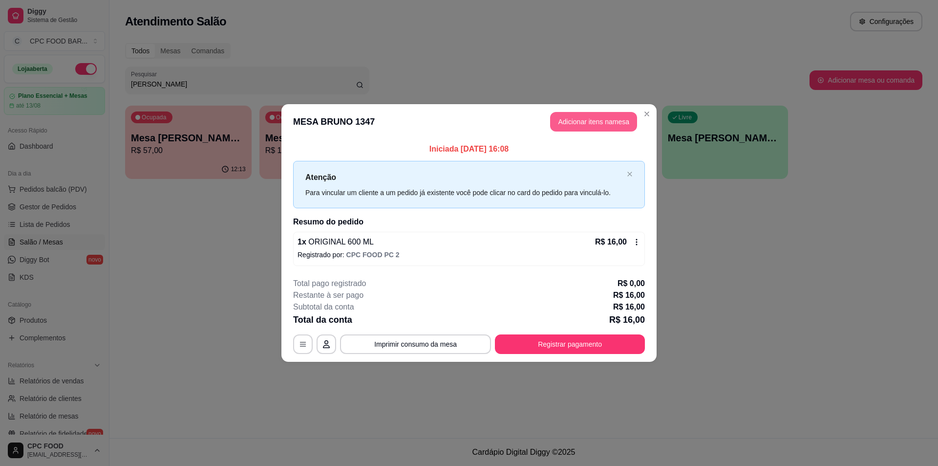
click at [576, 124] on button "Adicionar itens na mesa" at bounding box center [593, 122] width 87 height 20
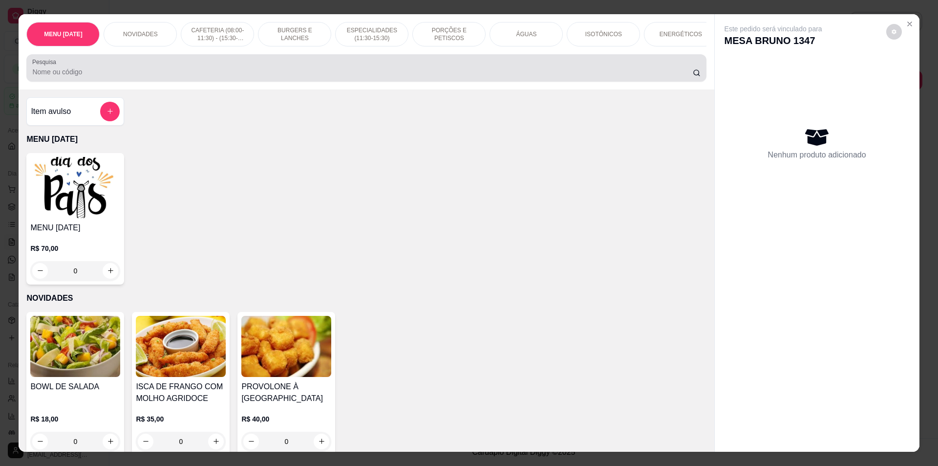
click at [506, 77] on input "Pesquisa" at bounding box center [362, 72] width 660 height 10
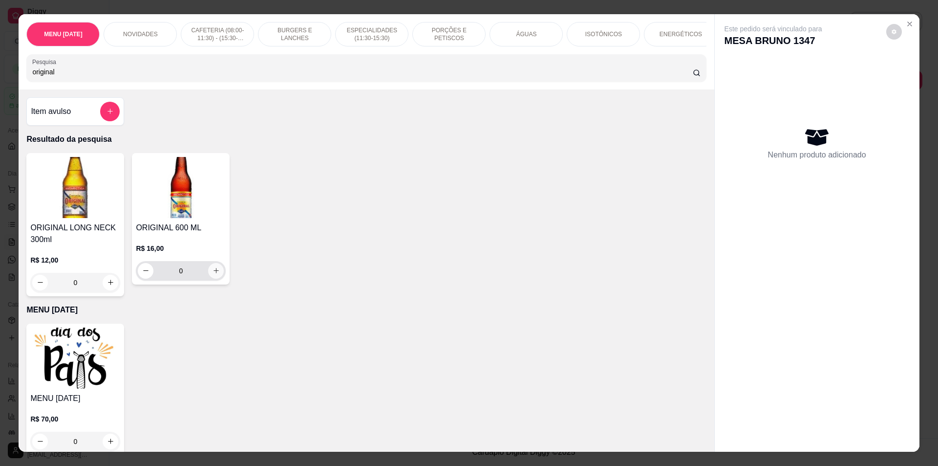
type input "original"
click at [213, 274] on icon "increase-product-quantity" at bounding box center [216, 270] width 7 height 7
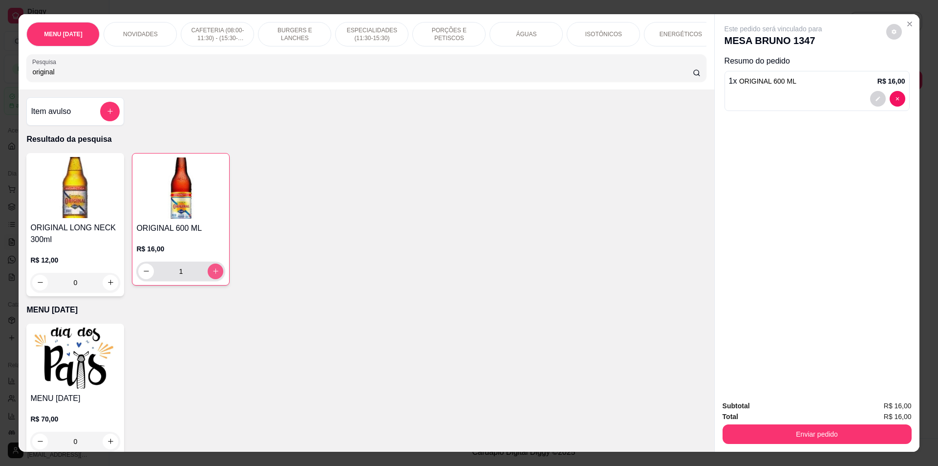
type input "1"
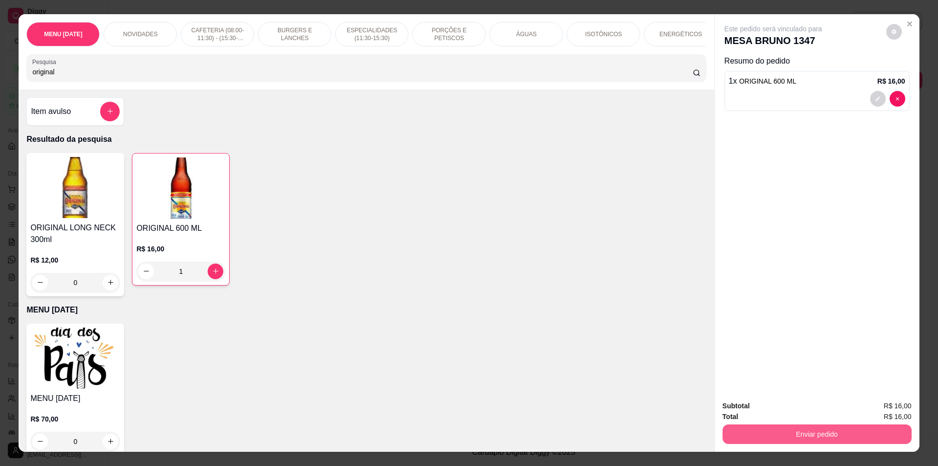
click at [784, 434] on button "Enviar pedido" at bounding box center [817, 434] width 189 height 20
click at [794, 412] on button "Não registrar e enviar pedido" at bounding box center [785, 410] width 99 height 18
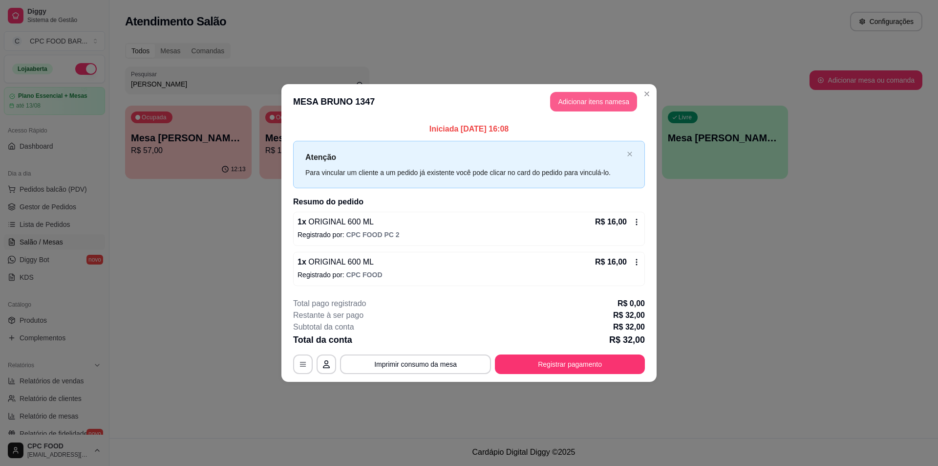
click at [609, 98] on button "Adicionar itens na mesa" at bounding box center [593, 102] width 87 height 20
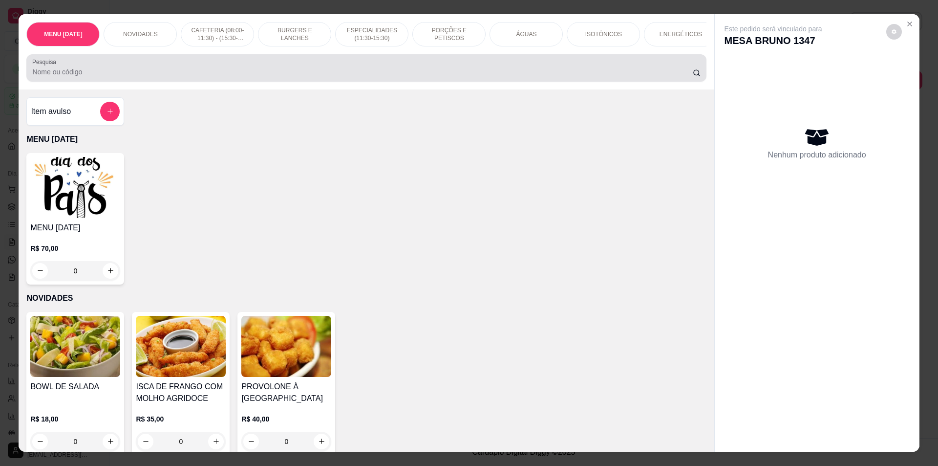
click at [633, 71] on div at bounding box center [366, 68] width 668 height 20
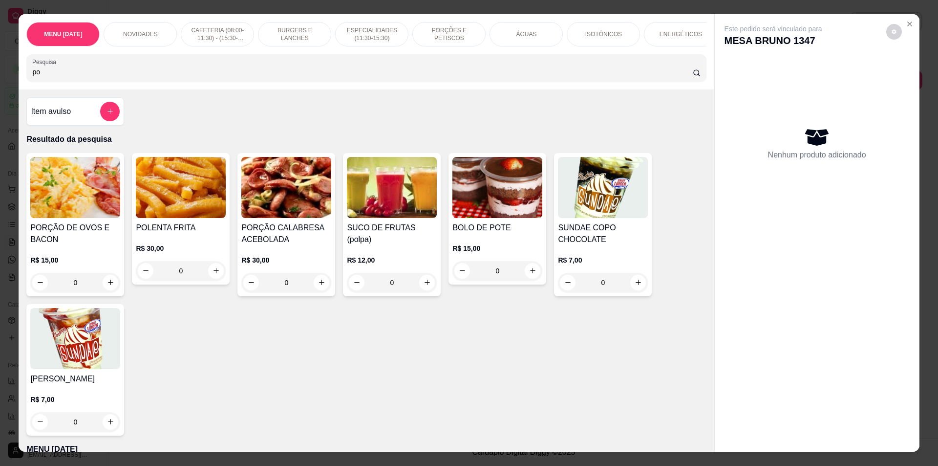
type input "p"
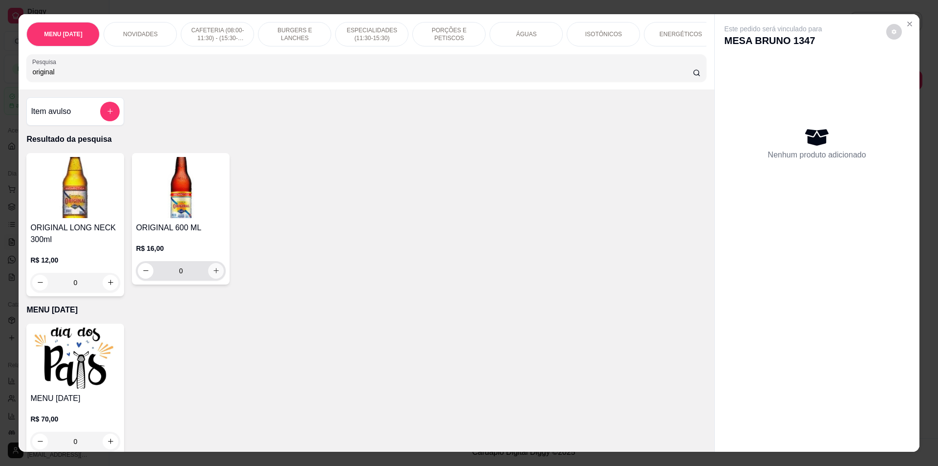
type input "original"
click at [216, 274] on icon "increase-product-quantity" at bounding box center [216, 270] width 7 height 7
type input "1"
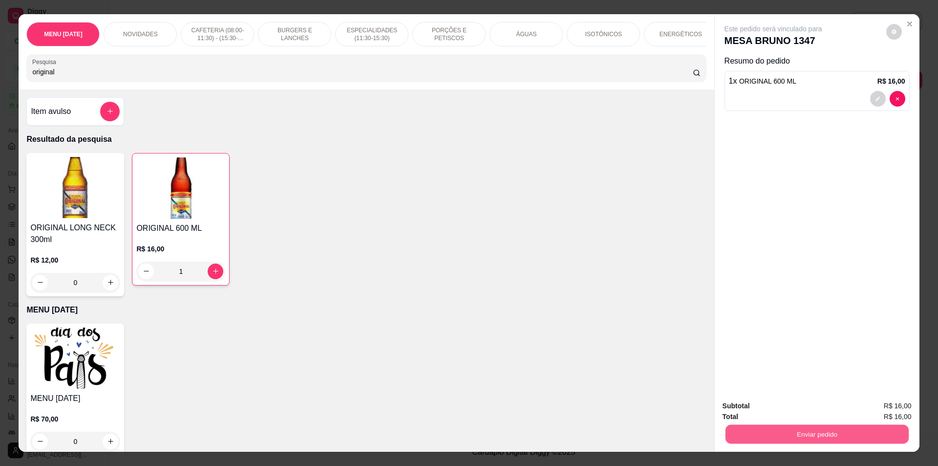
click at [831, 436] on button "Enviar pedido" at bounding box center [816, 434] width 183 height 19
click at [821, 407] on button "Não registrar e enviar pedido" at bounding box center [785, 410] width 102 height 19
